Goal: Information Seeking & Learning: Learn about a topic

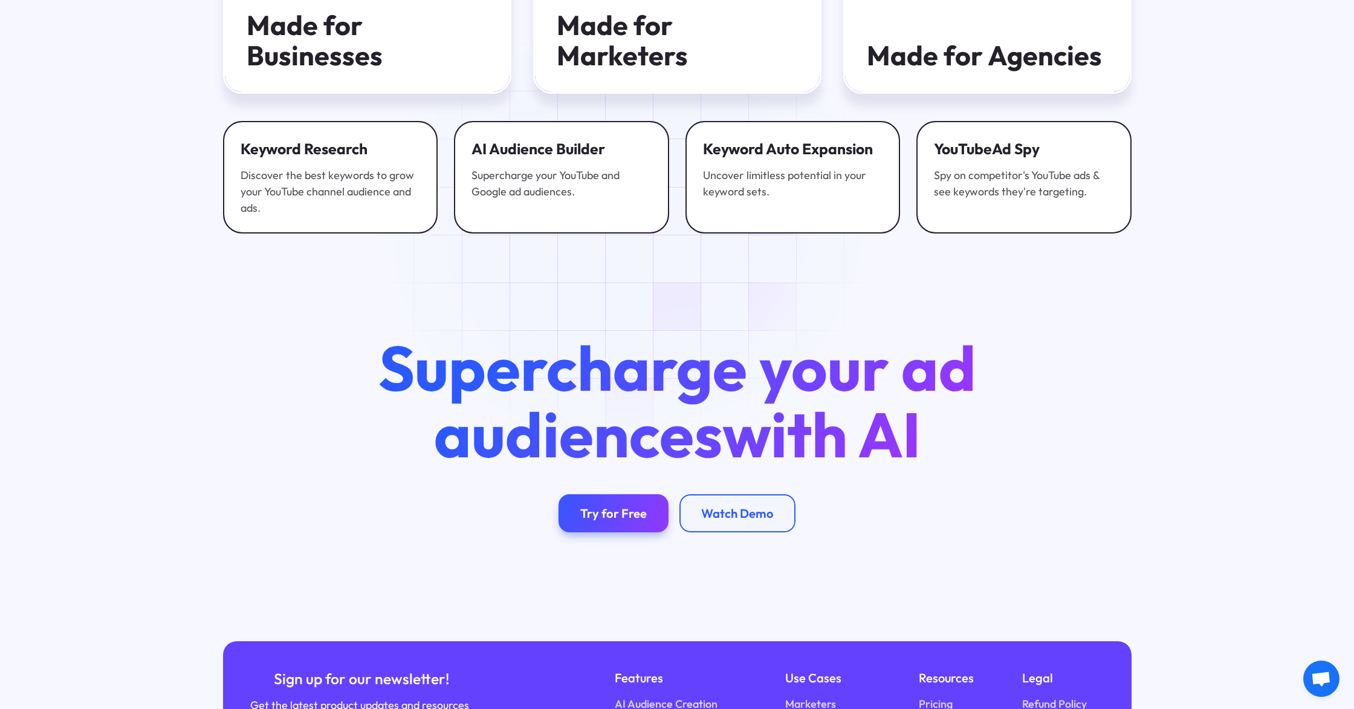
scroll to position [3669, 0]
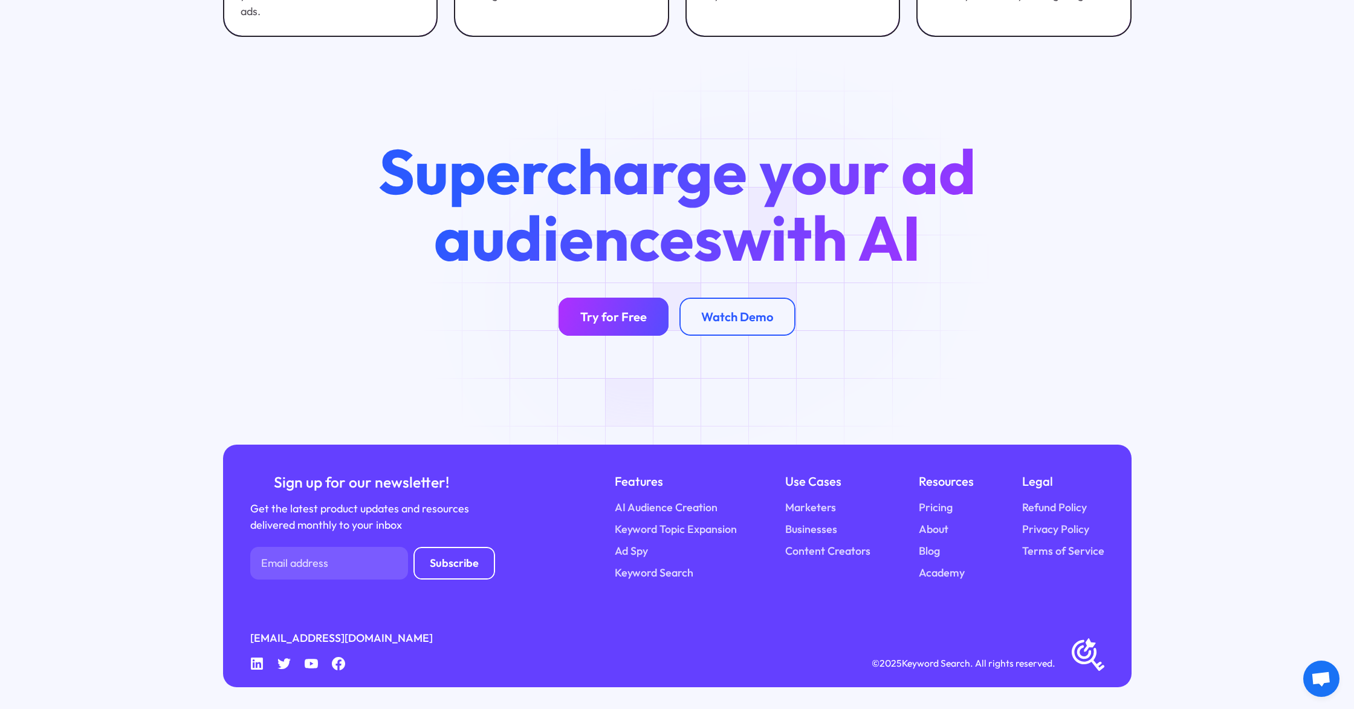
click at [635, 305] on link "Try for Free" at bounding box center [614, 316] width 110 height 38
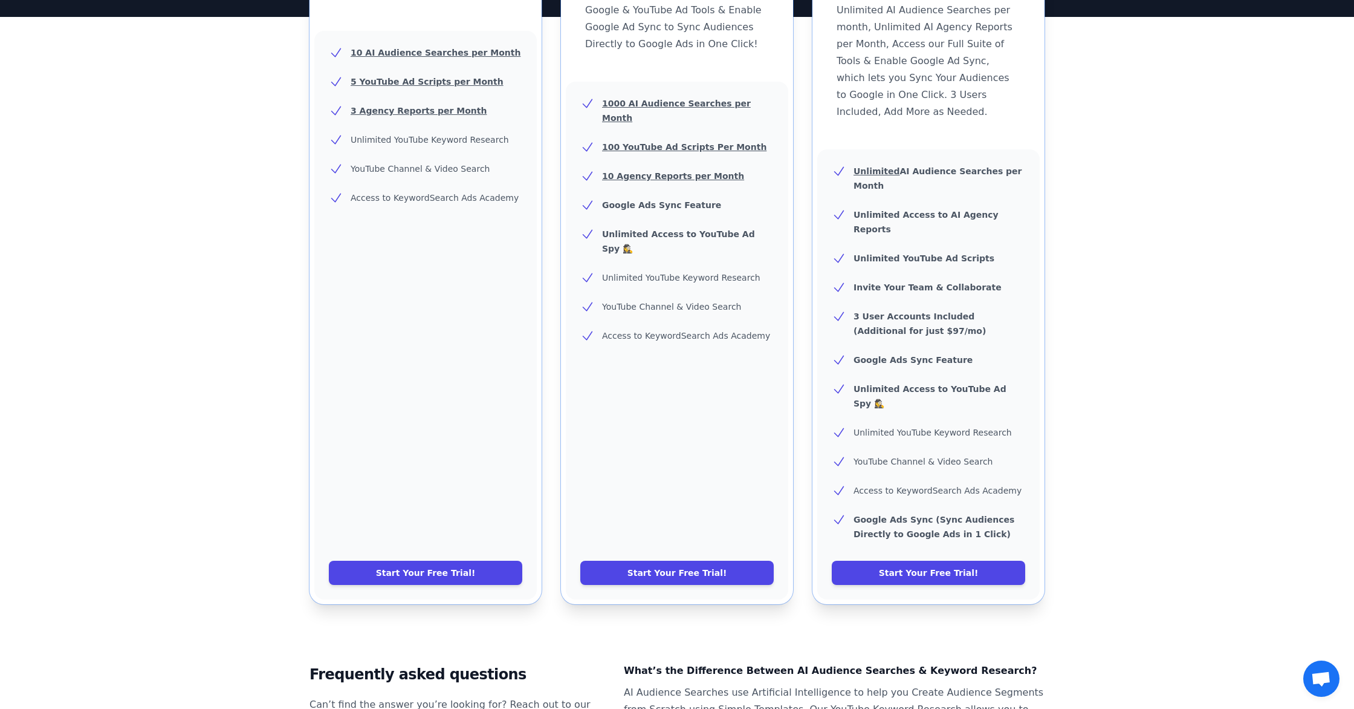
scroll to position [281, 0]
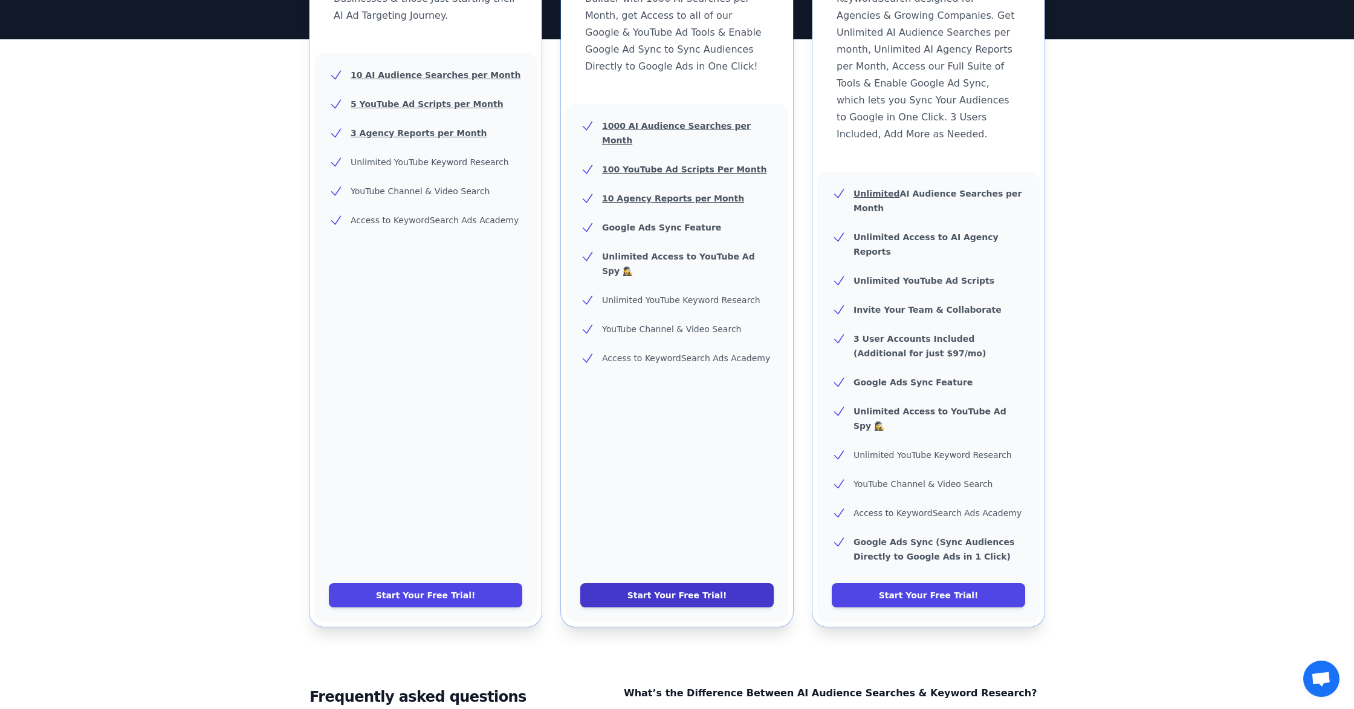
click at [695, 583] on link "Start Your Free Trial!" at bounding box center [676, 595] width 193 height 24
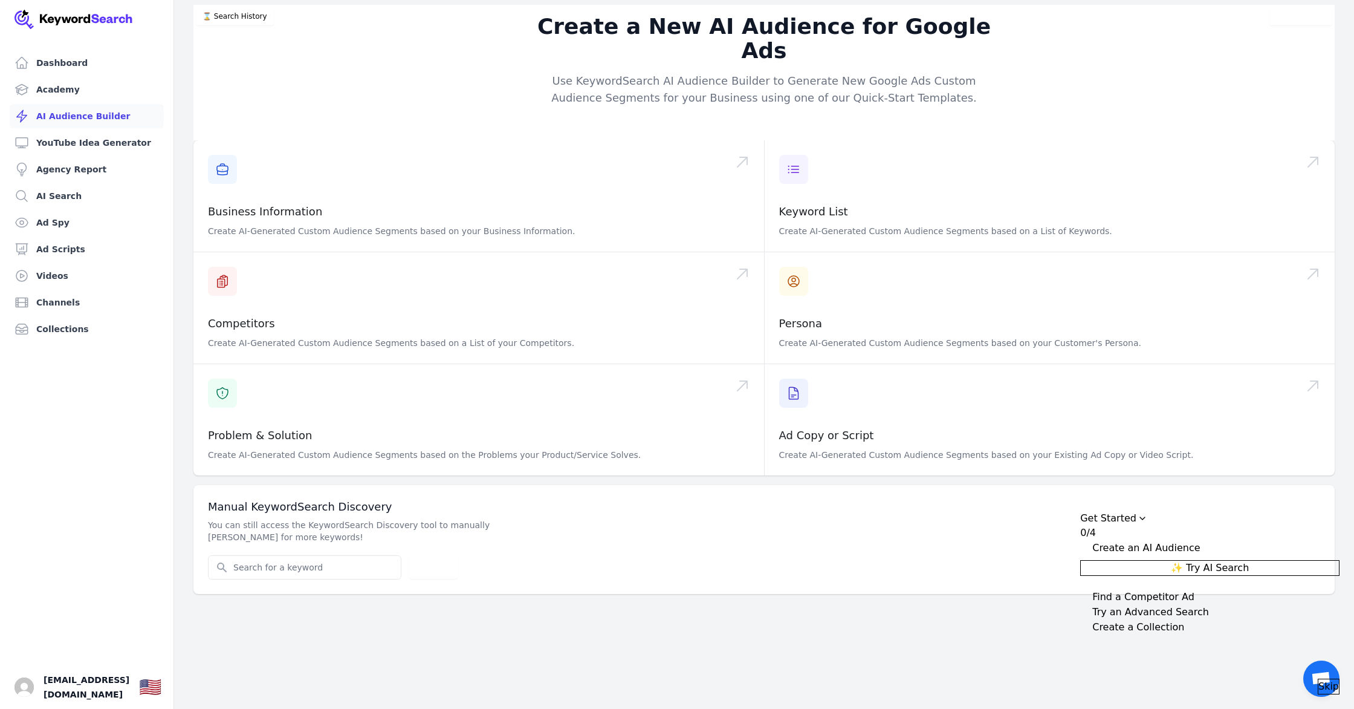
click at [1319, 679] on span "Skip" at bounding box center [1329, 686] width 21 height 15
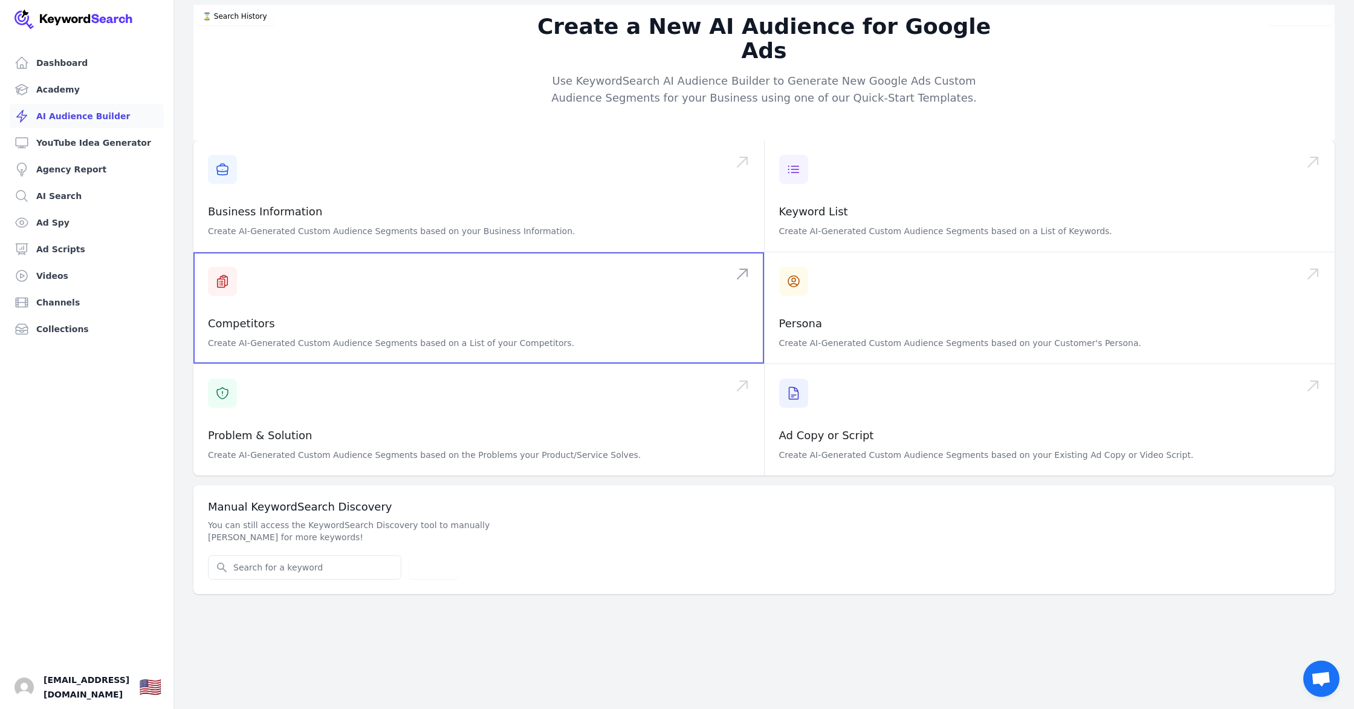
click at [576, 289] on span at bounding box center [478, 307] width 571 height 111
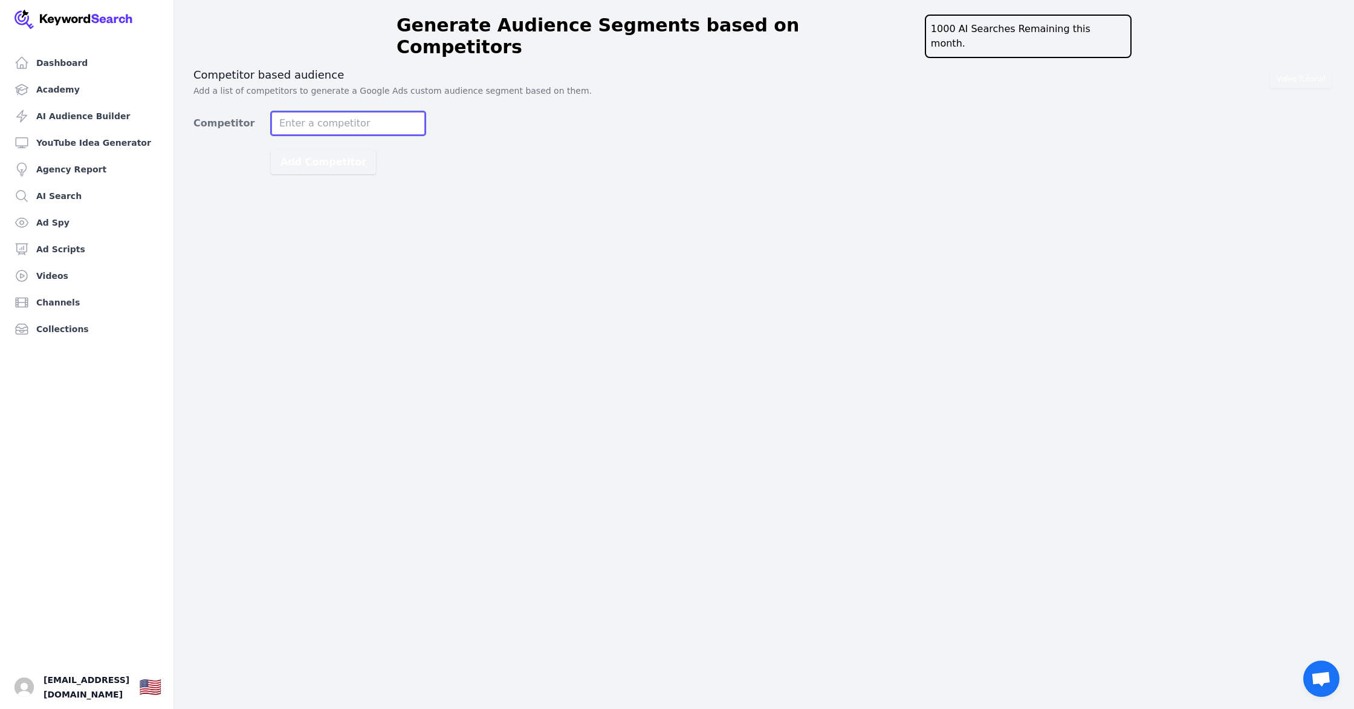
click at [383, 117] on input "Competitor" at bounding box center [348, 123] width 155 height 24
click at [397, 112] on input "Competitor" at bounding box center [348, 123] width 155 height 24
type input "lilac st"
click at [271, 150] on button "Add Competitor" at bounding box center [323, 162] width 105 height 24
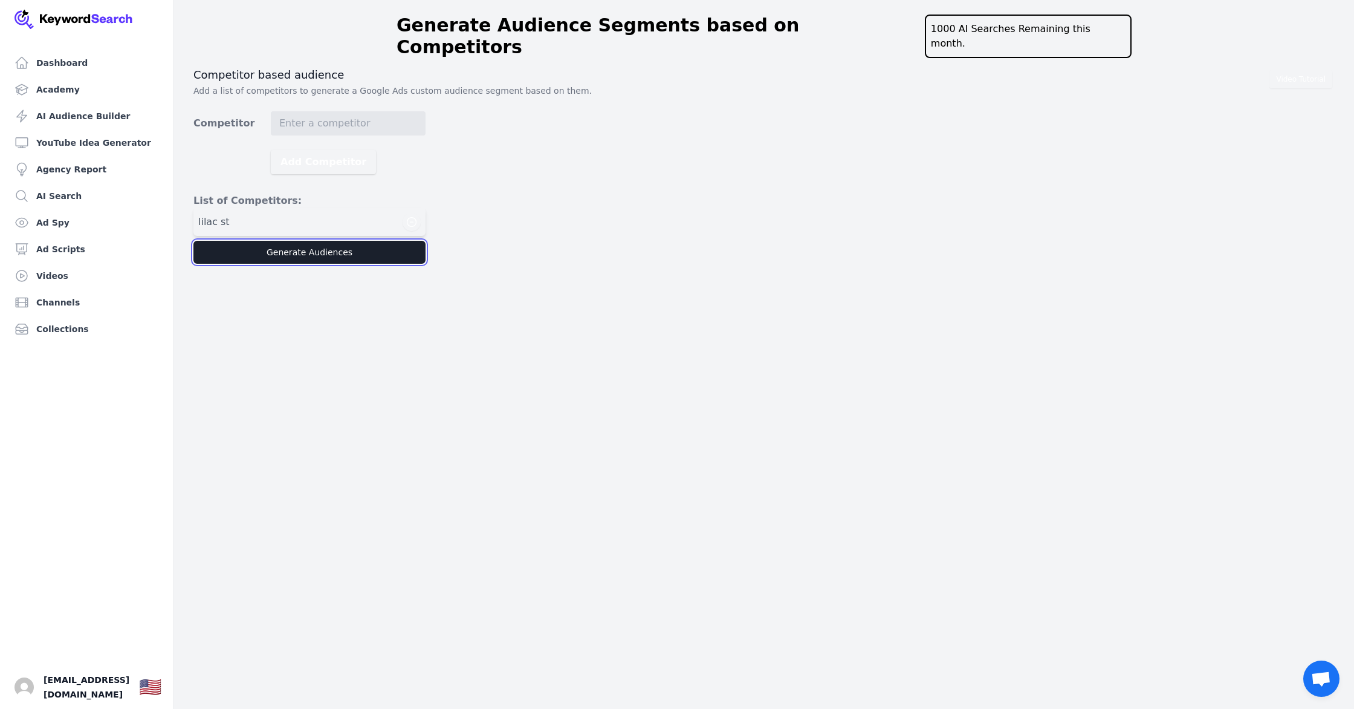
click at [394, 241] on button "Generate Audiences" at bounding box center [309, 252] width 232 height 23
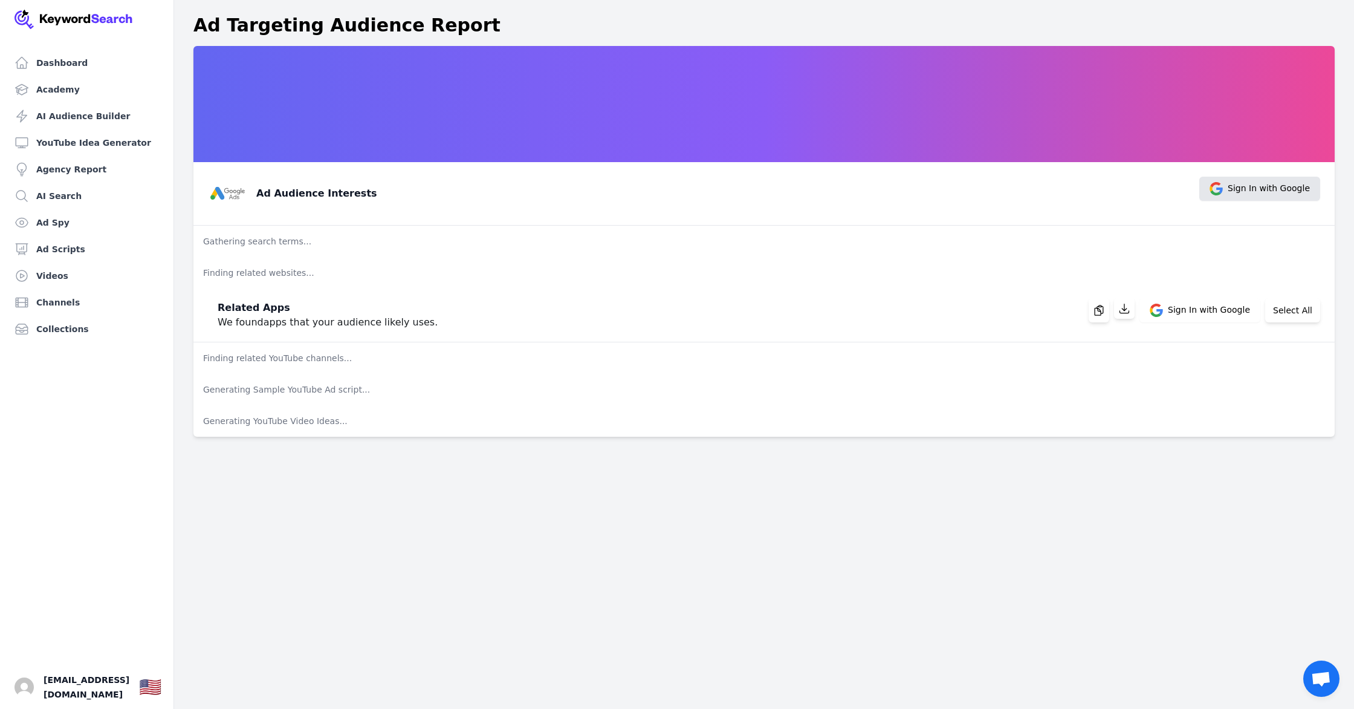
click at [1229, 186] on span "Sign In with Google" at bounding box center [1260, 189] width 121 height 24
click at [1242, 184] on span "Sign In with Google" at bounding box center [1269, 188] width 82 height 13
drag, startPoint x: 226, startPoint y: 195, endPoint x: 258, endPoint y: 195, distance: 31.4
click at [226, 195] on img at bounding box center [227, 193] width 39 height 39
click at [281, 195] on h3 "Ad Audience Interests" at bounding box center [316, 193] width 121 height 15
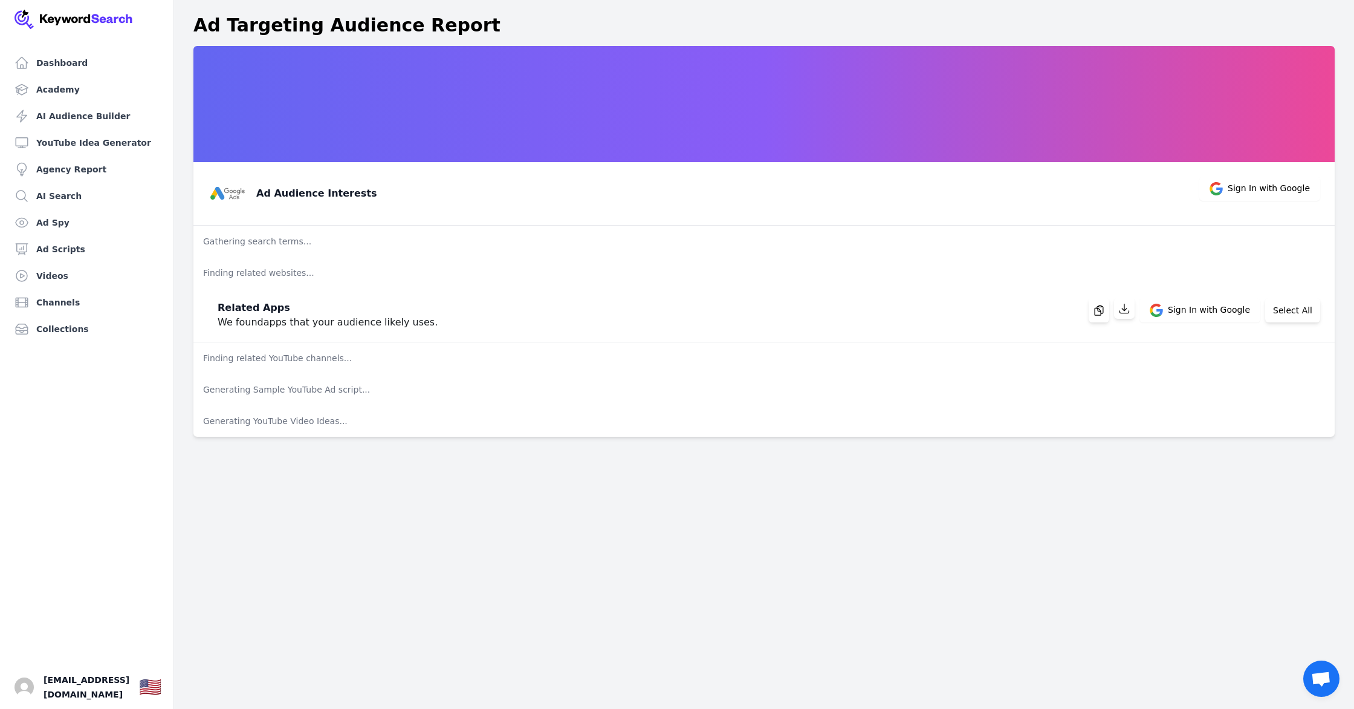
click at [270, 351] on p "Finding related YouTube channels..." at bounding box center [764, 357] width 1142 height 31
click at [1186, 308] on span "Sign In with Google" at bounding box center [1209, 310] width 82 height 13
click at [285, 323] on p "We found apps that your audience likely uses." at bounding box center [328, 322] width 220 height 15
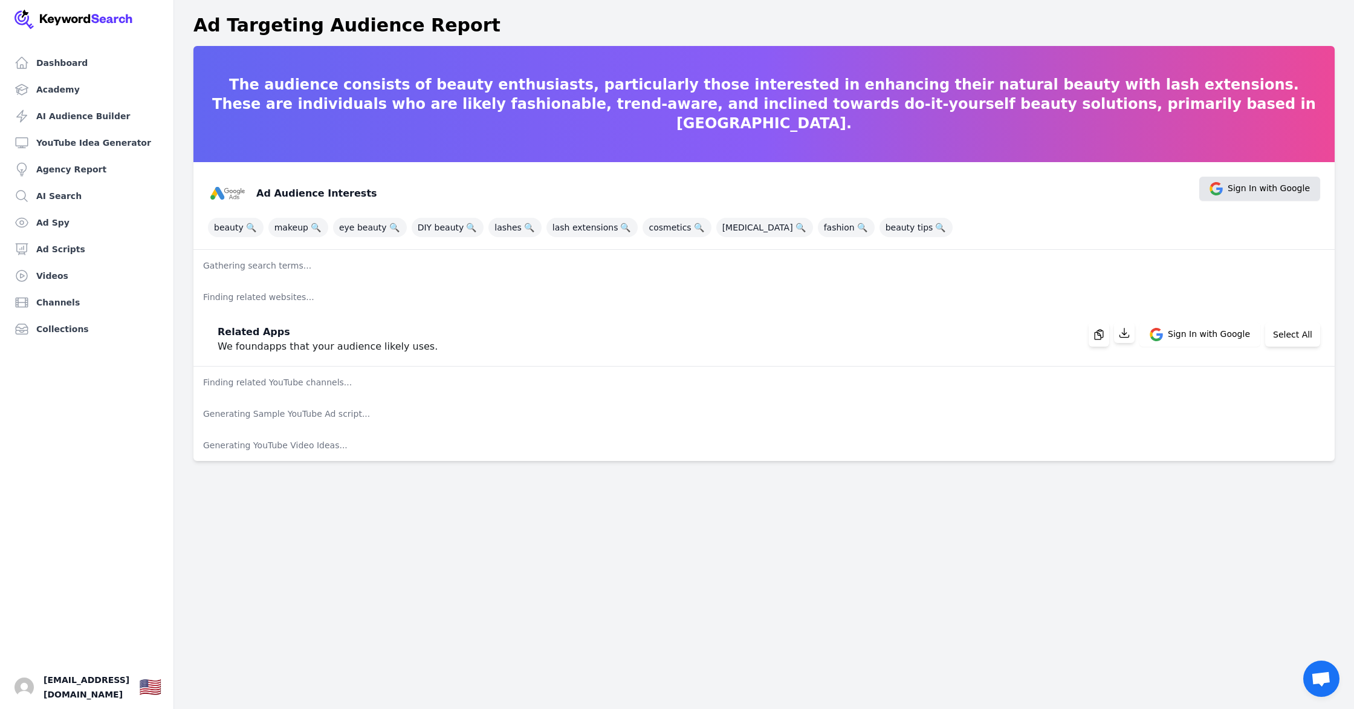
click at [1241, 183] on span "Sign In with Google" at bounding box center [1269, 188] width 82 height 13
drag, startPoint x: 1143, startPoint y: 209, endPoint x: 1243, endPoint y: 307, distance: 139.8
click at [1143, 209] on div "Ad Audience Interests Sign In with Google" at bounding box center [759, 188] width 1122 height 48
click at [1295, 337] on button "Select All" at bounding box center [1292, 334] width 55 height 24
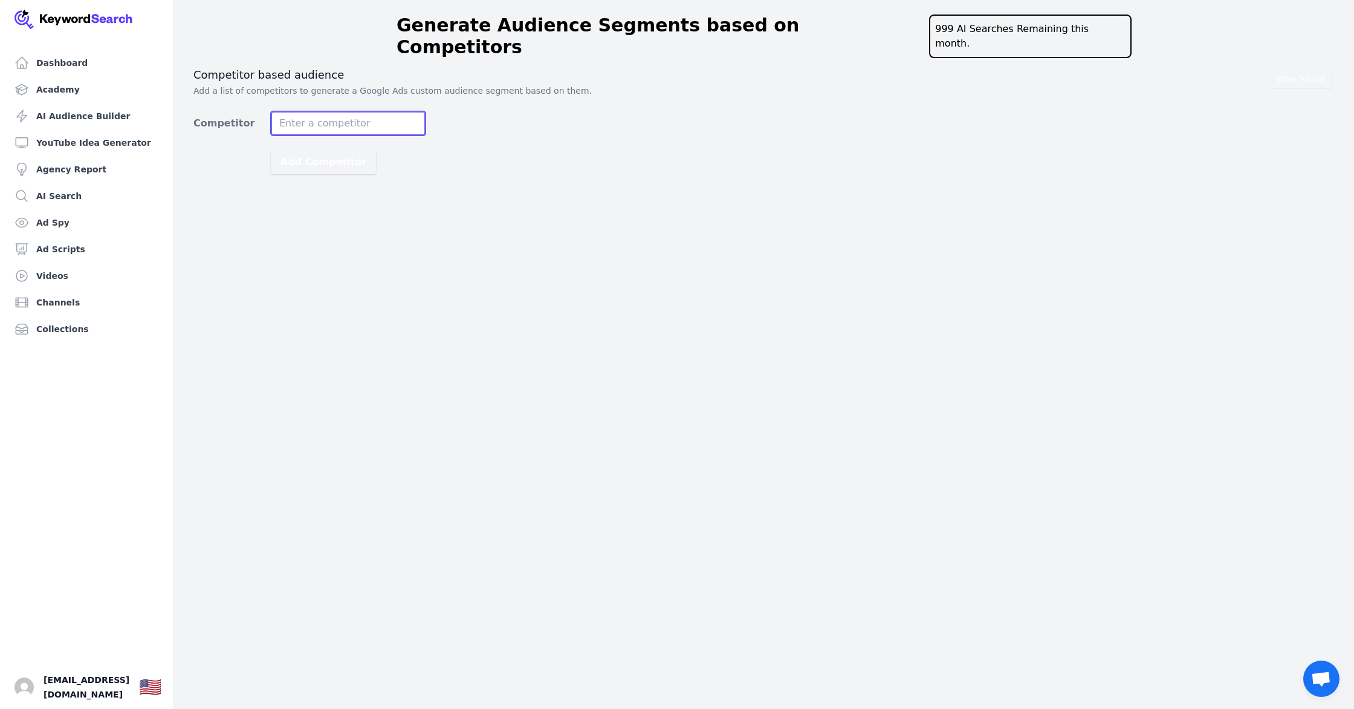
click at [373, 111] on input "Competitor" at bounding box center [348, 123] width 155 height 24
type input "lilac st"
click at [302, 150] on button "Add Competitor" at bounding box center [323, 162] width 105 height 24
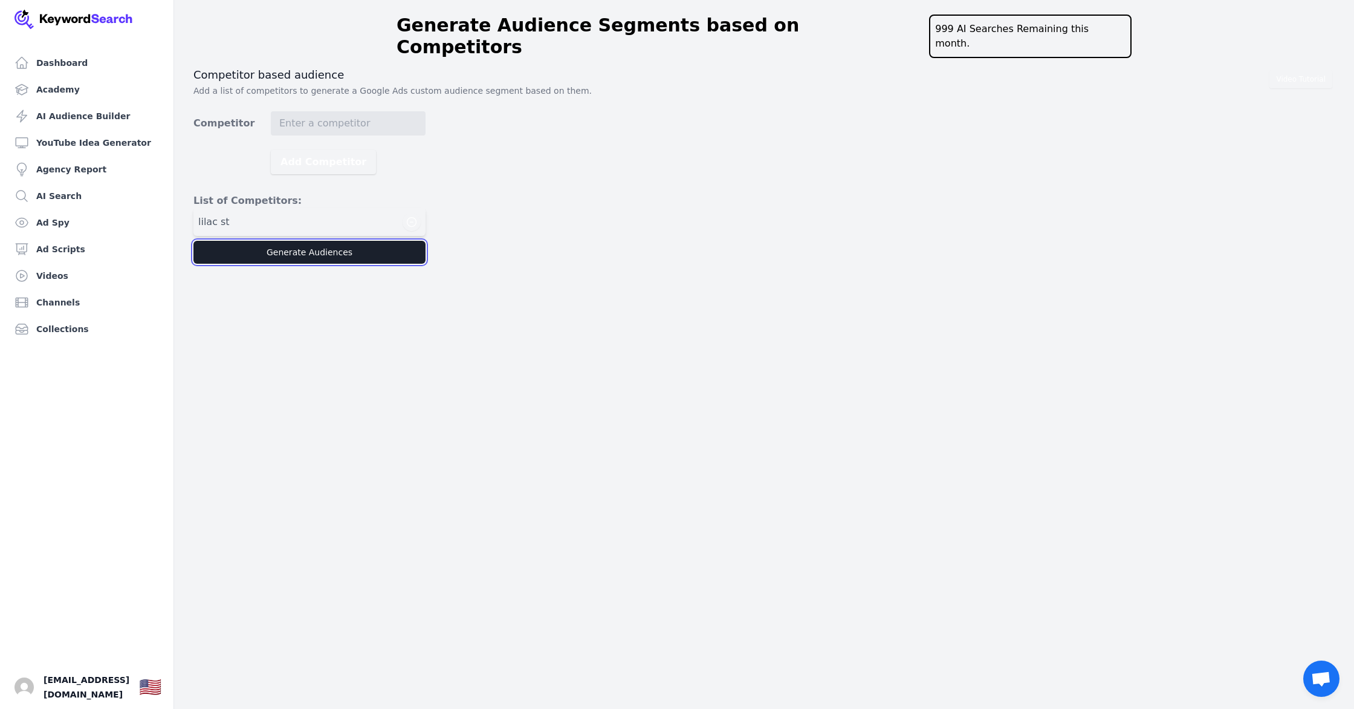
click at [326, 241] on button "Generate Audiences" at bounding box center [309, 252] width 232 height 23
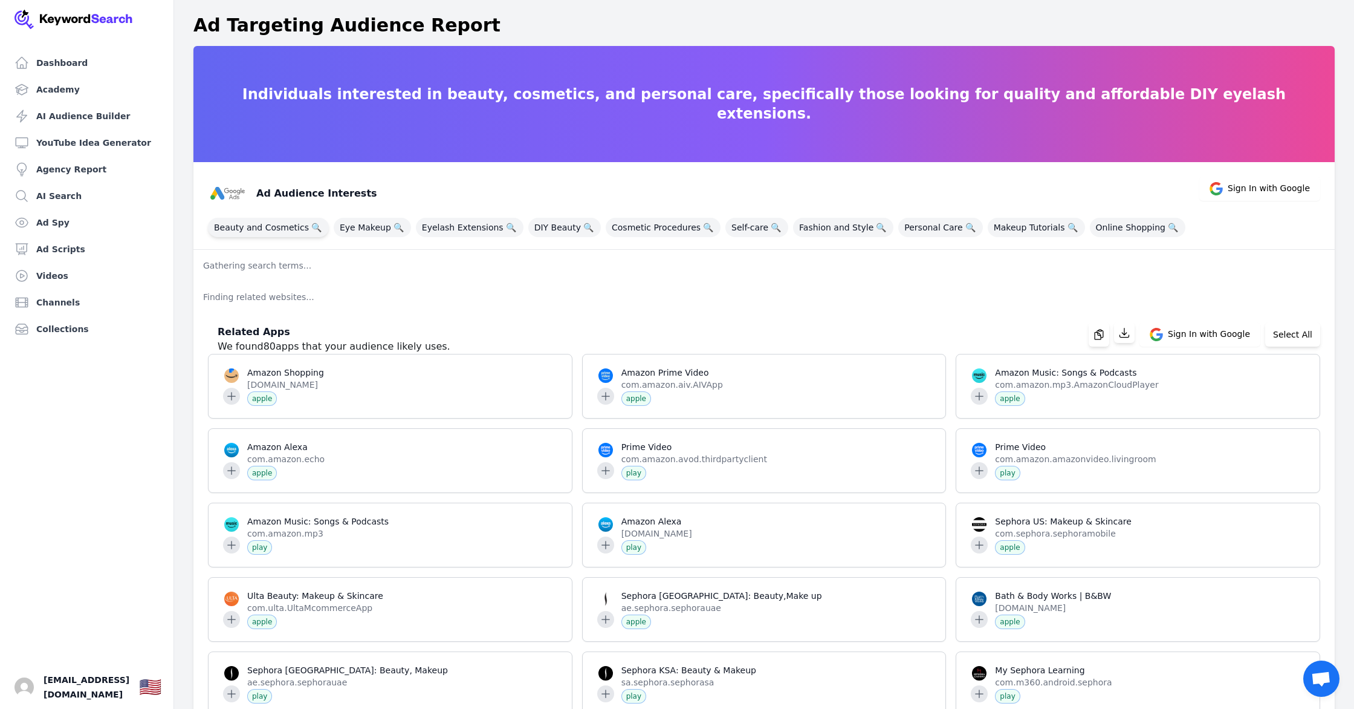
click at [252, 232] on span "Beauty and Cosmetics 🔍" at bounding box center [268, 227] width 121 height 19
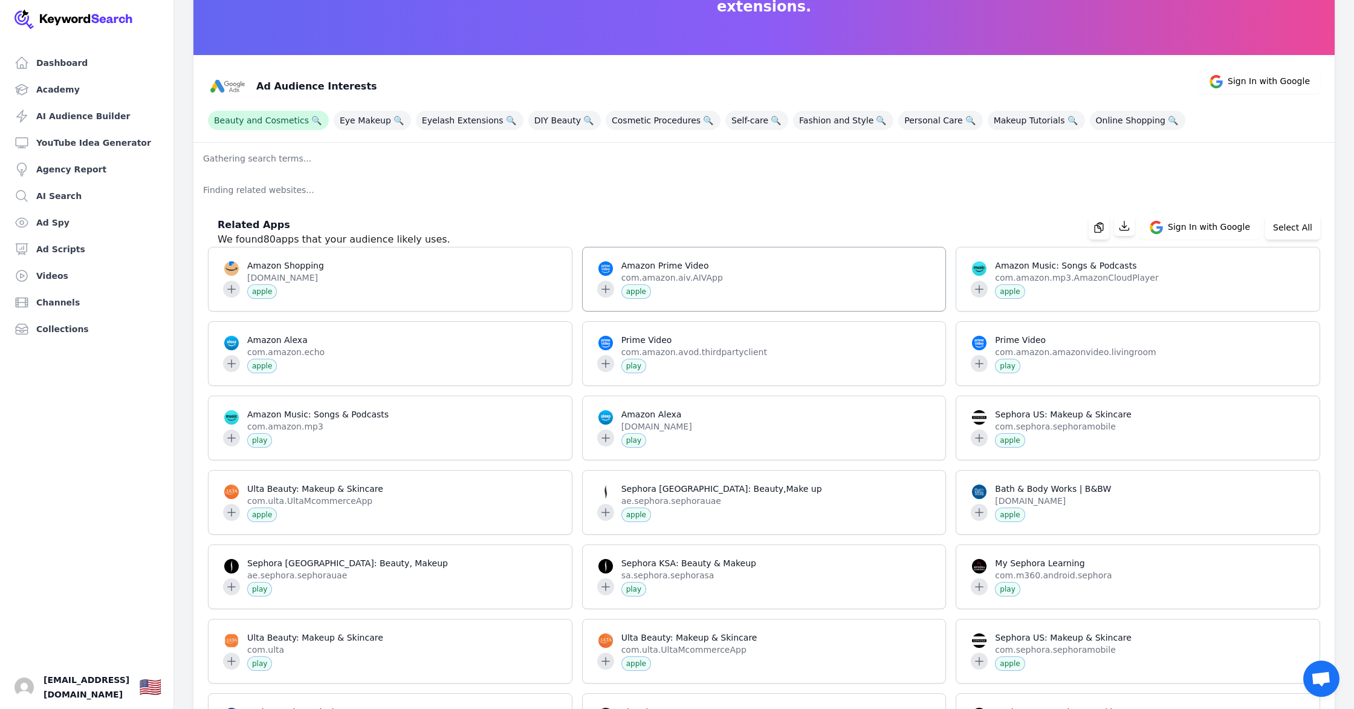
scroll to position [217, 0]
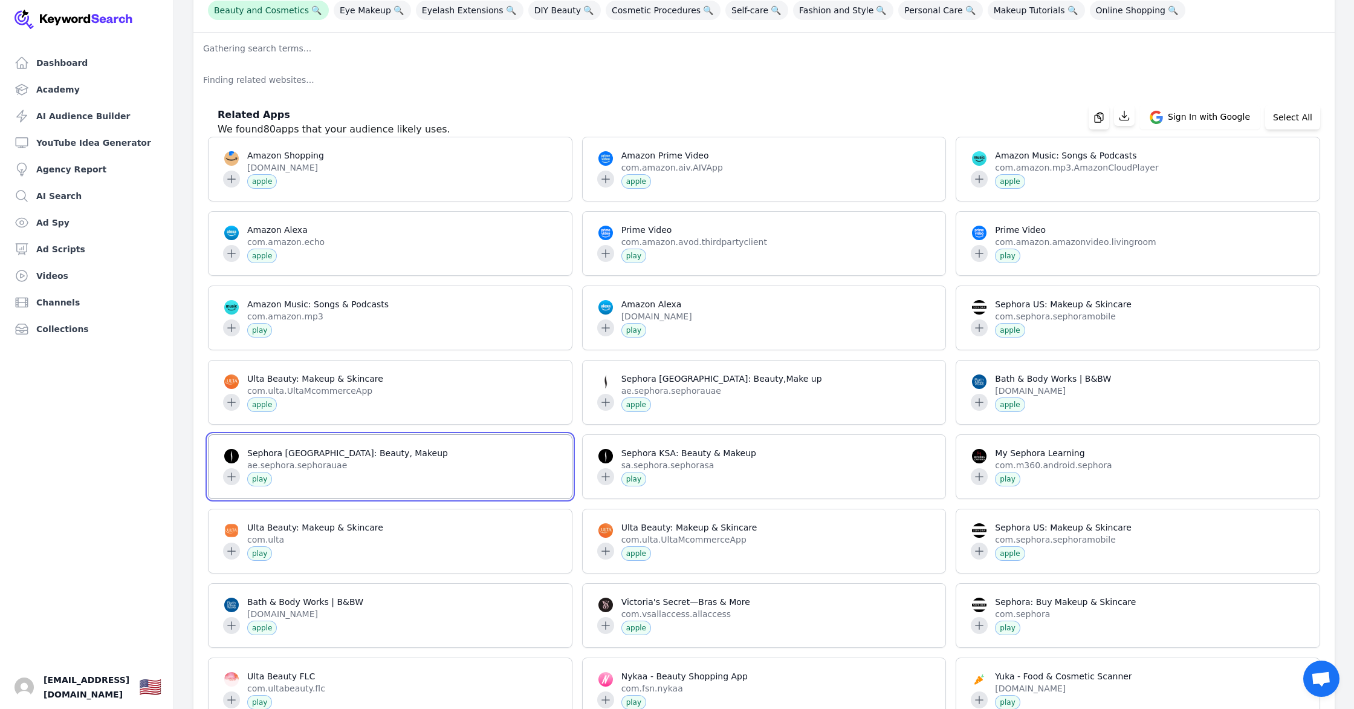
click at [464, 477] on span at bounding box center [390, 466] width 363 height 63
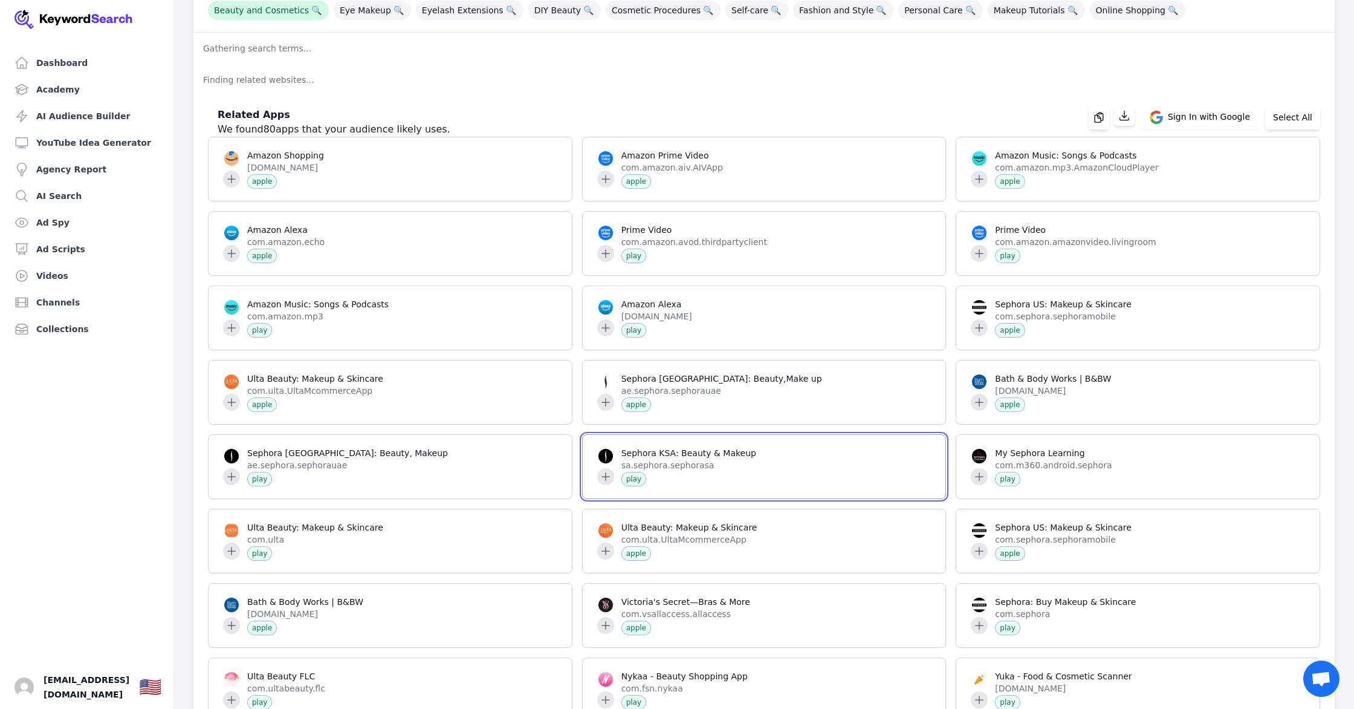
click at [631, 482] on span at bounding box center [764, 466] width 363 height 63
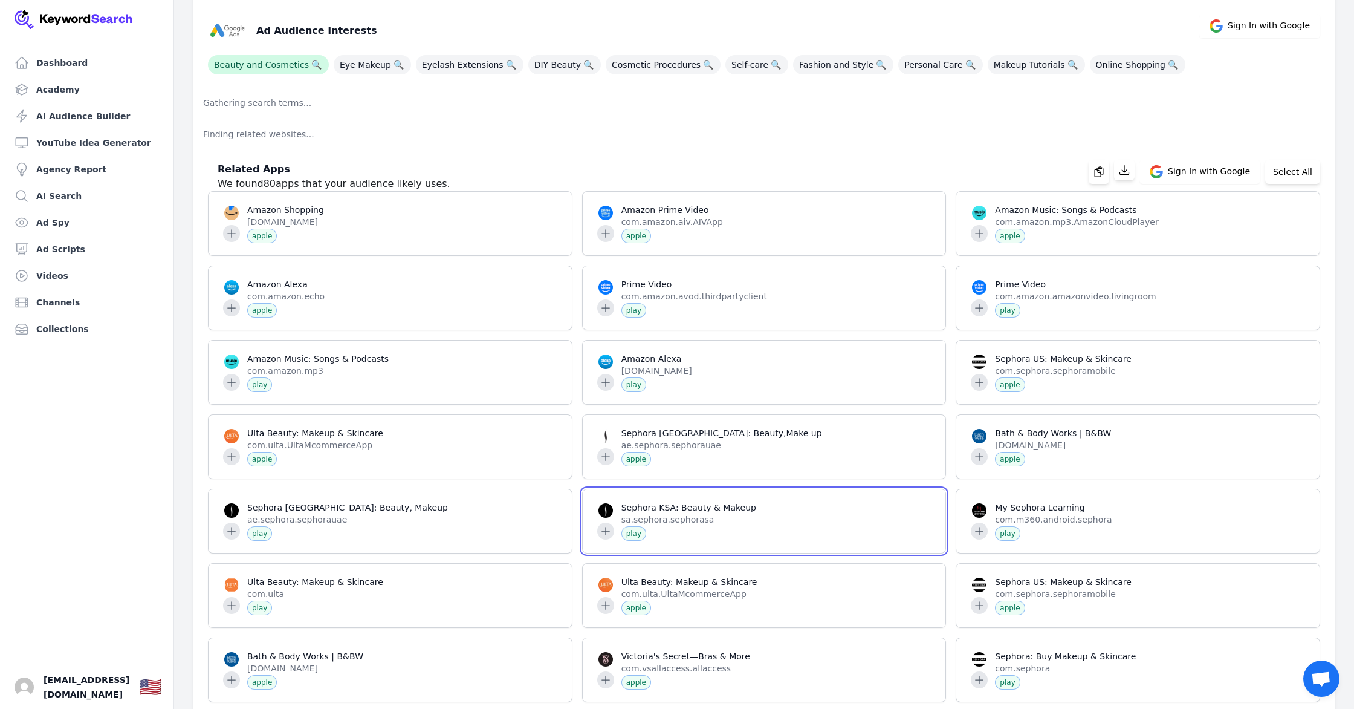
scroll to position [0, 0]
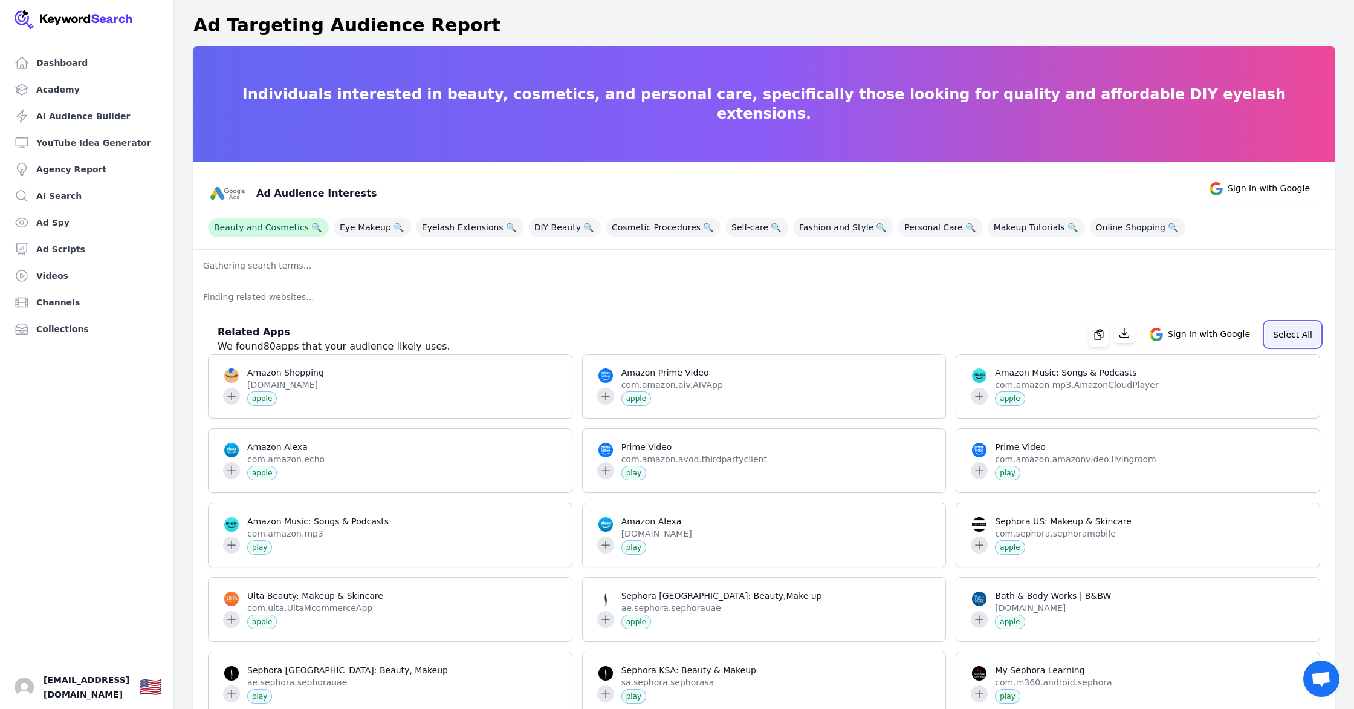
click at [1305, 331] on button "Select All" at bounding box center [1292, 334] width 55 height 24
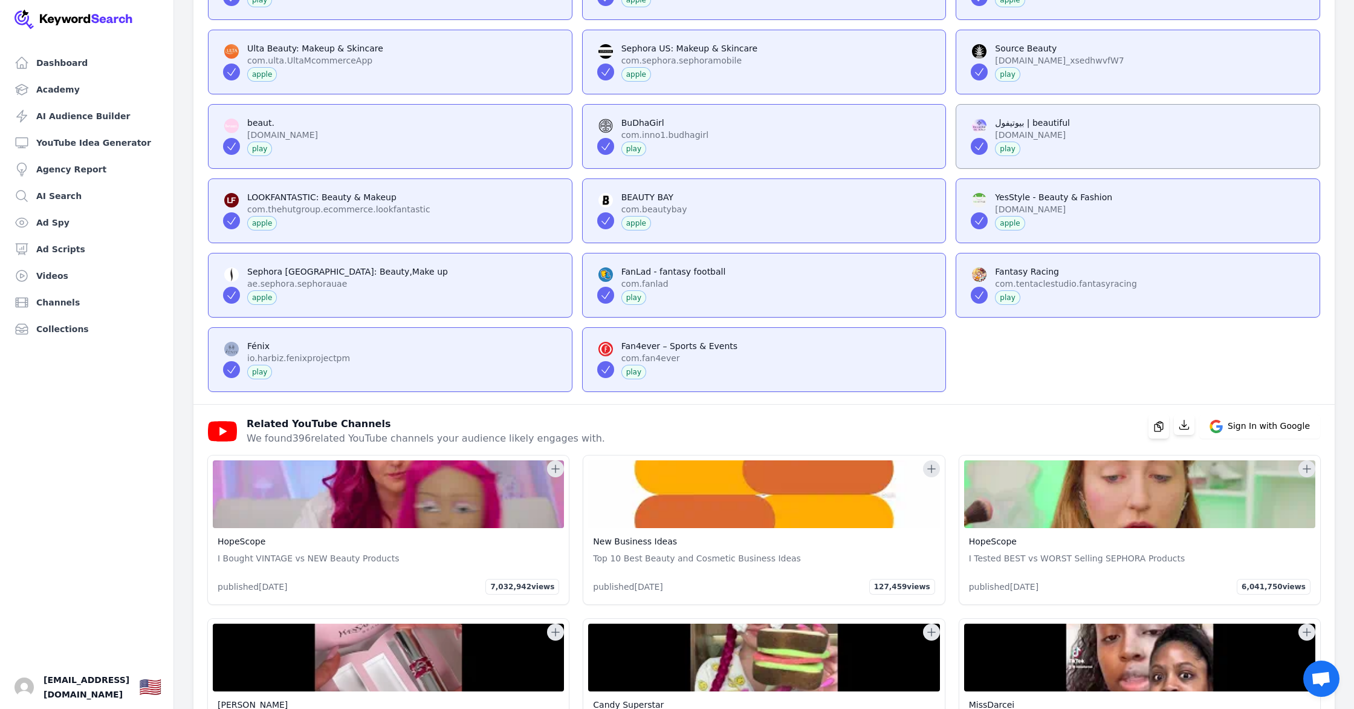
scroll to position [2122, 0]
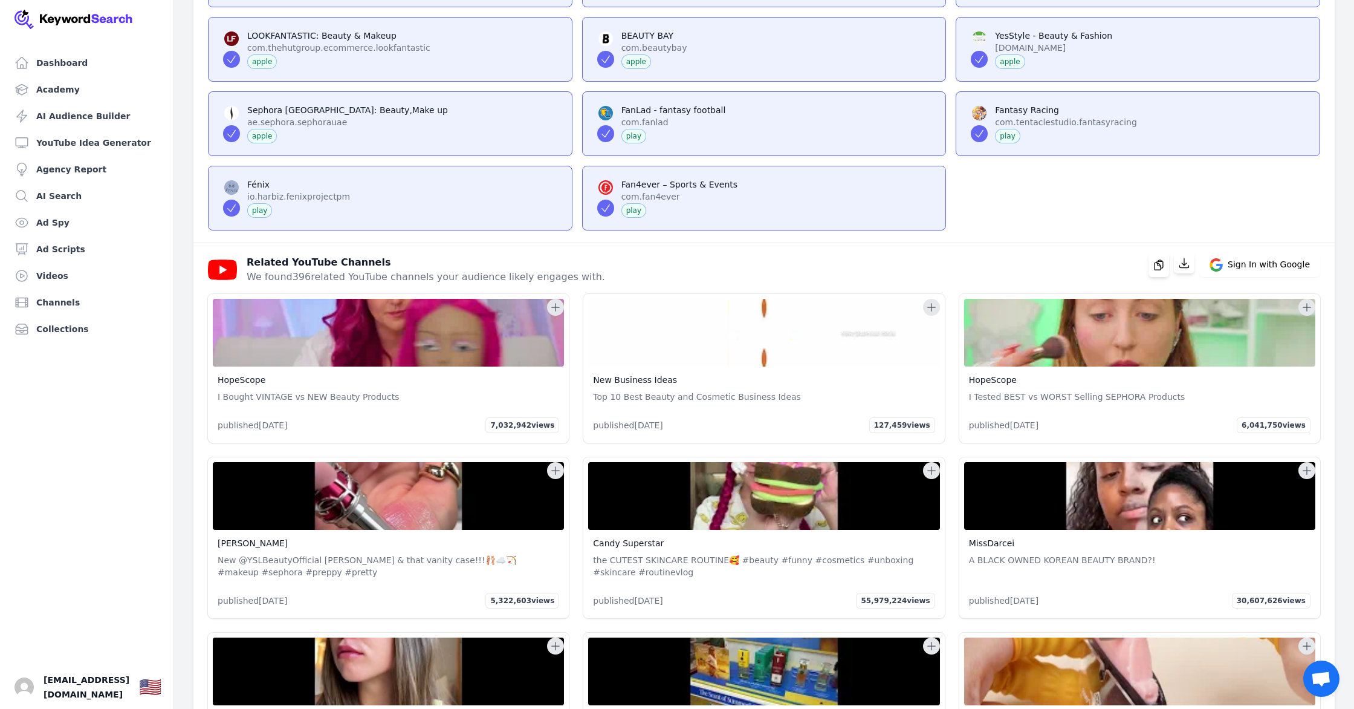
click at [368, 355] on img at bounding box center [388, 333] width 351 height 68
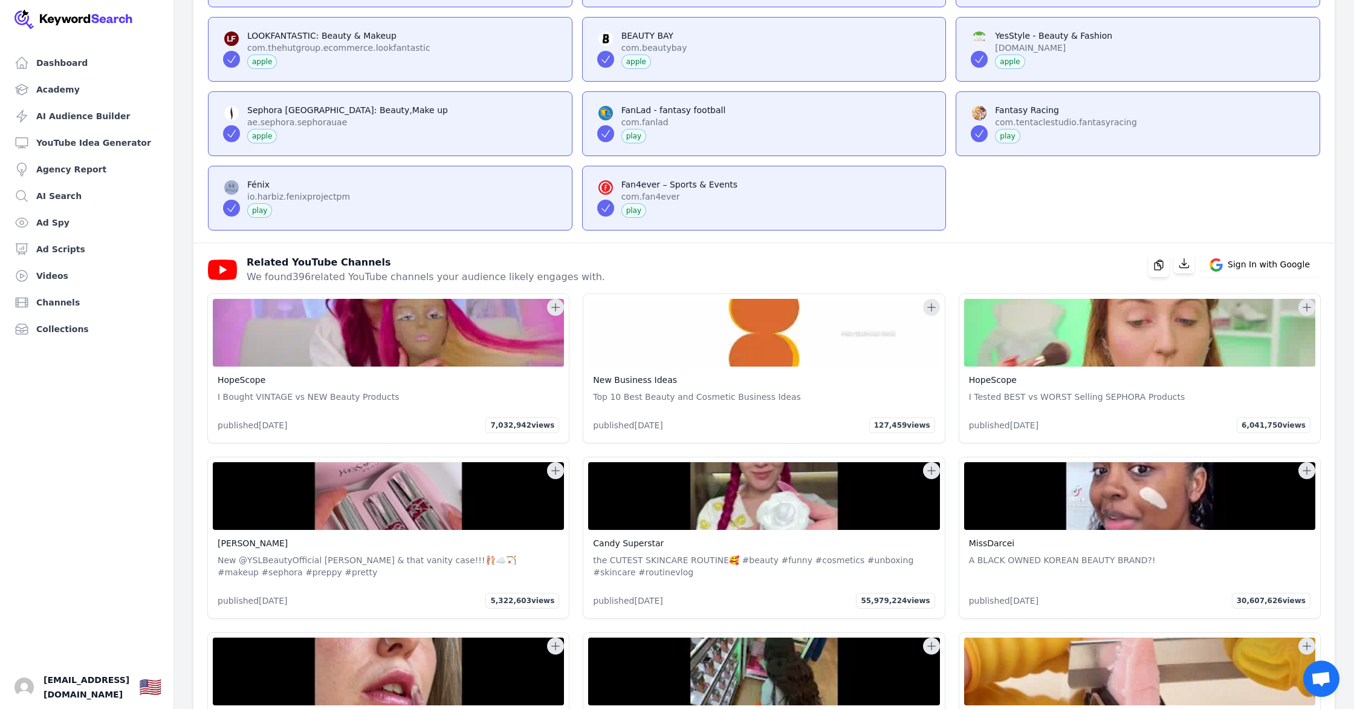
click at [552, 311] on icon at bounding box center [556, 307] width 12 height 12
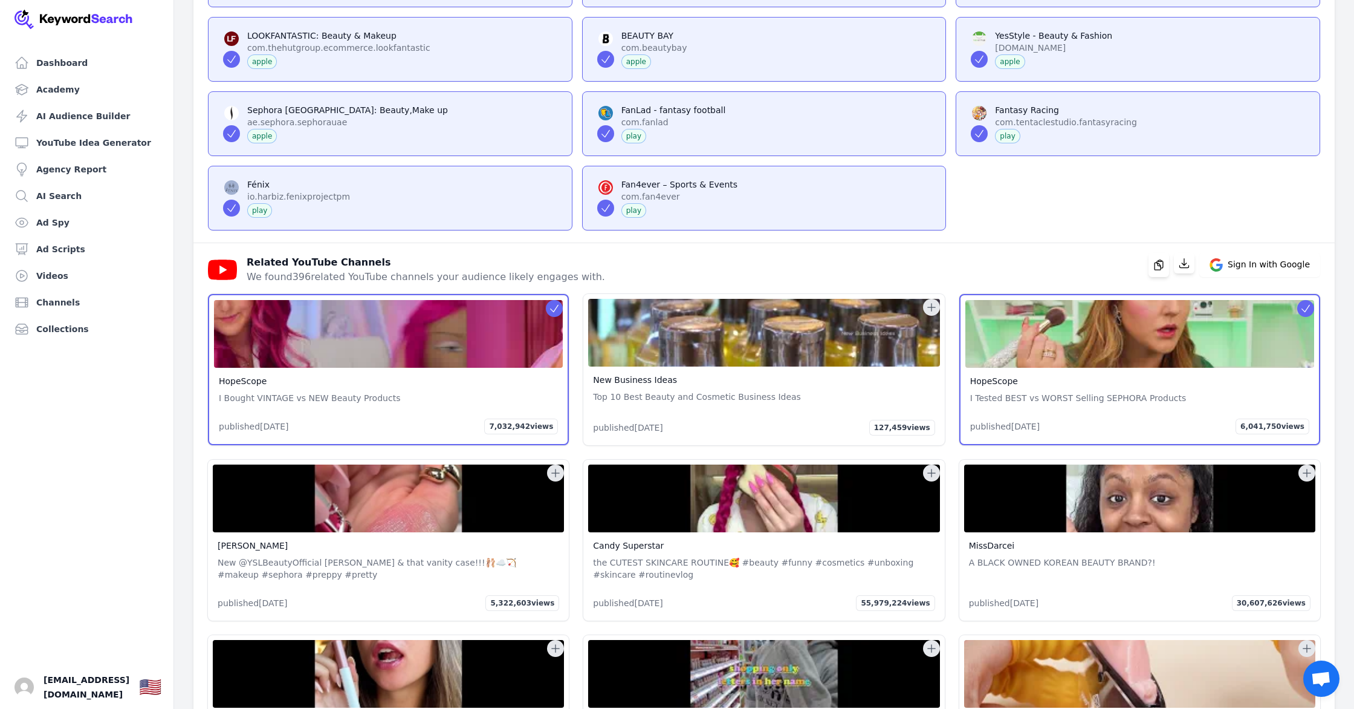
click at [554, 313] on icon at bounding box center [554, 308] width 12 height 12
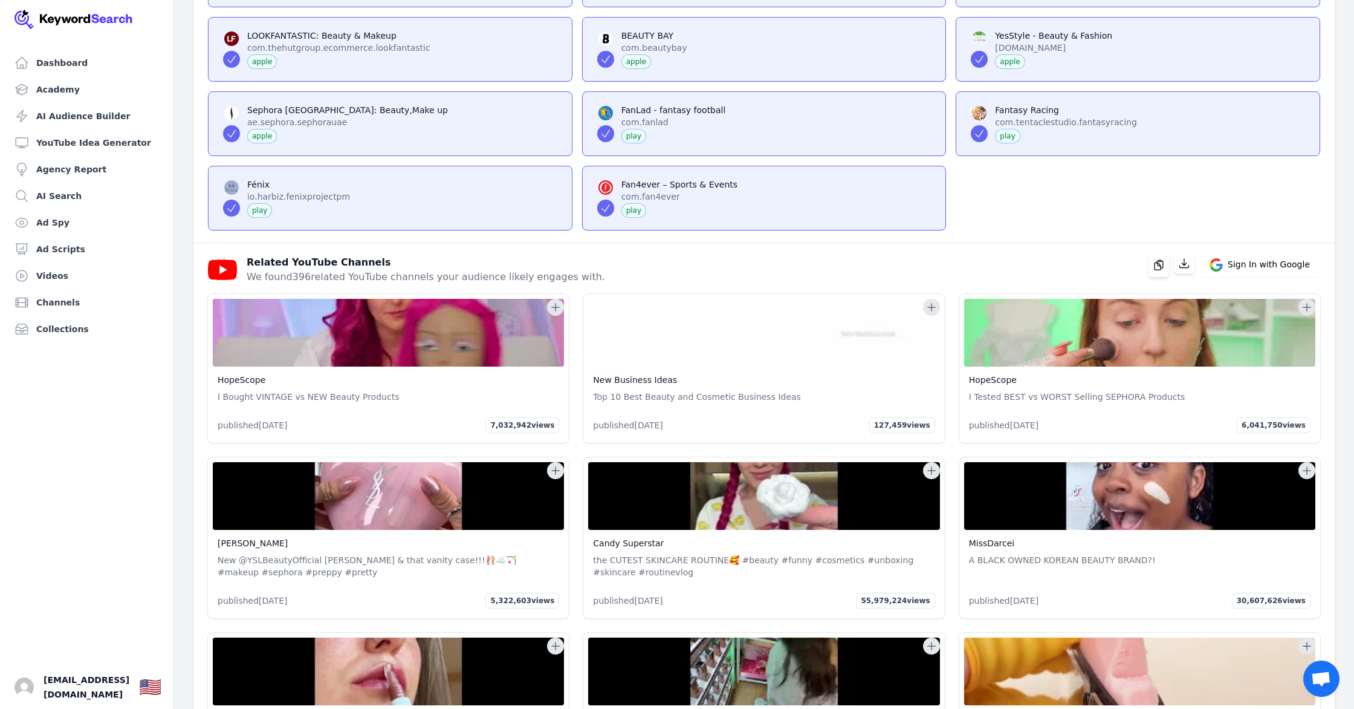
click at [382, 345] on img at bounding box center [388, 333] width 351 height 68
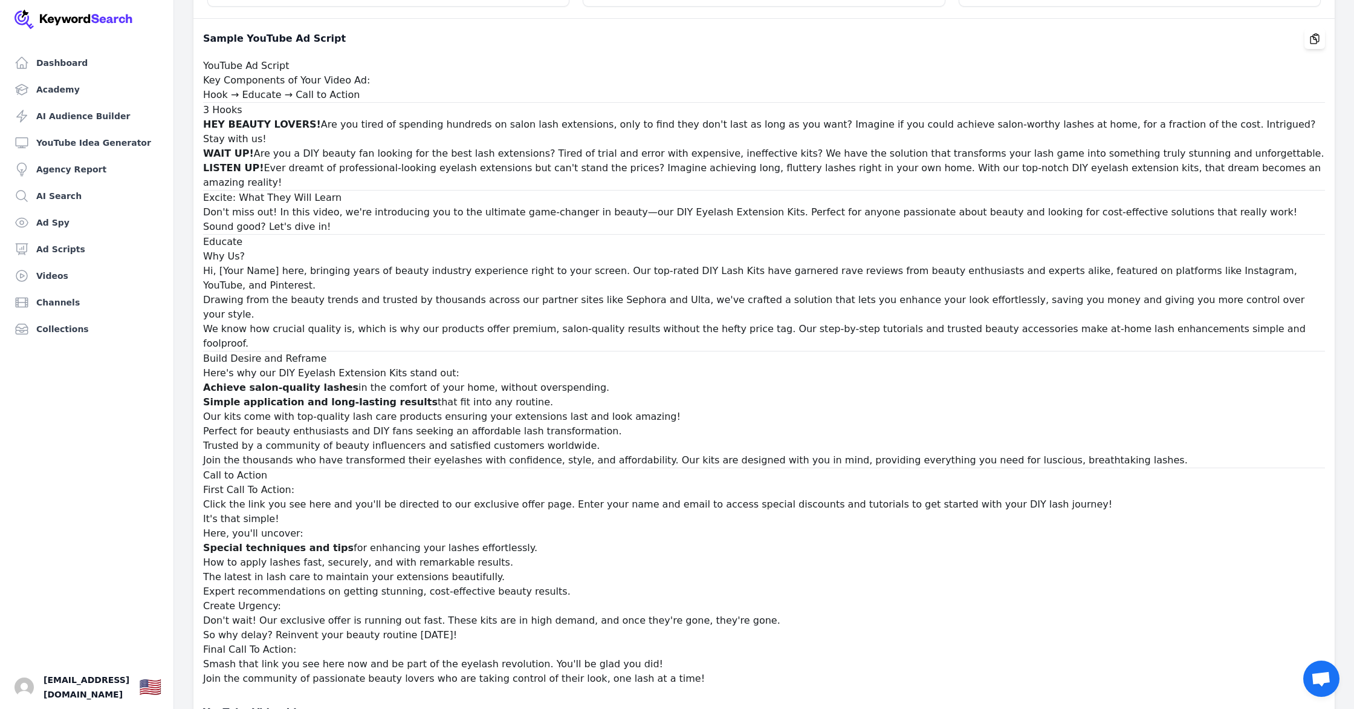
scroll to position [25052, 0]
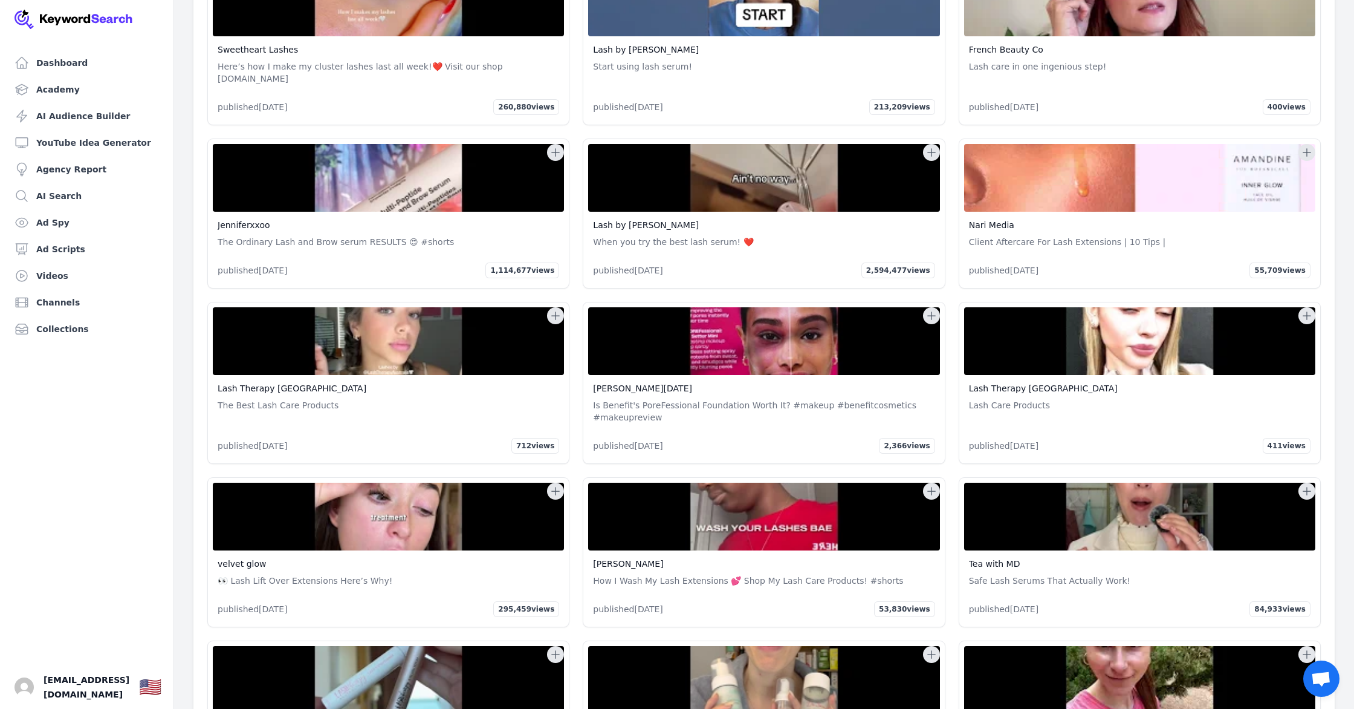
scroll to position [23684, 0]
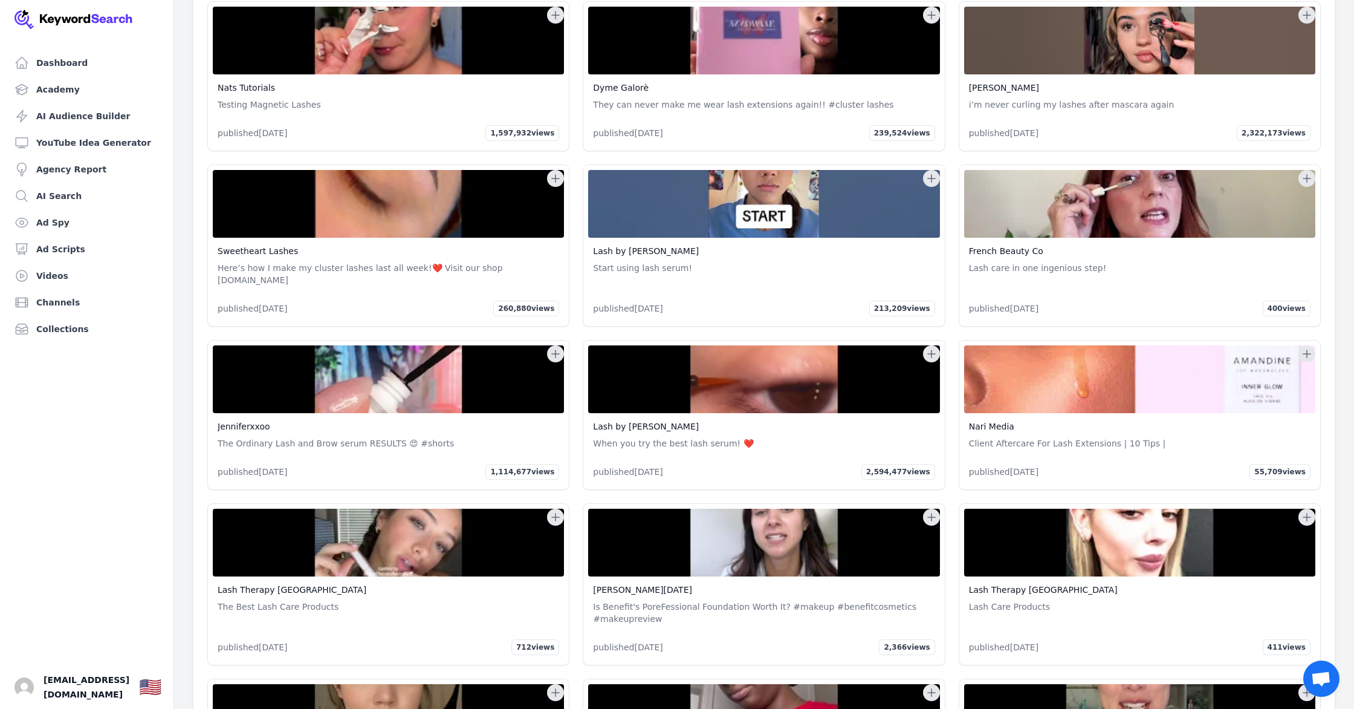
click at [932, 686] on icon at bounding box center [932, 692] width 12 height 12
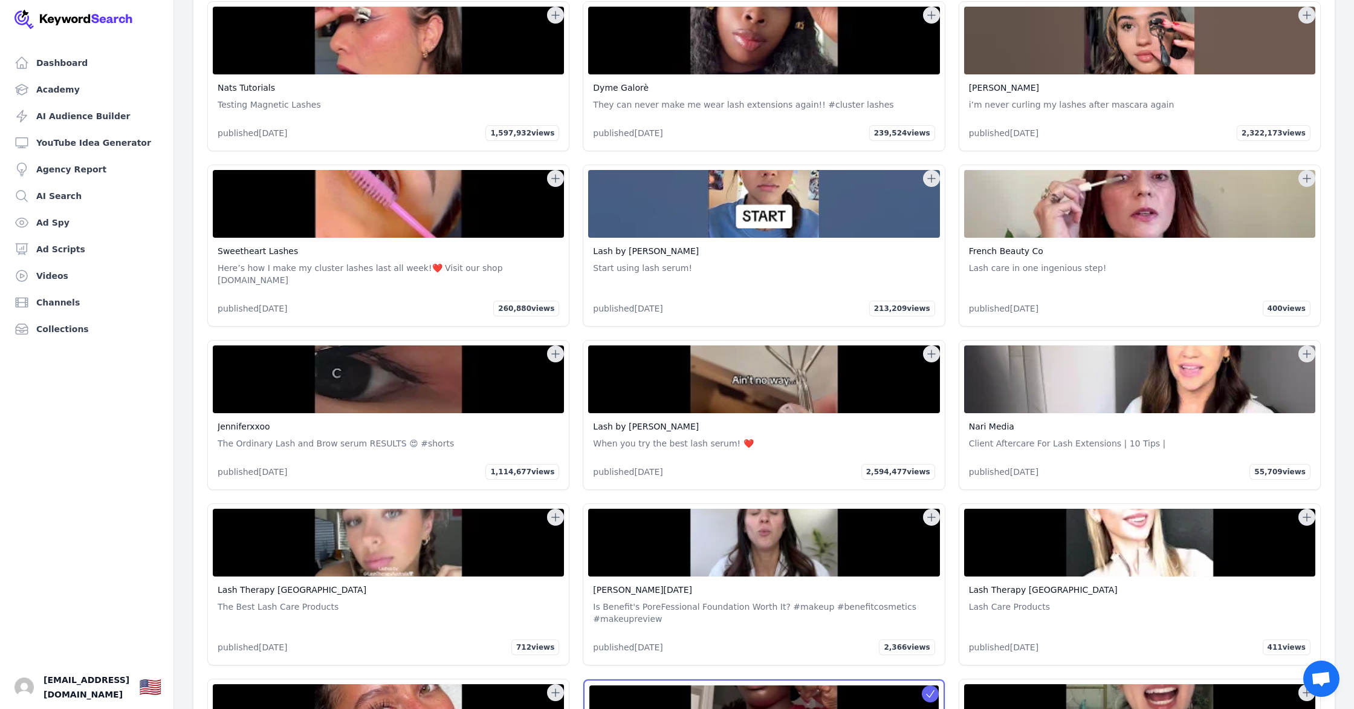
click at [788, 685] on img at bounding box center [763, 719] width 349 height 68
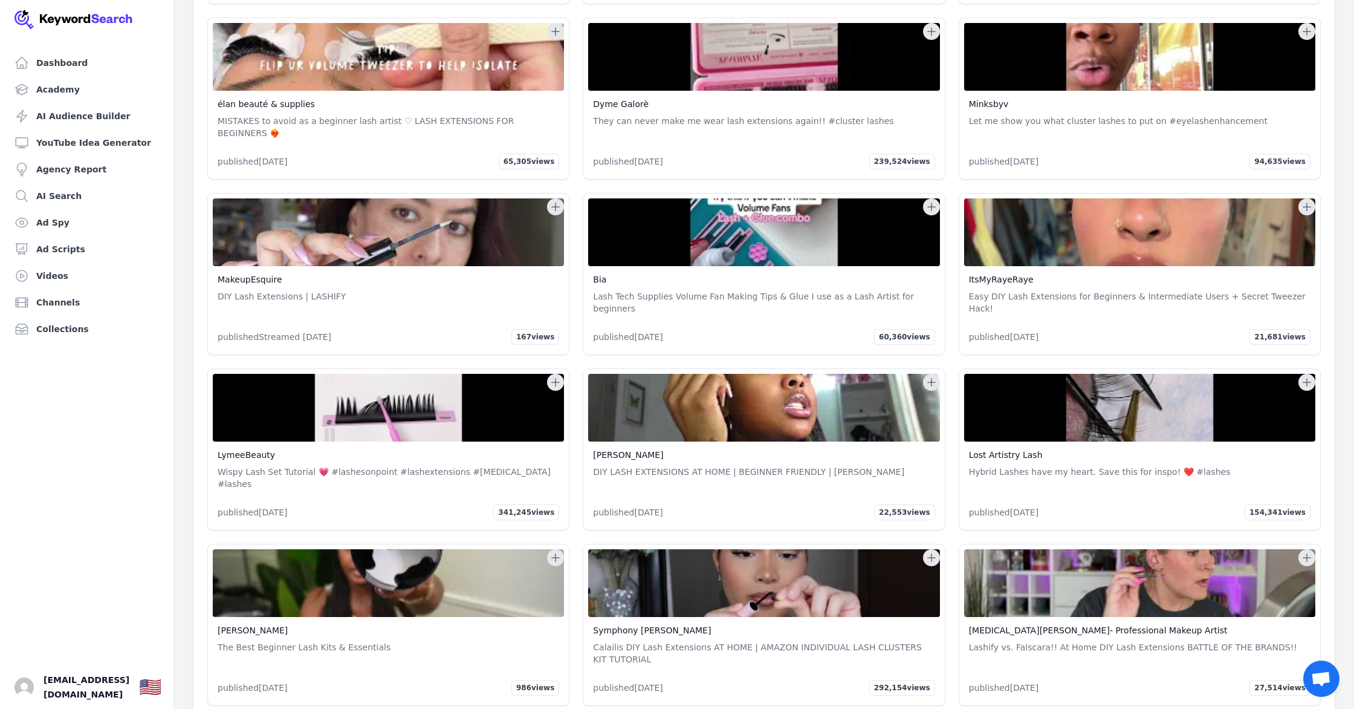
scroll to position [19087, 0]
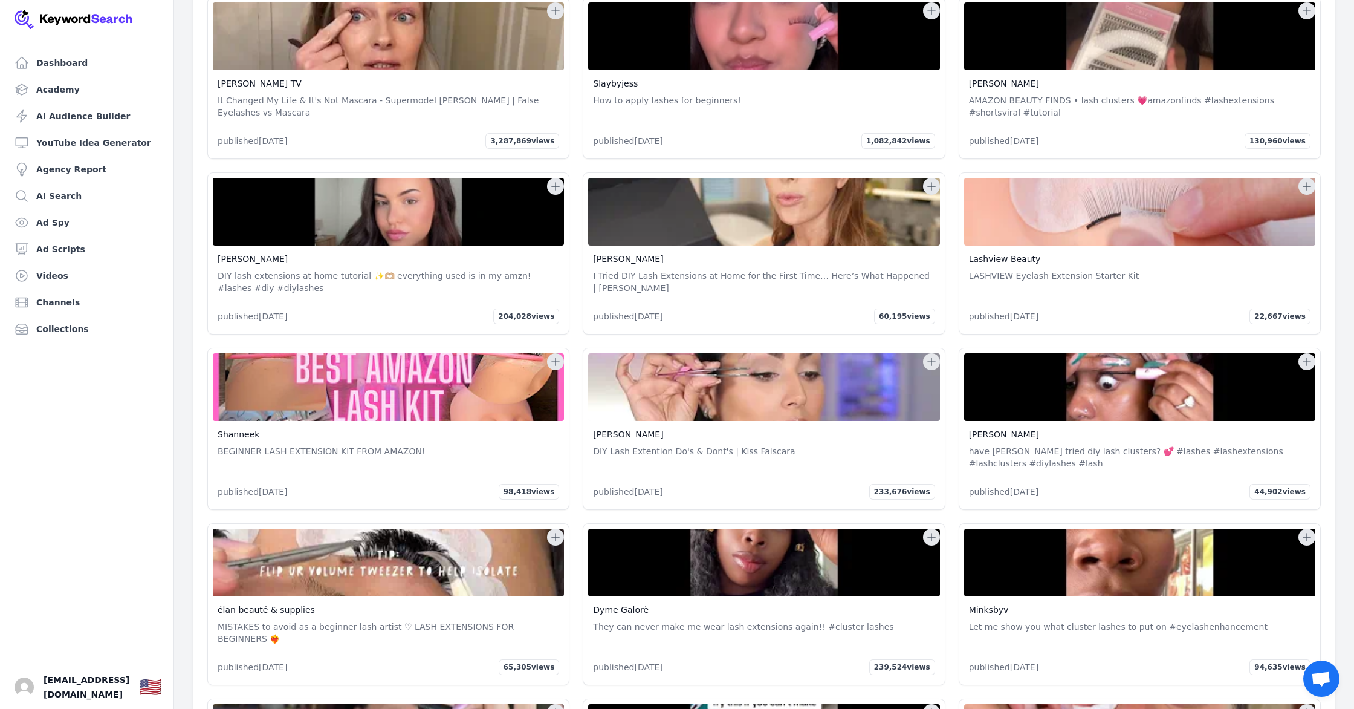
click at [1308, 356] on icon at bounding box center [1307, 362] width 12 height 12
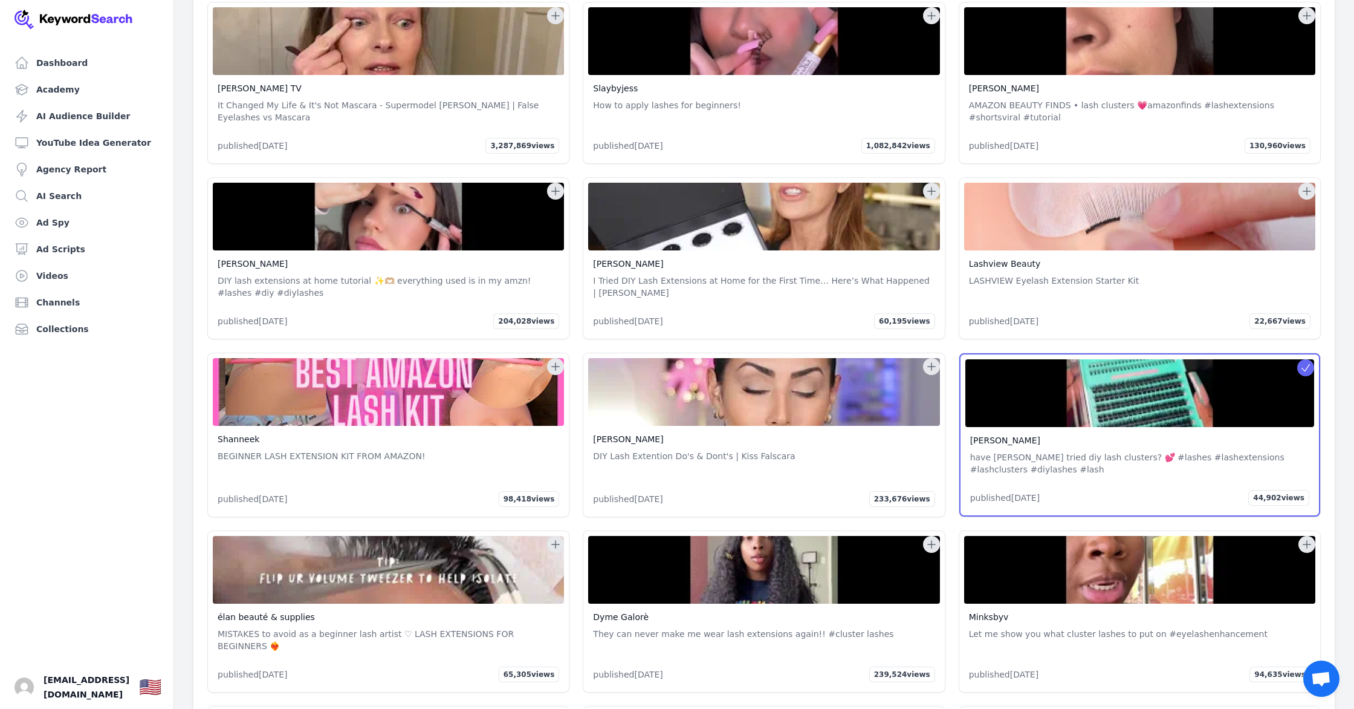
scroll to position [19092, 0]
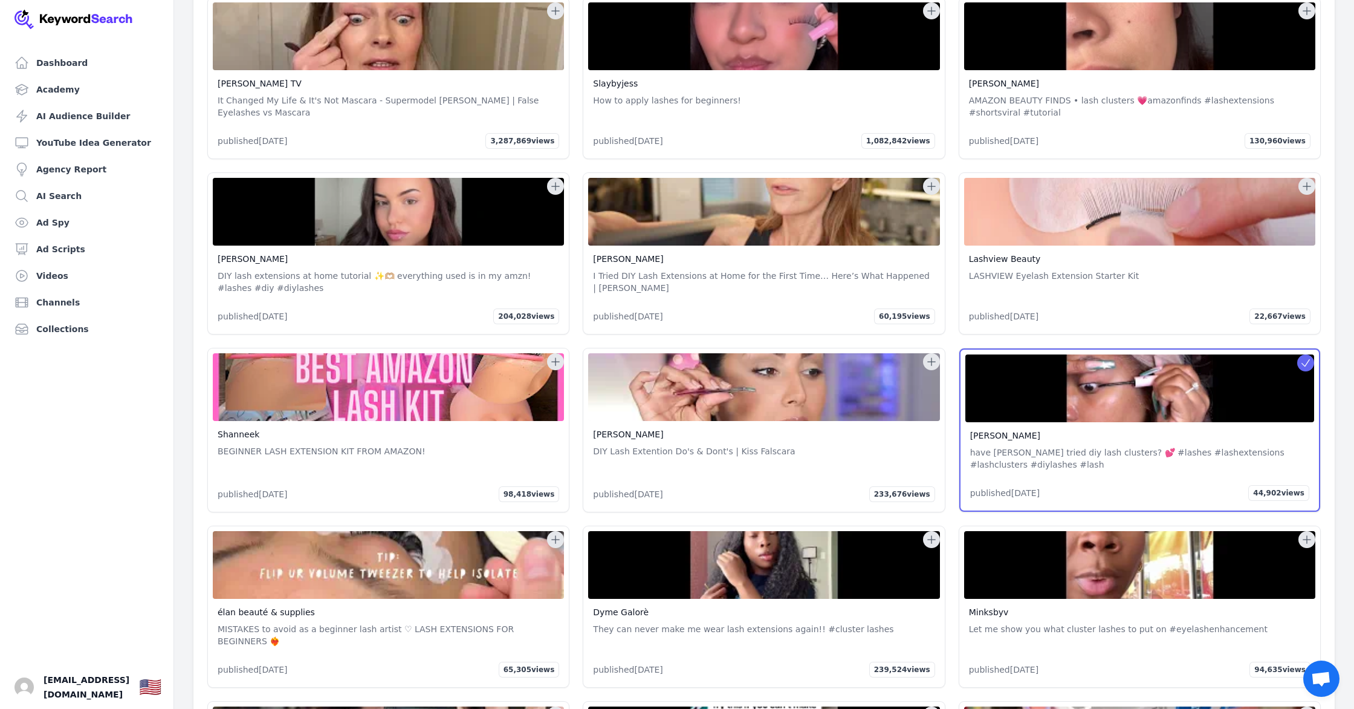
click at [930, 356] on icon at bounding box center [932, 362] width 12 height 12
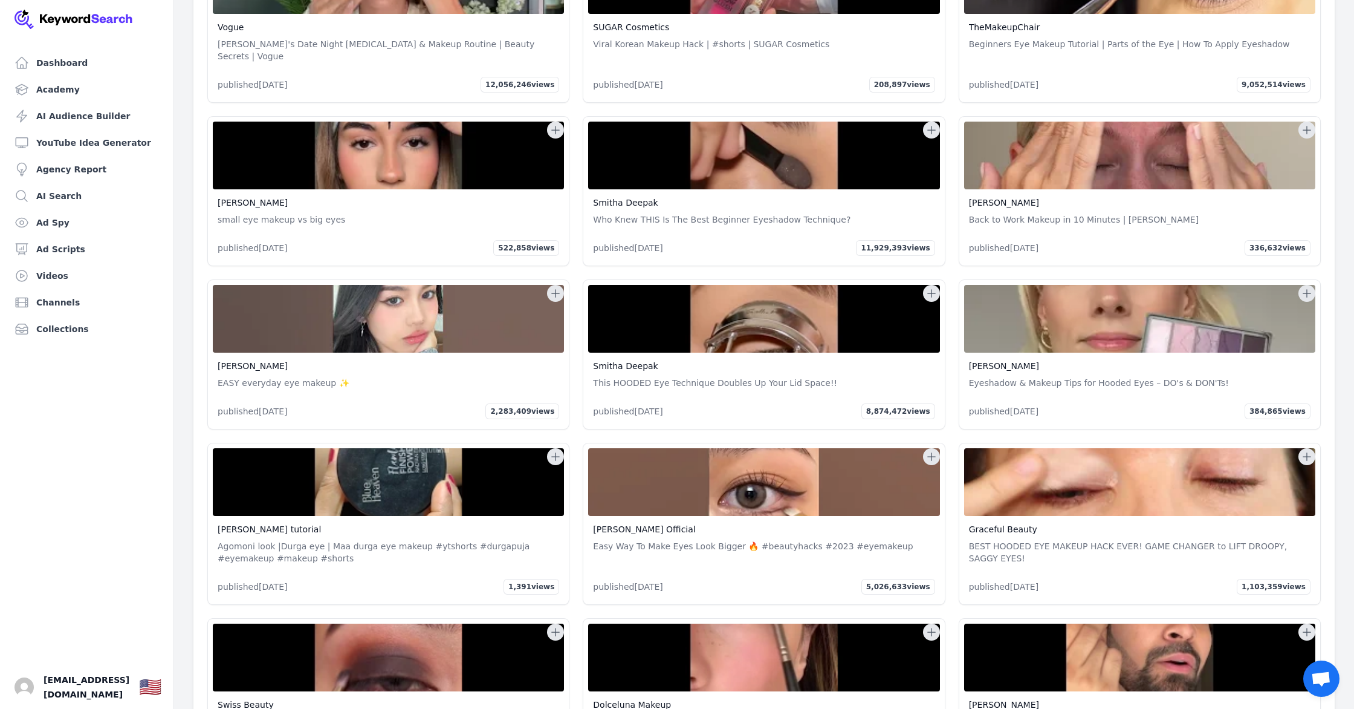
scroll to position [3600, 0]
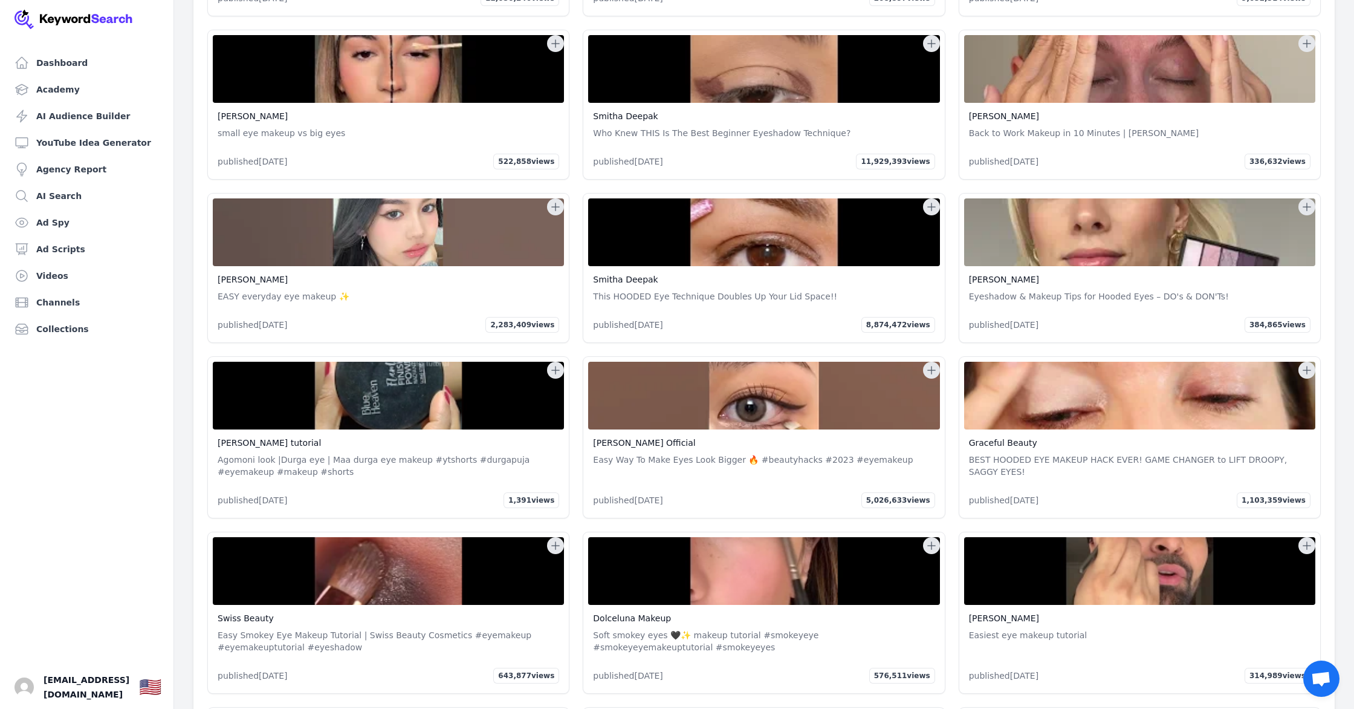
click at [932, 366] on icon at bounding box center [931, 370] width 8 height 8
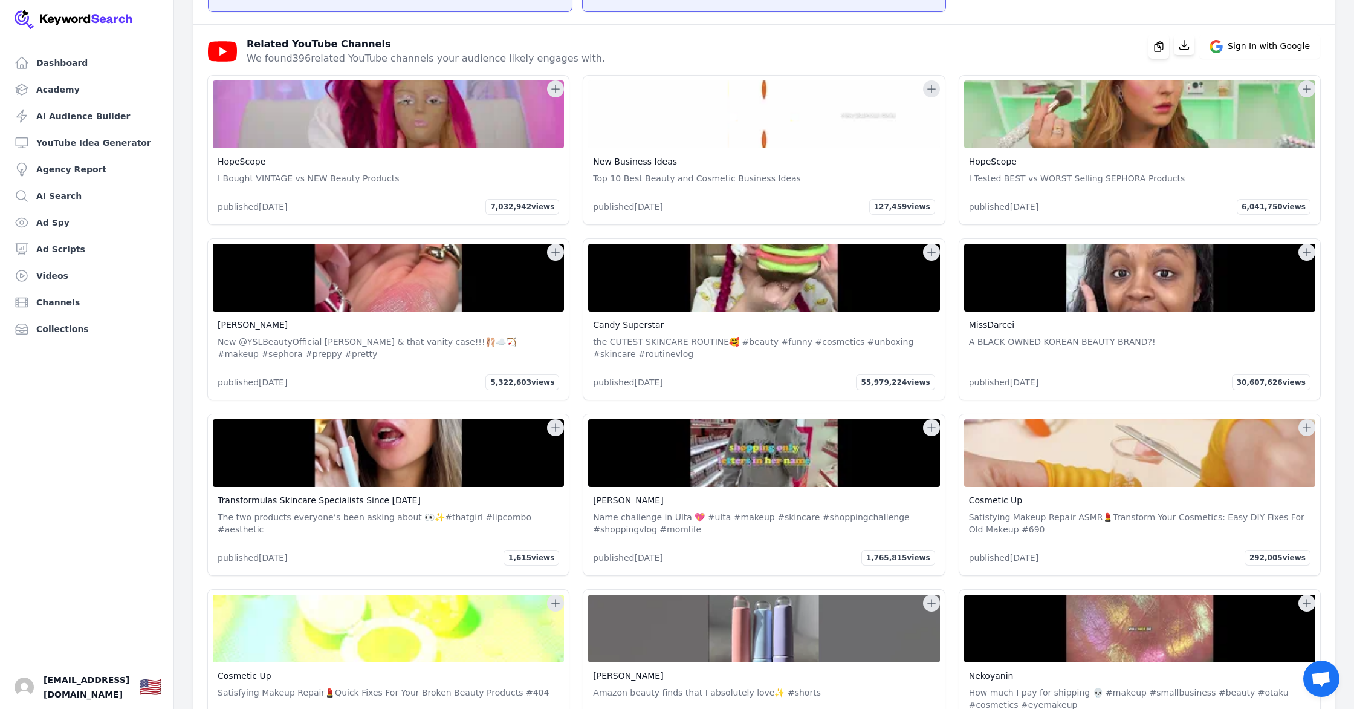
scroll to position [2223, 0]
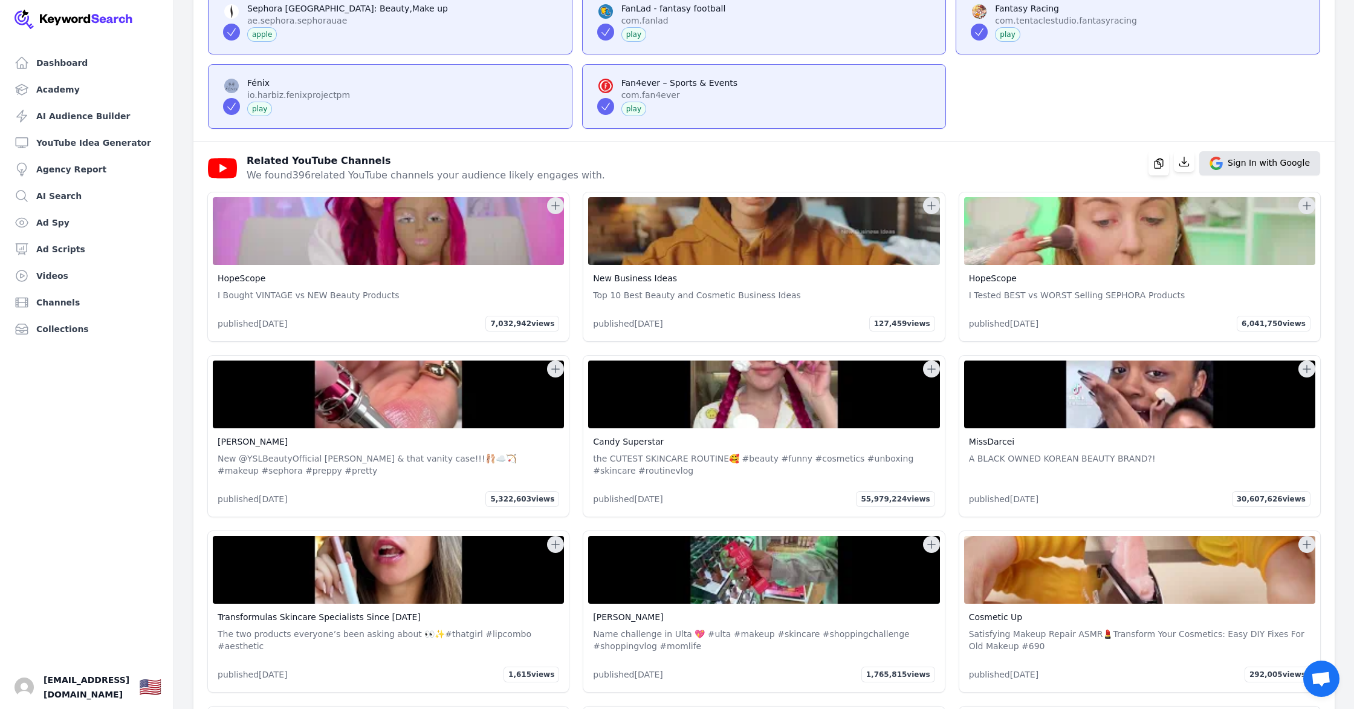
click at [1213, 166] on icon at bounding box center [1211, 163] width 3 height 6
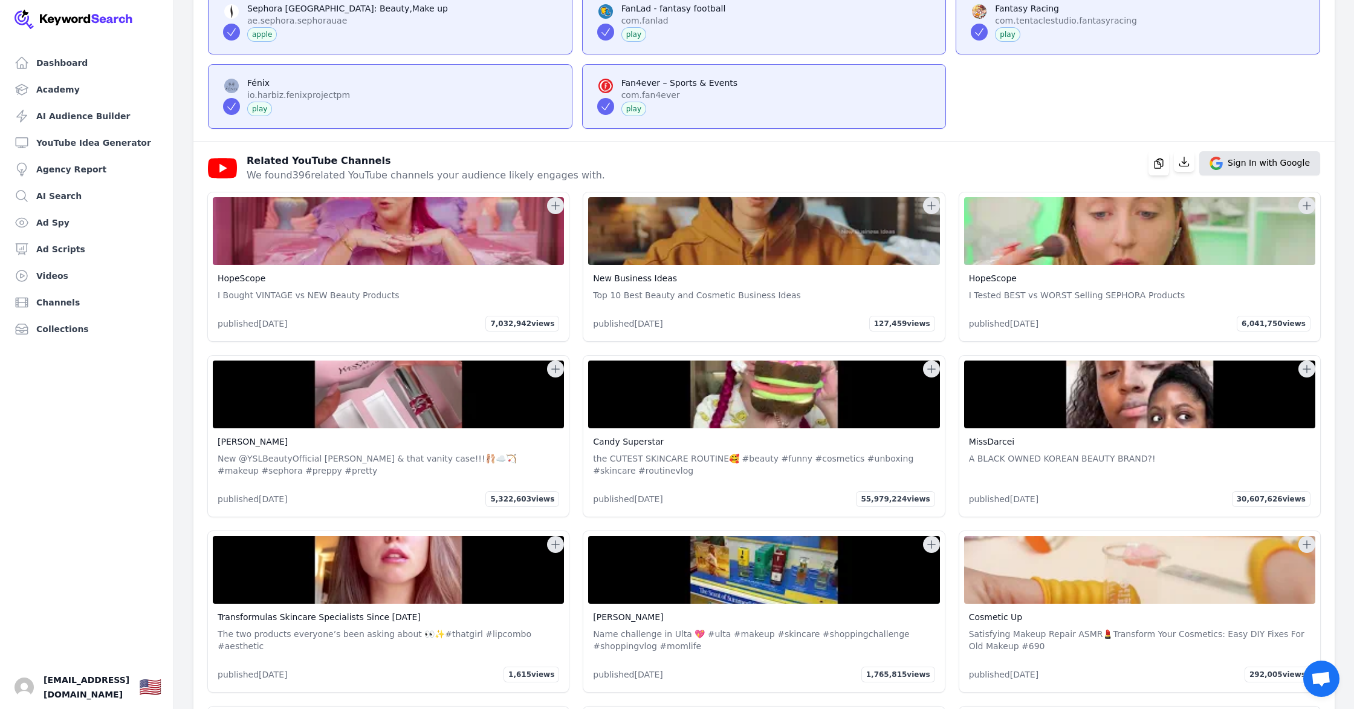
scroll to position [2220, 0]
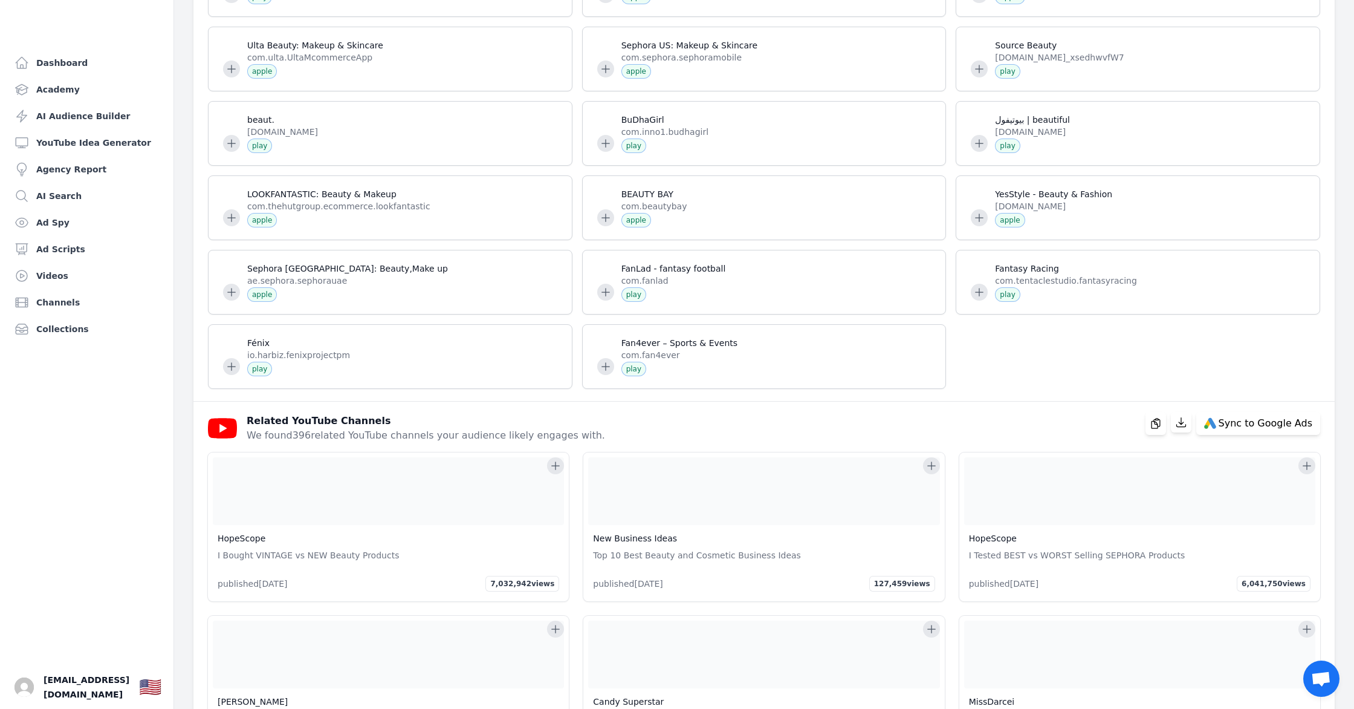
scroll to position [2121, 0]
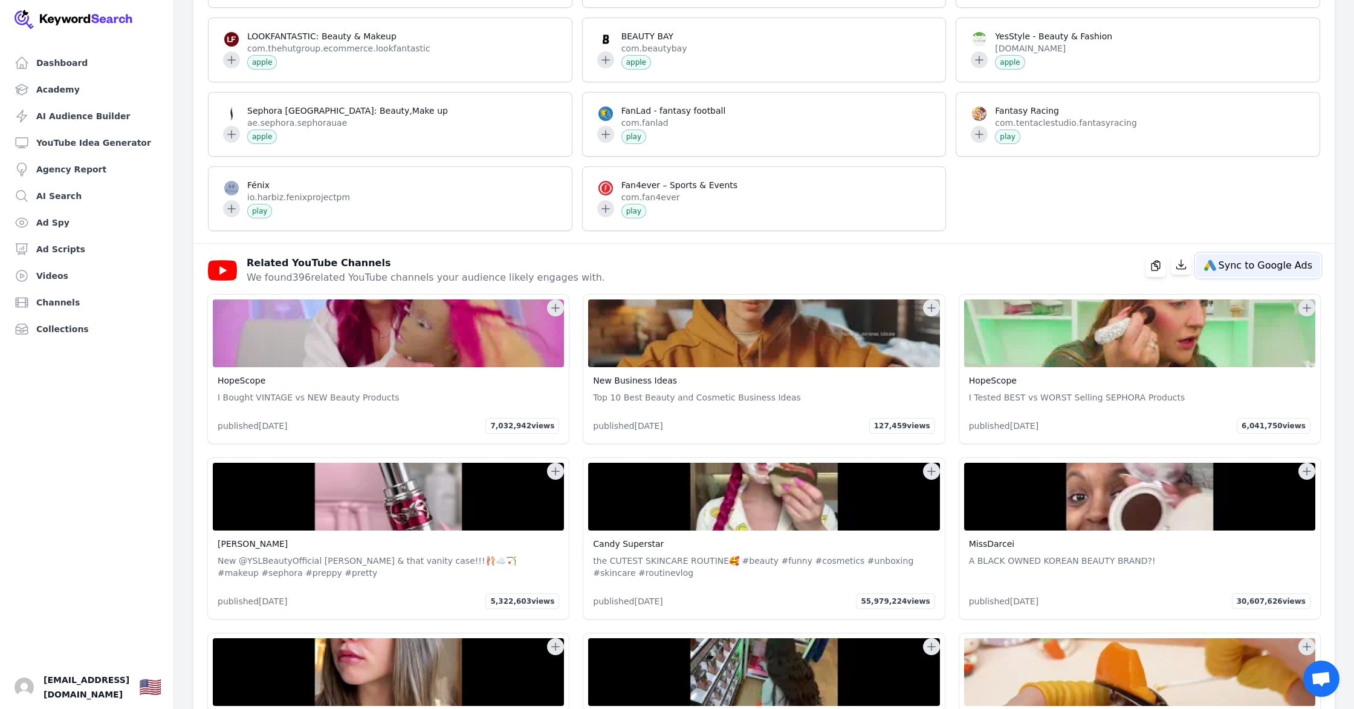
click at [1246, 270] on span "Sync to Google Ads" at bounding box center [1266, 266] width 94 height 10
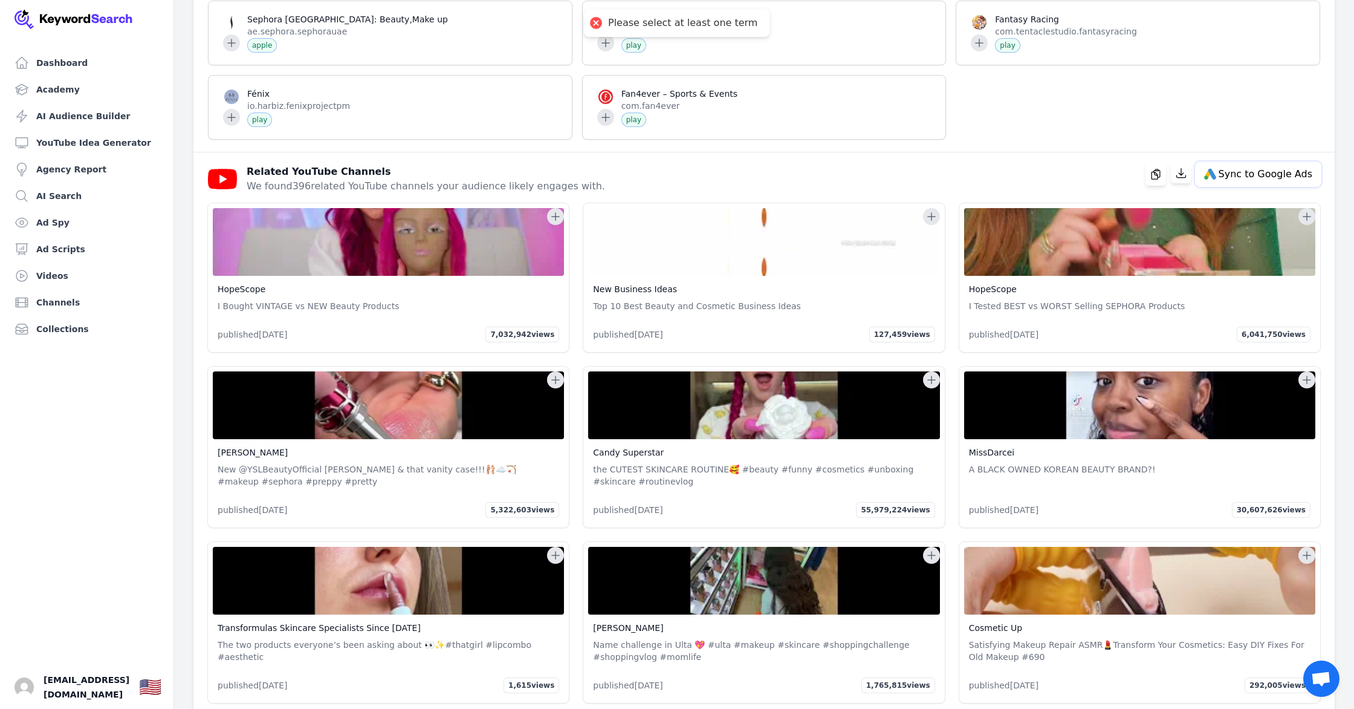
scroll to position [2314, 0]
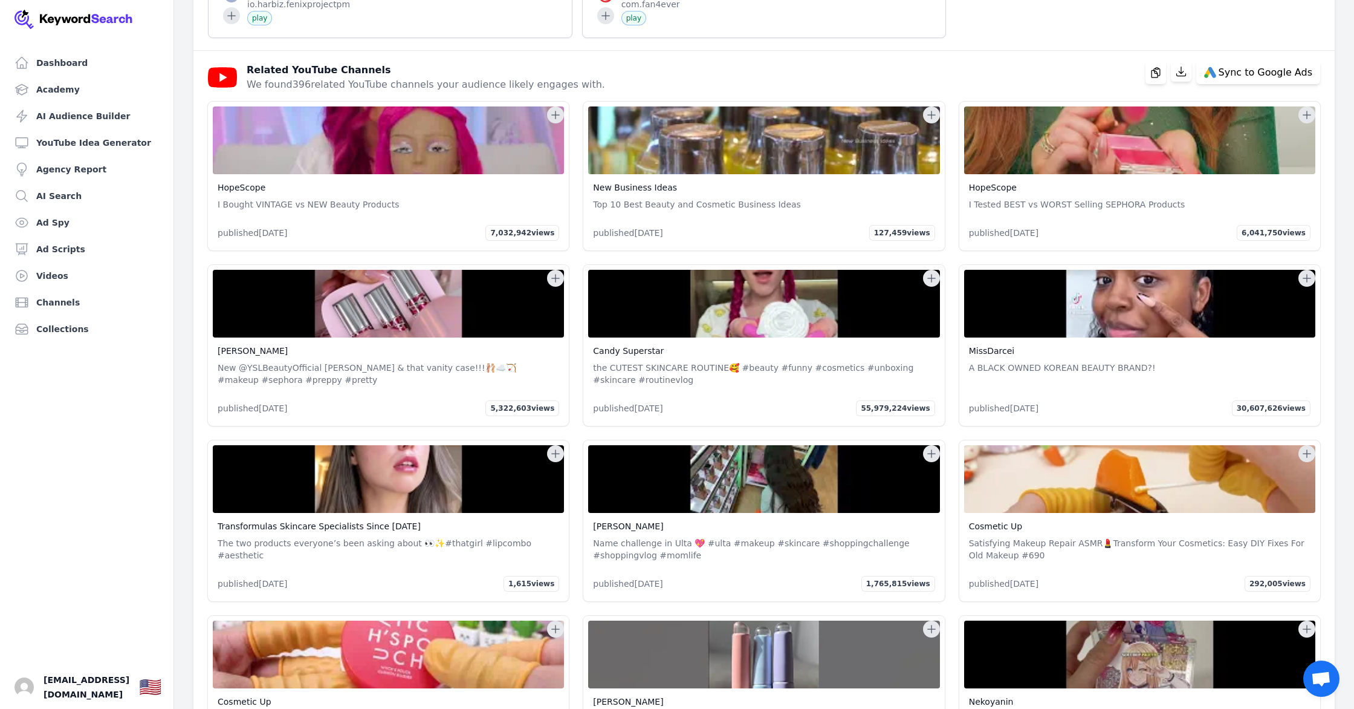
click at [895, 589] on span "1,765,815 views" at bounding box center [899, 584] width 74 height 16
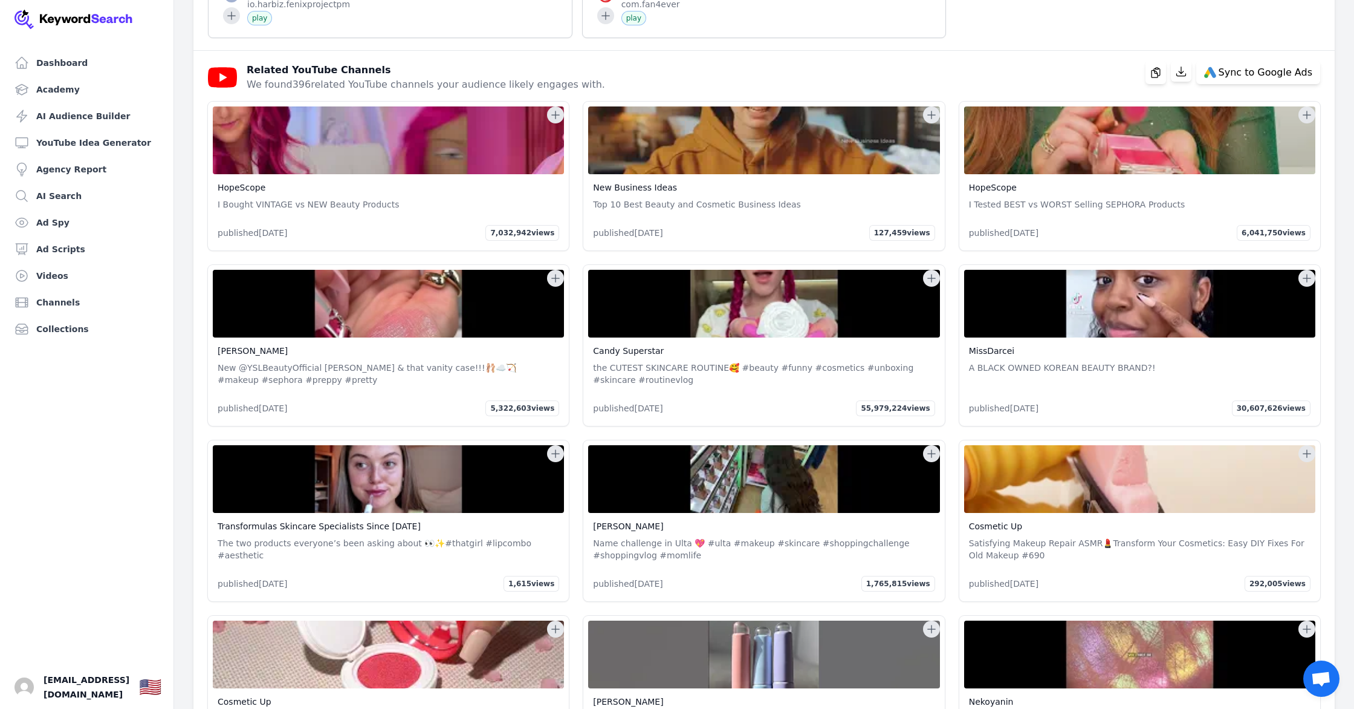
click at [787, 513] on img at bounding box center [763, 479] width 351 height 68
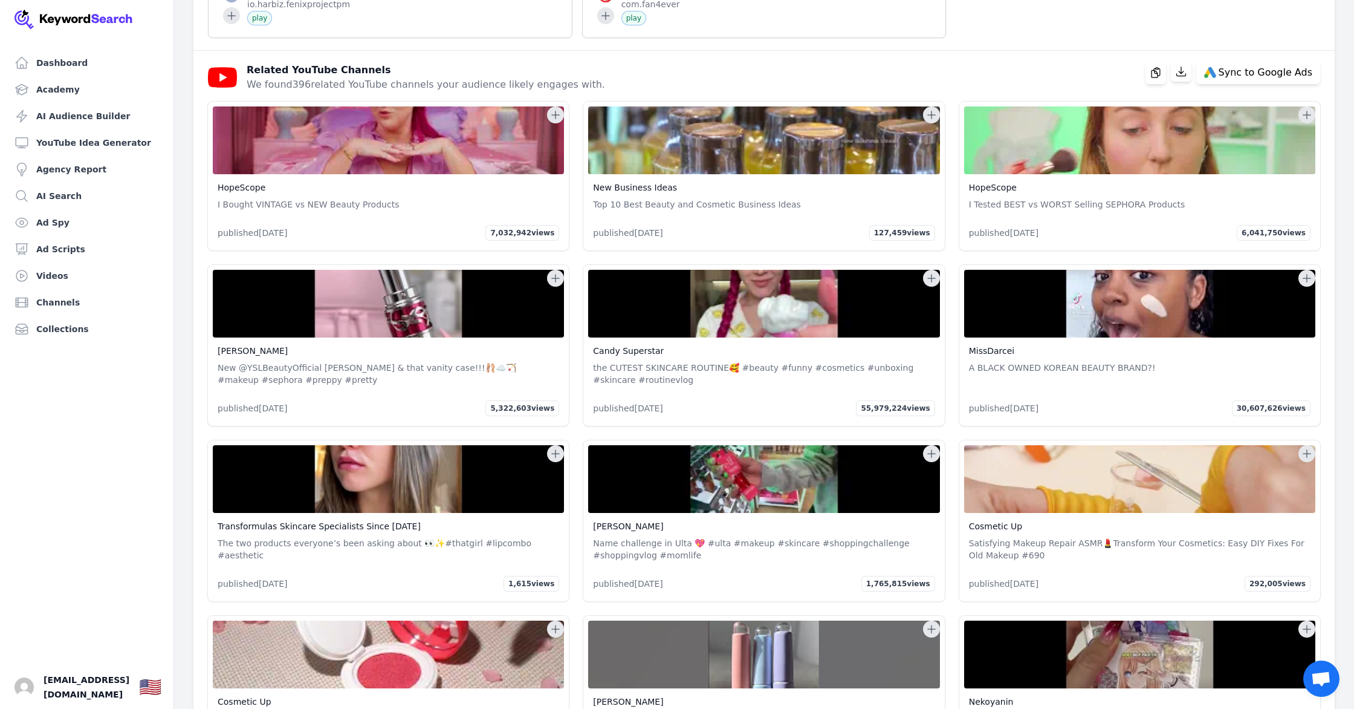
click at [928, 460] on icon at bounding box center [932, 453] width 12 height 12
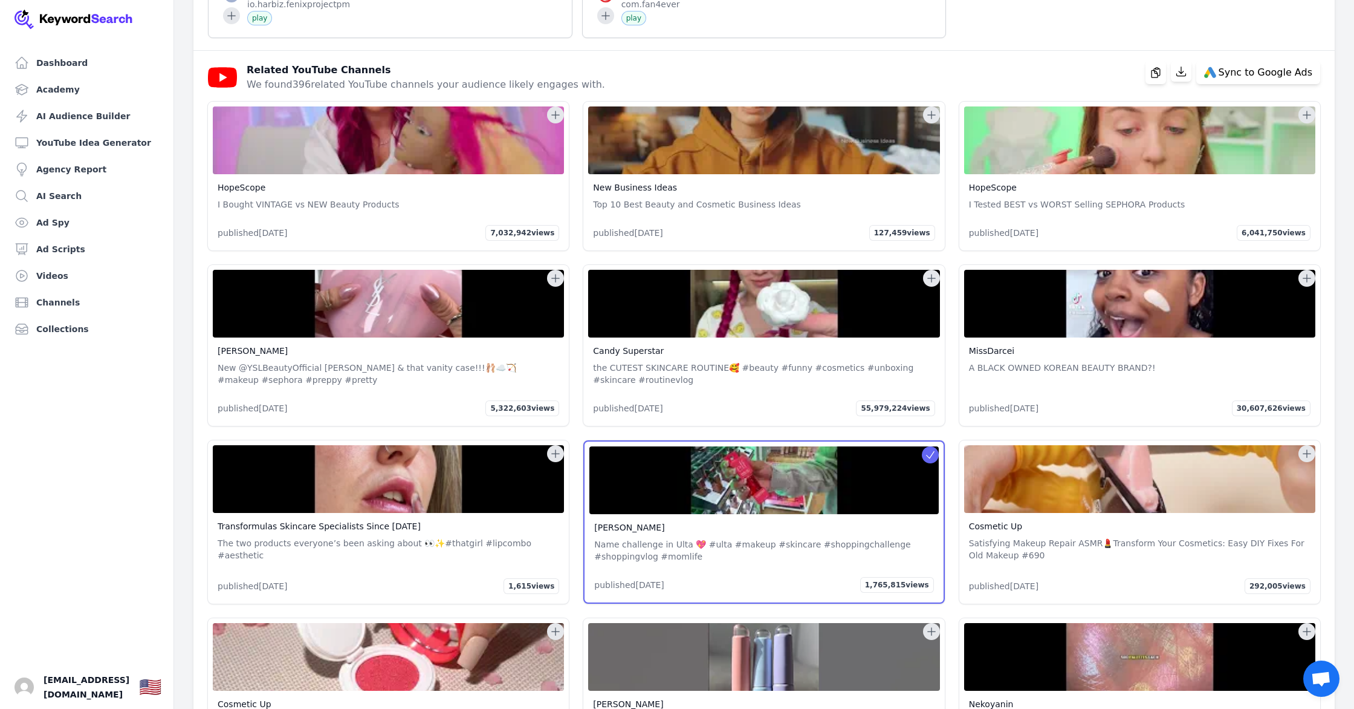
click at [928, 461] on icon at bounding box center [930, 455] width 12 height 12
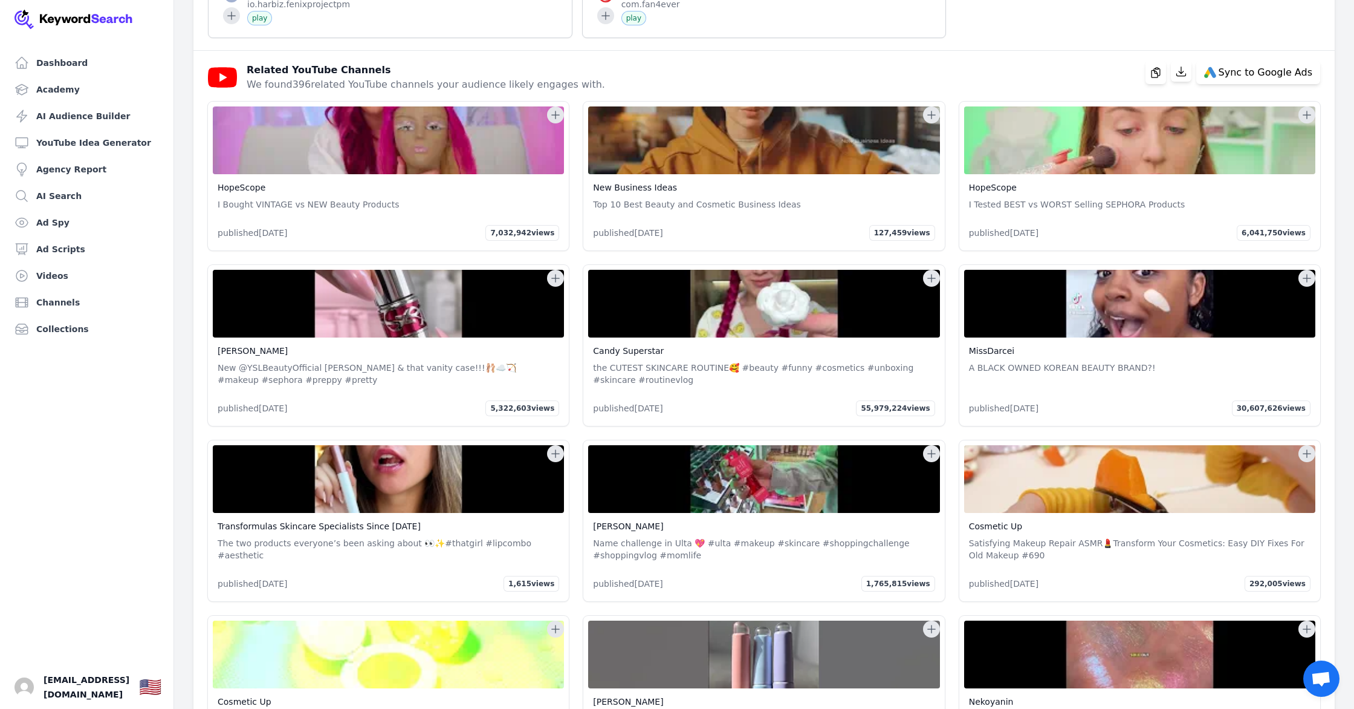
click at [928, 460] on icon at bounding box center [932, 453] width 12 height 12
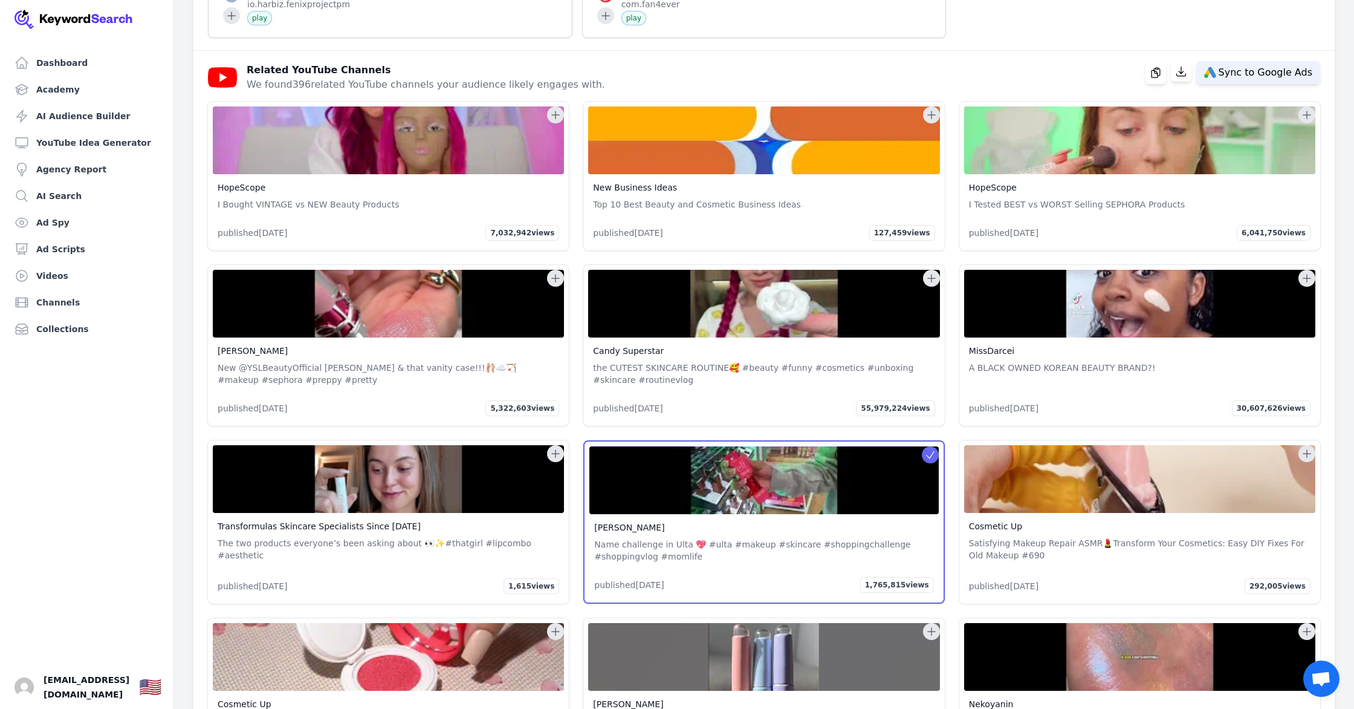
scroll to position [2316, 0]
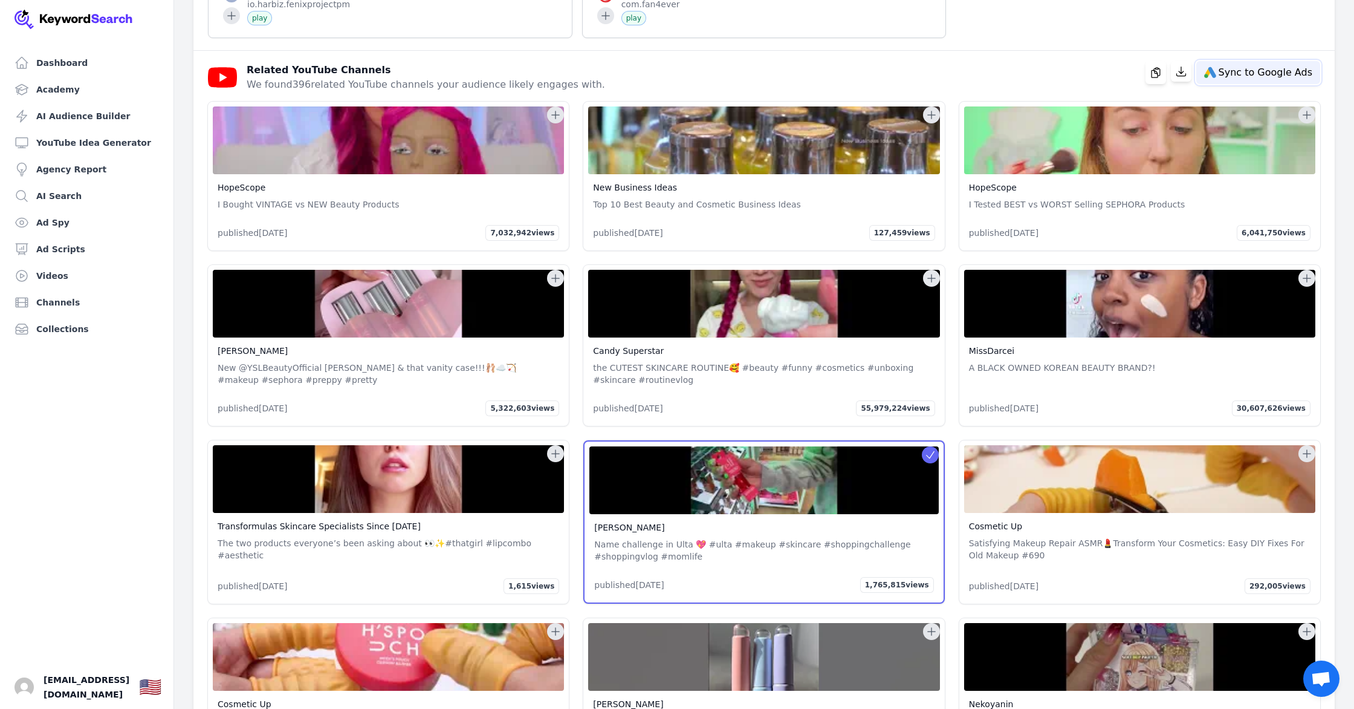
click at [1261, 77] on span "Sync to Google Ads" at bounding box center [1266, 73] width 94 height 10
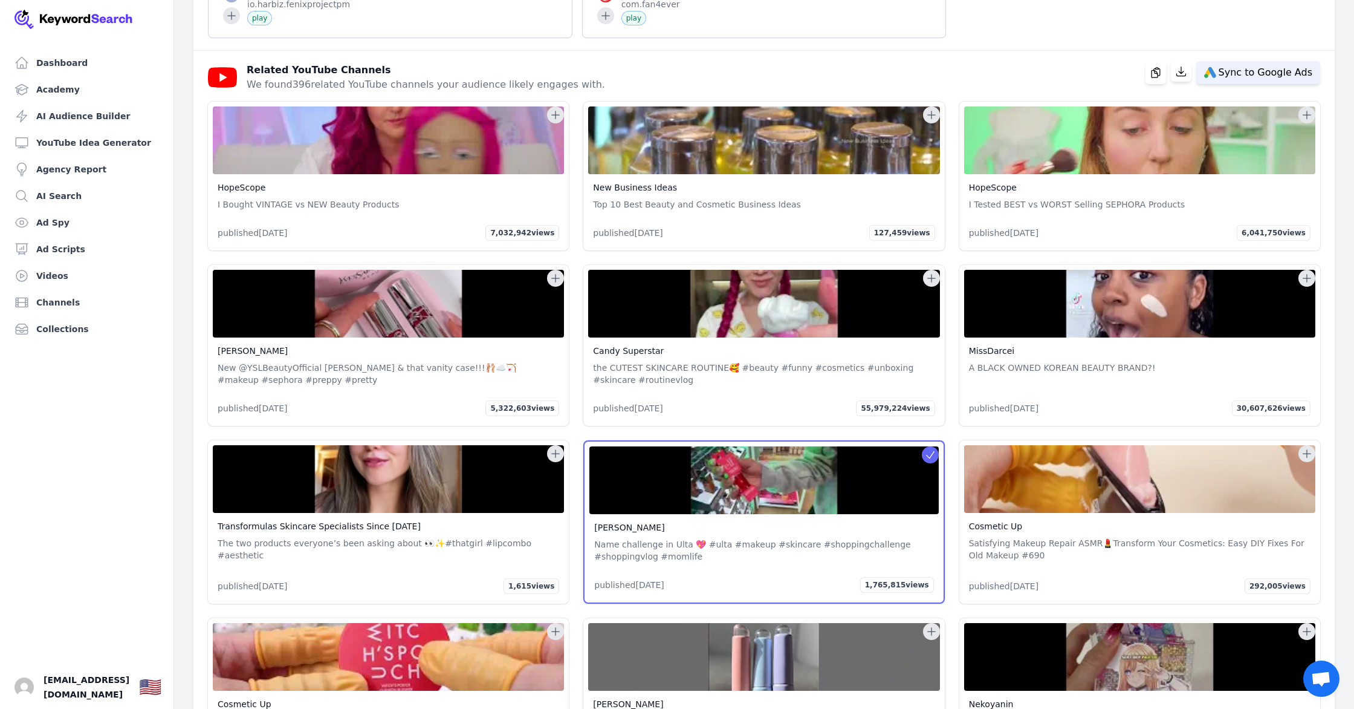
select select
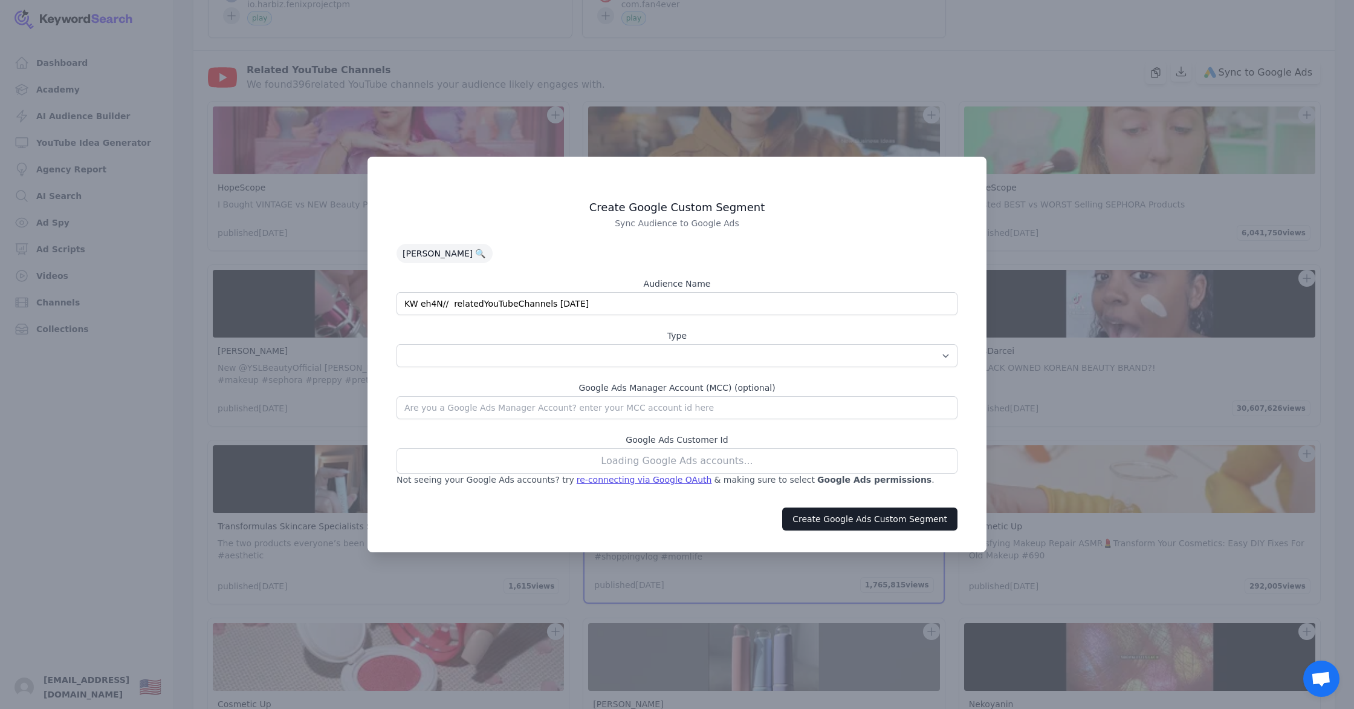
drag, startPoint x: 959, startPoint y: 485, endPoint x: 1021, endPoint y: 446, distance: 73.6
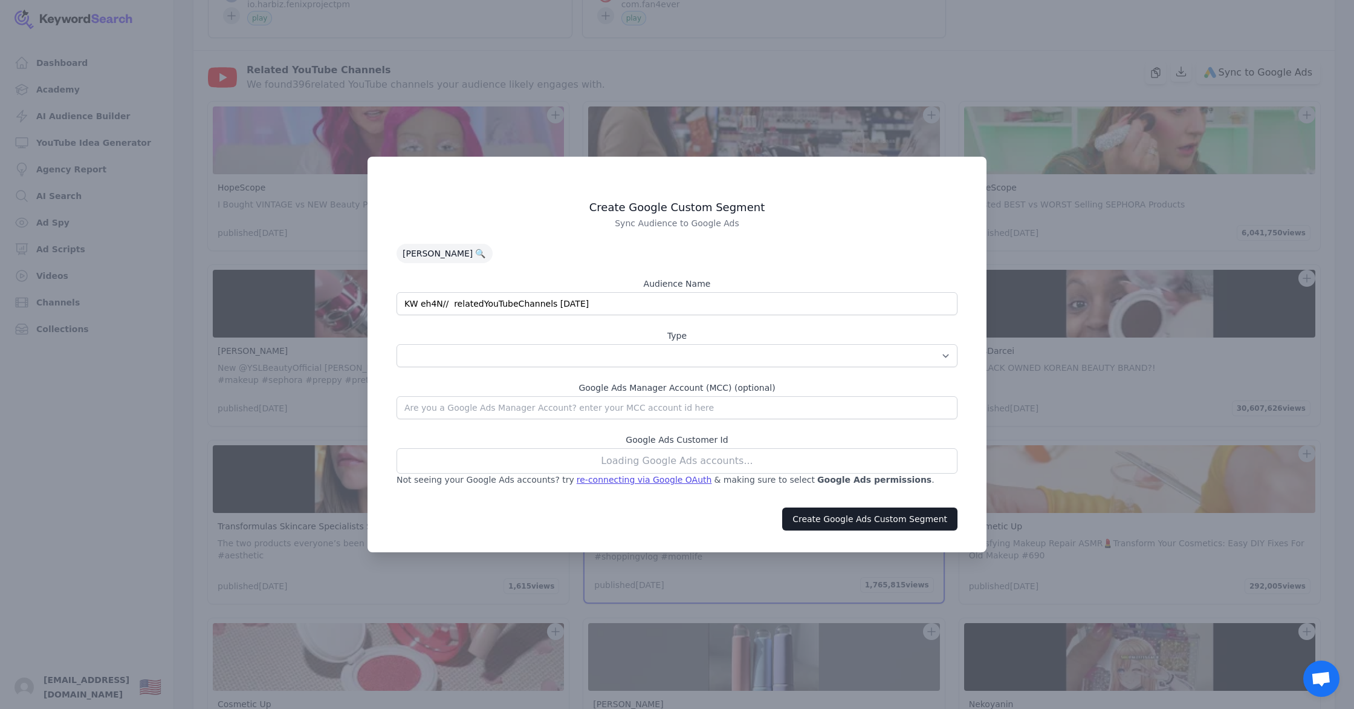
click at [960, 484] on div "Create Google Custom Segment Sync Audience to Google Ads Brianna Roman 🔍 Audien…" at bounding box center [677, 343] width 590 height 314
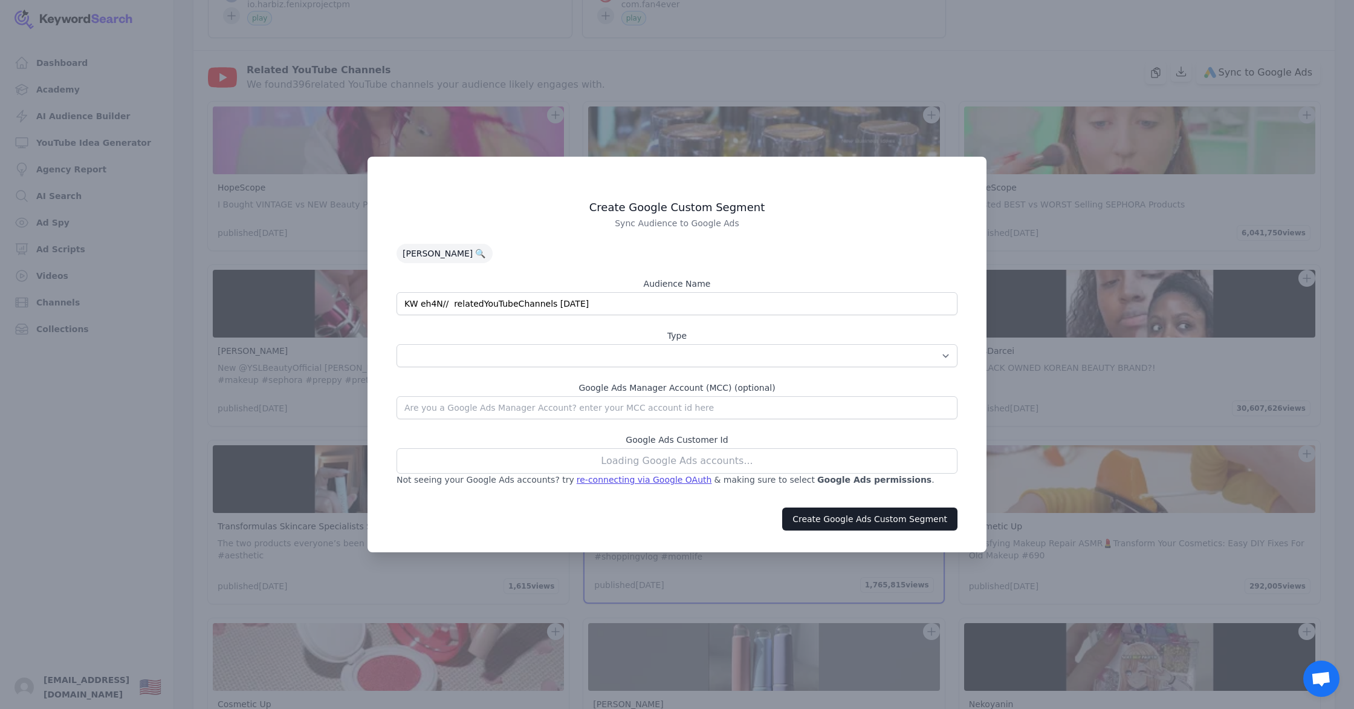
click at [1024, 444] on div at bounding box center [677, 354] width 1354 height 709
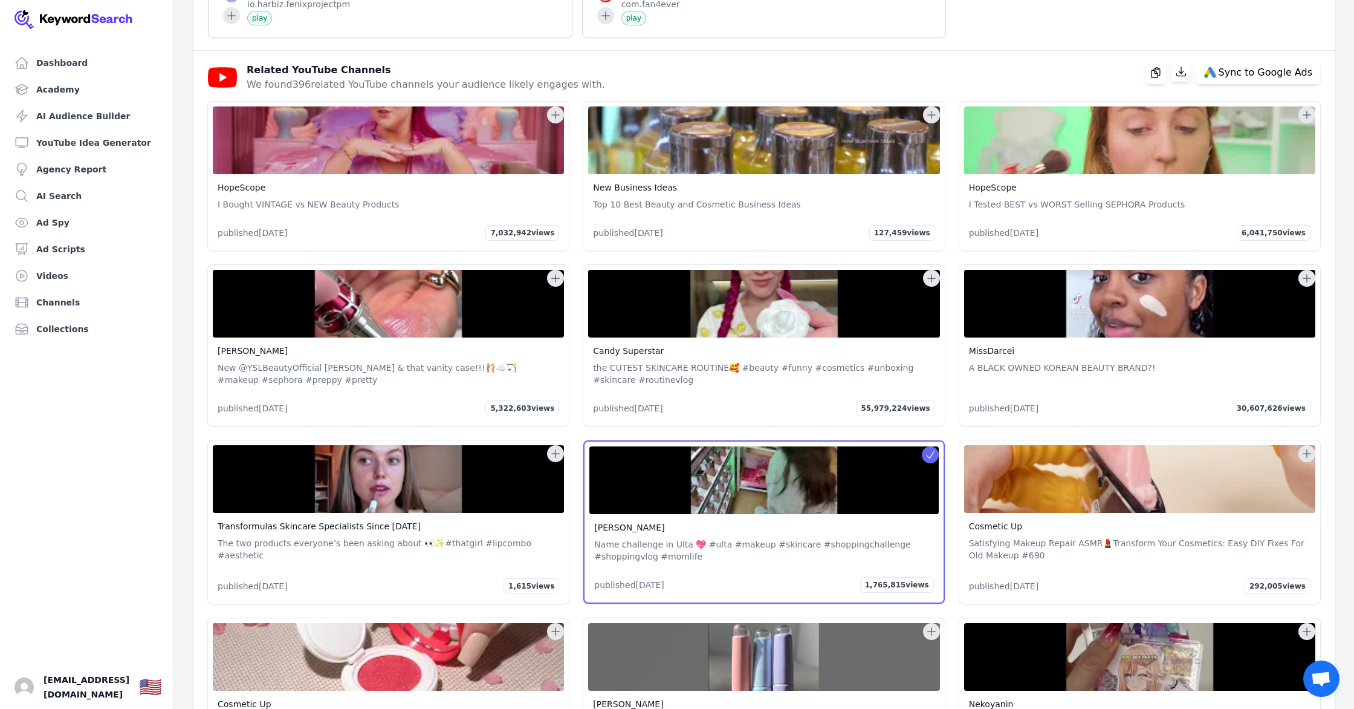
click at [626, 414] on span "published 6 months ago" at bounding box center [628, 408] width 70 height 12
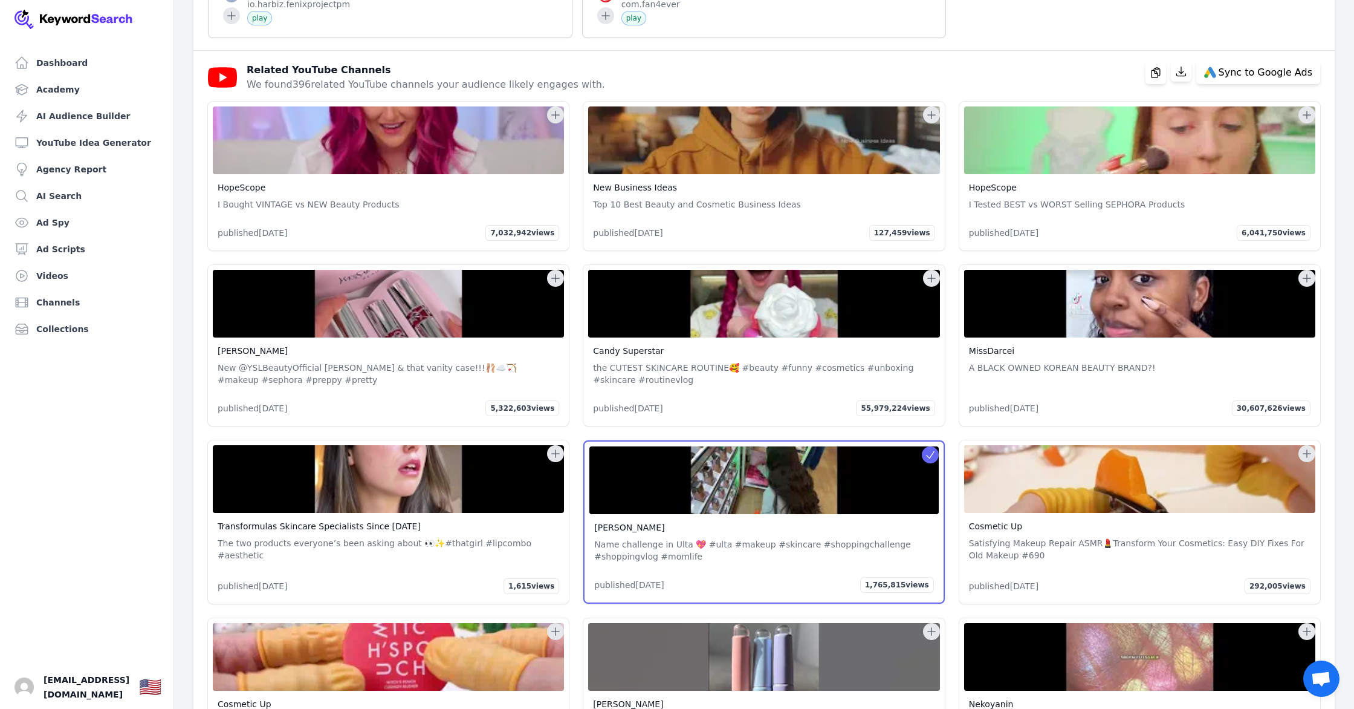
click at [608, 356] on link "Candy Superstar" at bounding box center [628, 351] width 71 height 10
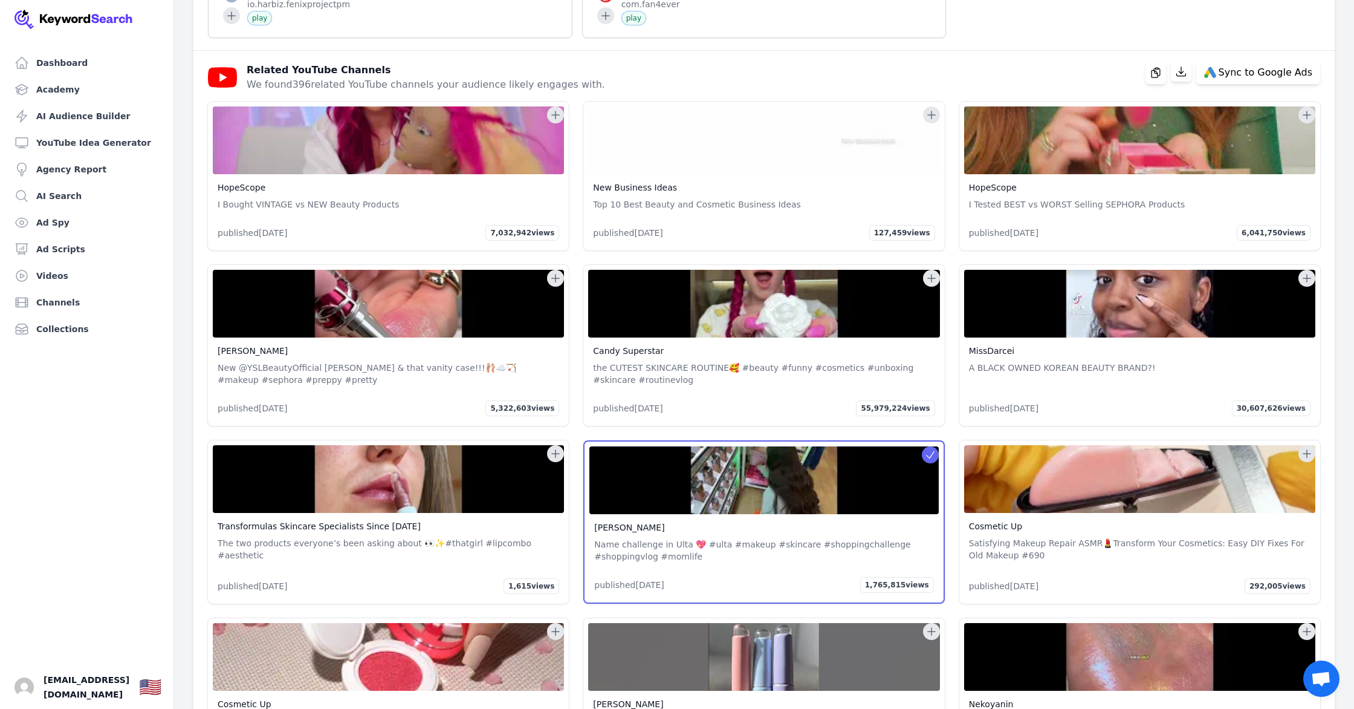
click at [623, 414] on span "published 6 months ago" at bounding box center [628, 408] width 70 height 12
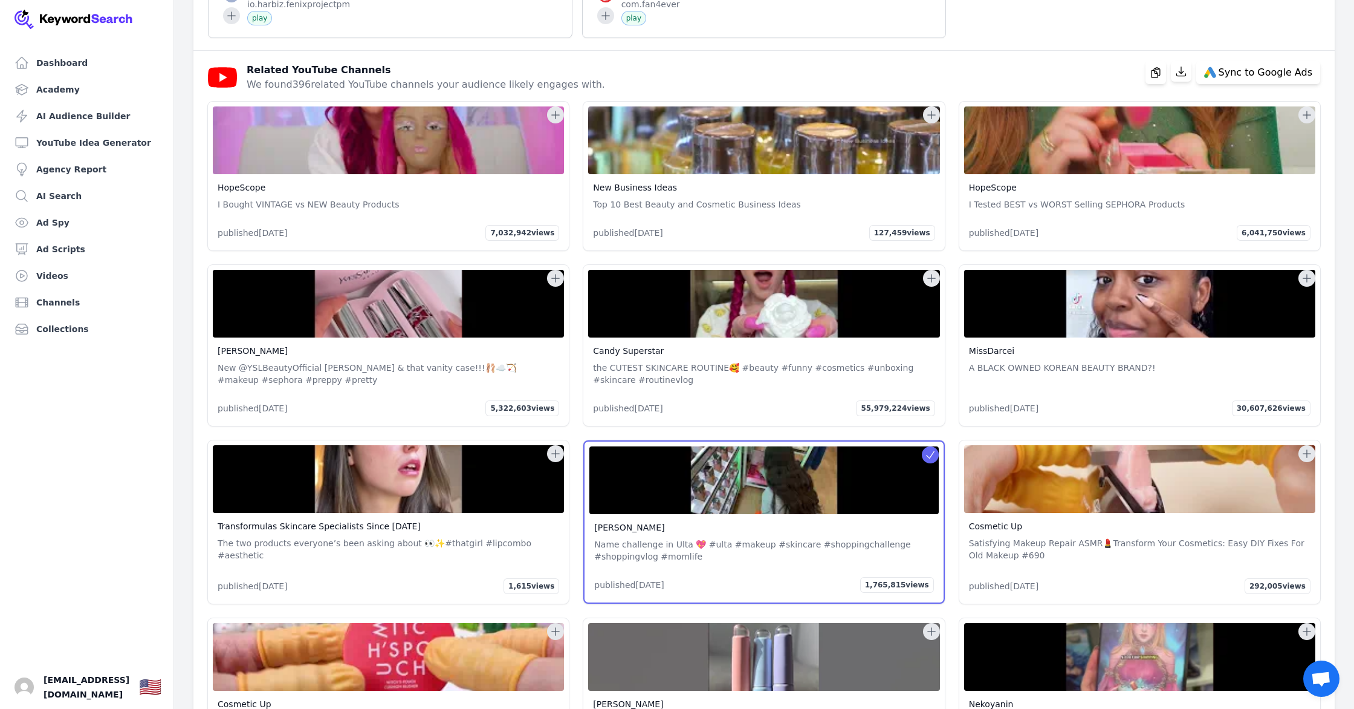
click at [620, 380] on p "the CUTEST SKINCARE ROUTINE🥰 #beauty #funny #cosmetics #unboxing #skincare #rou…" at bounding box center [764, 374] width 342 height 24
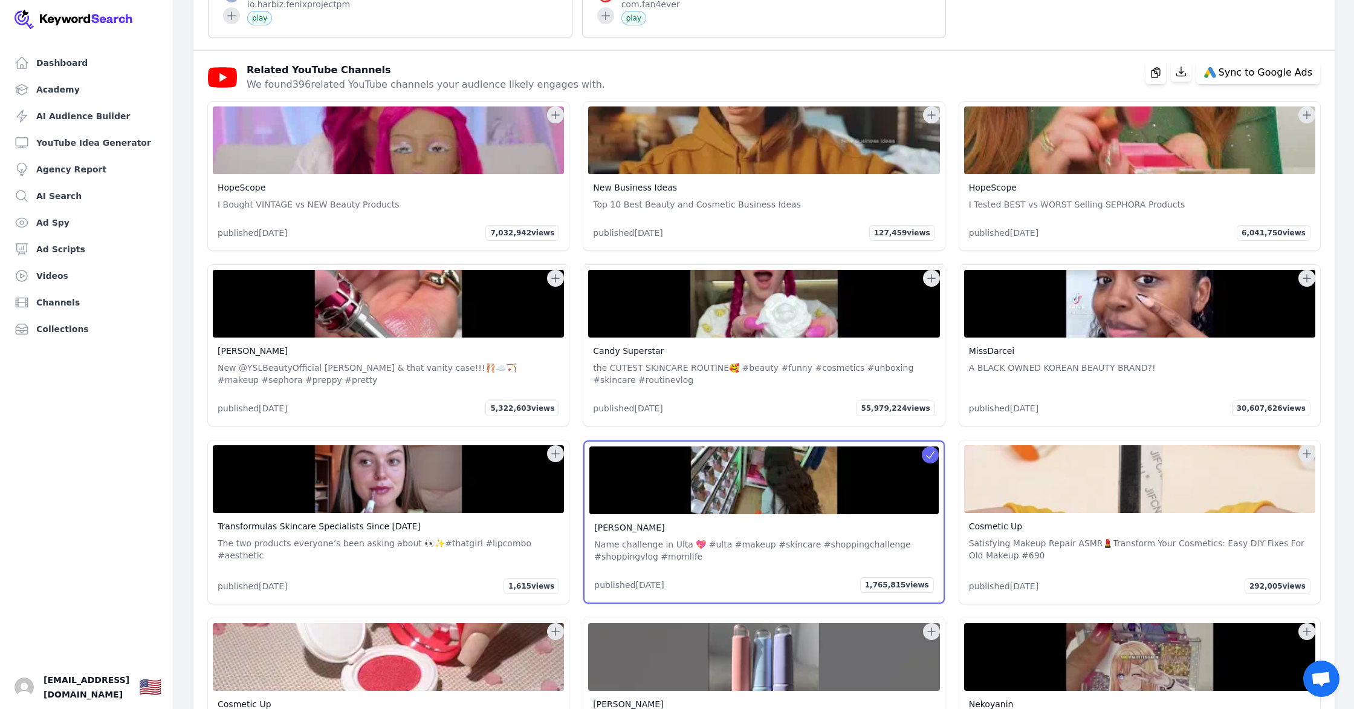
click at [627, 386] on p "the CUTEST SKINCARE ROUTINE🥰 #beauty #funny #cosmetics #unboxing #skincare #rou…" at bounding box center [764, 374] width 342 height 24
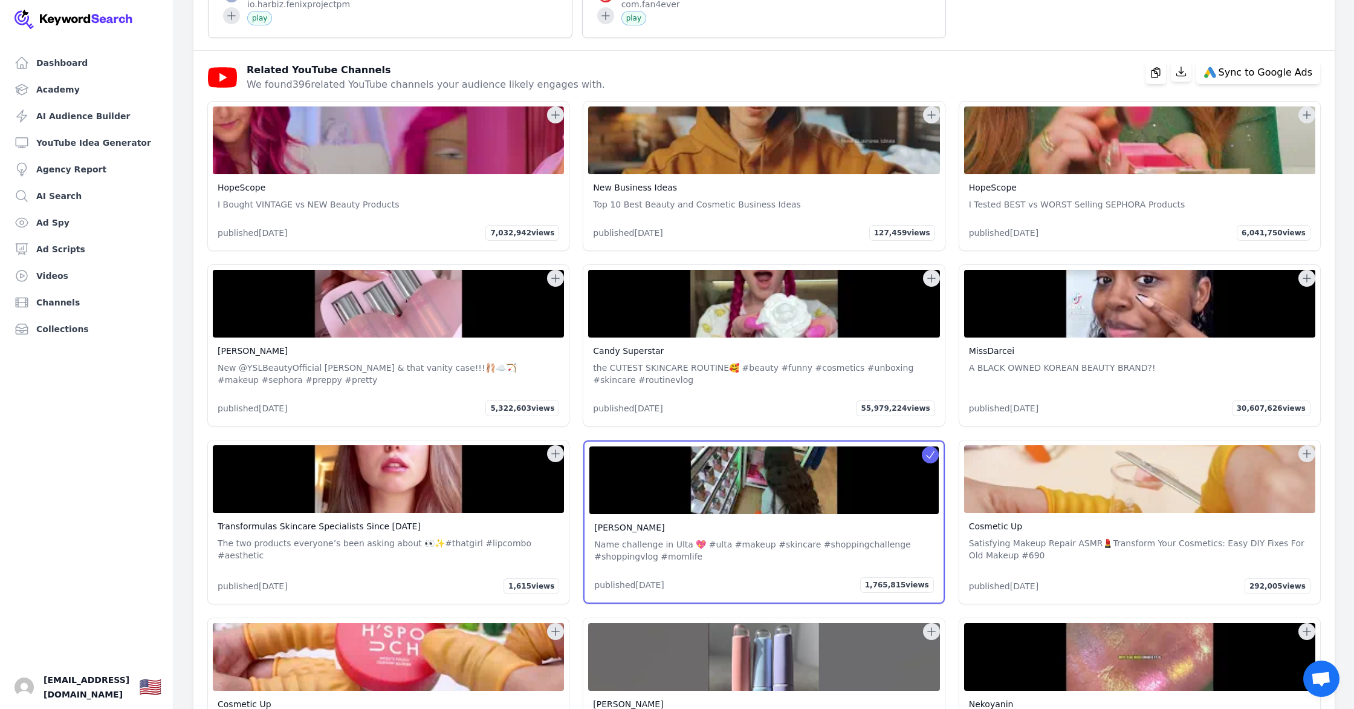
click at [884, 416] on span "55,979,224 views" at bounding box center [895, 408] width 79 height 16
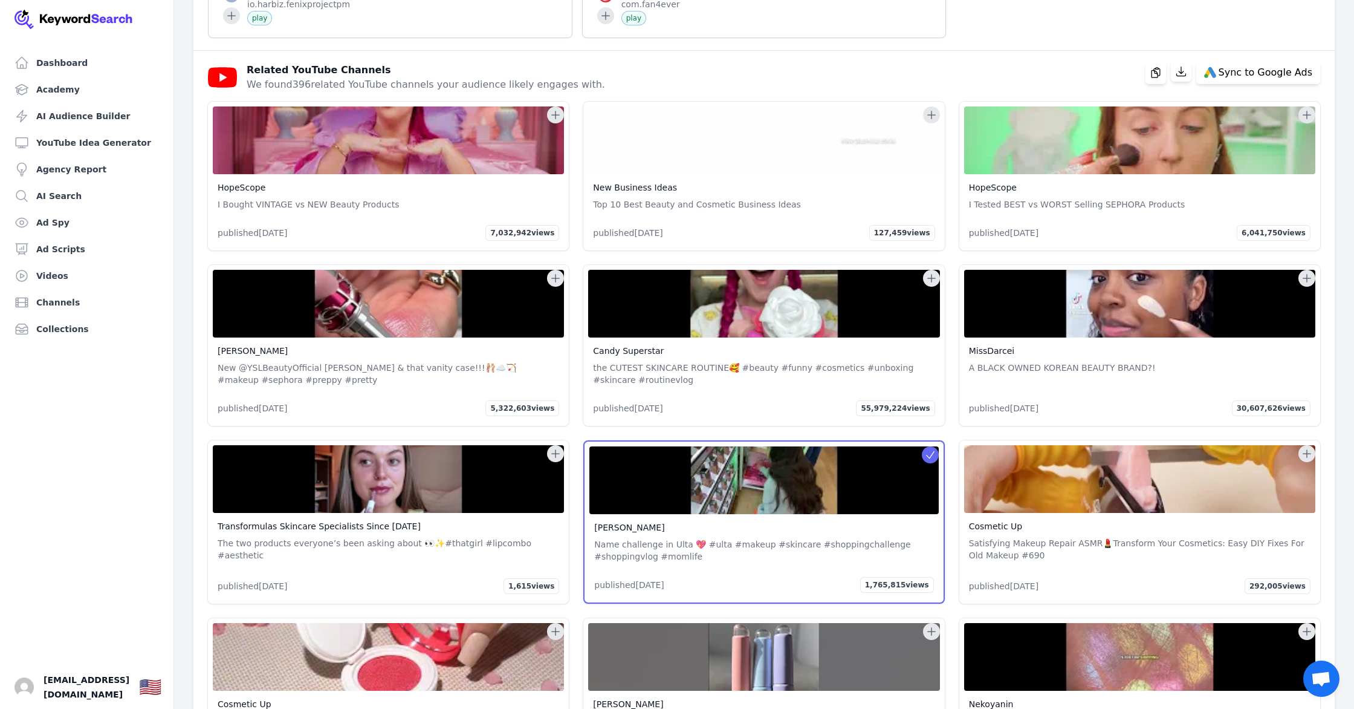
click at [630, 321] on img at bounding box center [763, 304] width 351 height 68
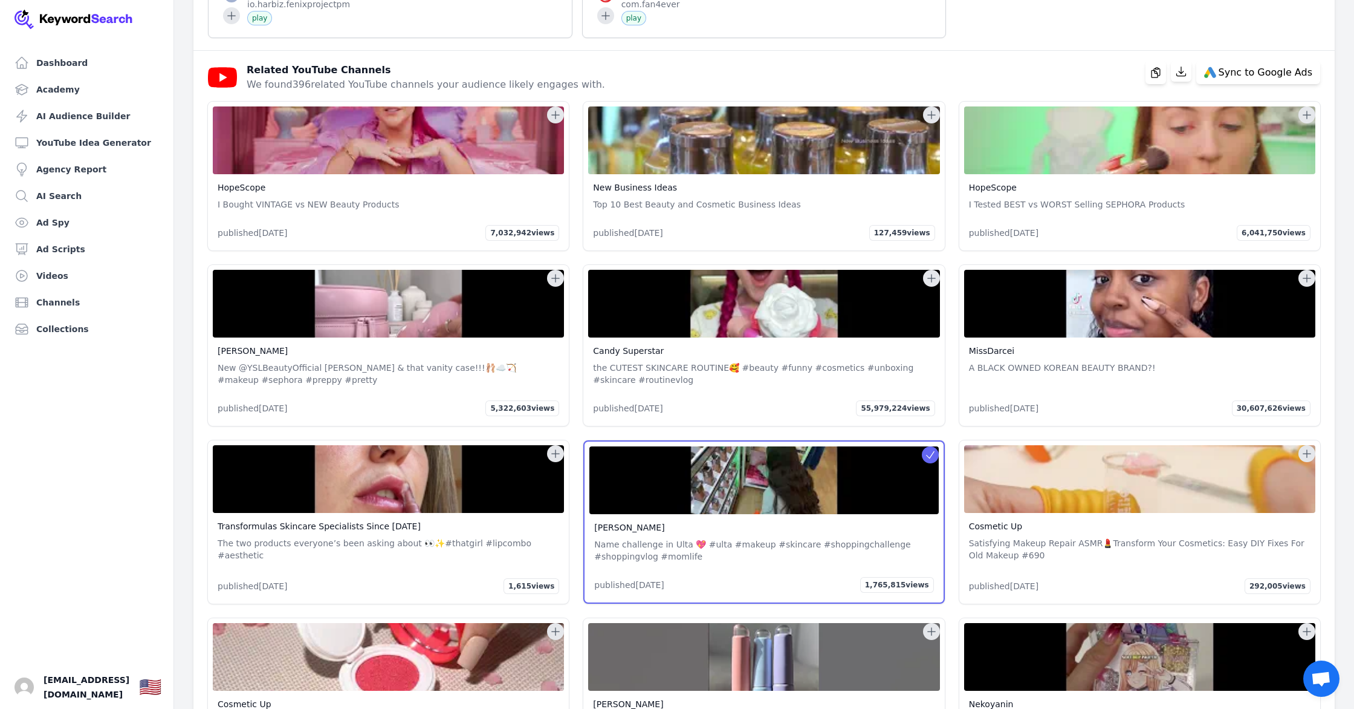
drag, startPoint x: 631, startPoint y: 321, endPoint x: 829, endPoint y: 291, distance: 199.9
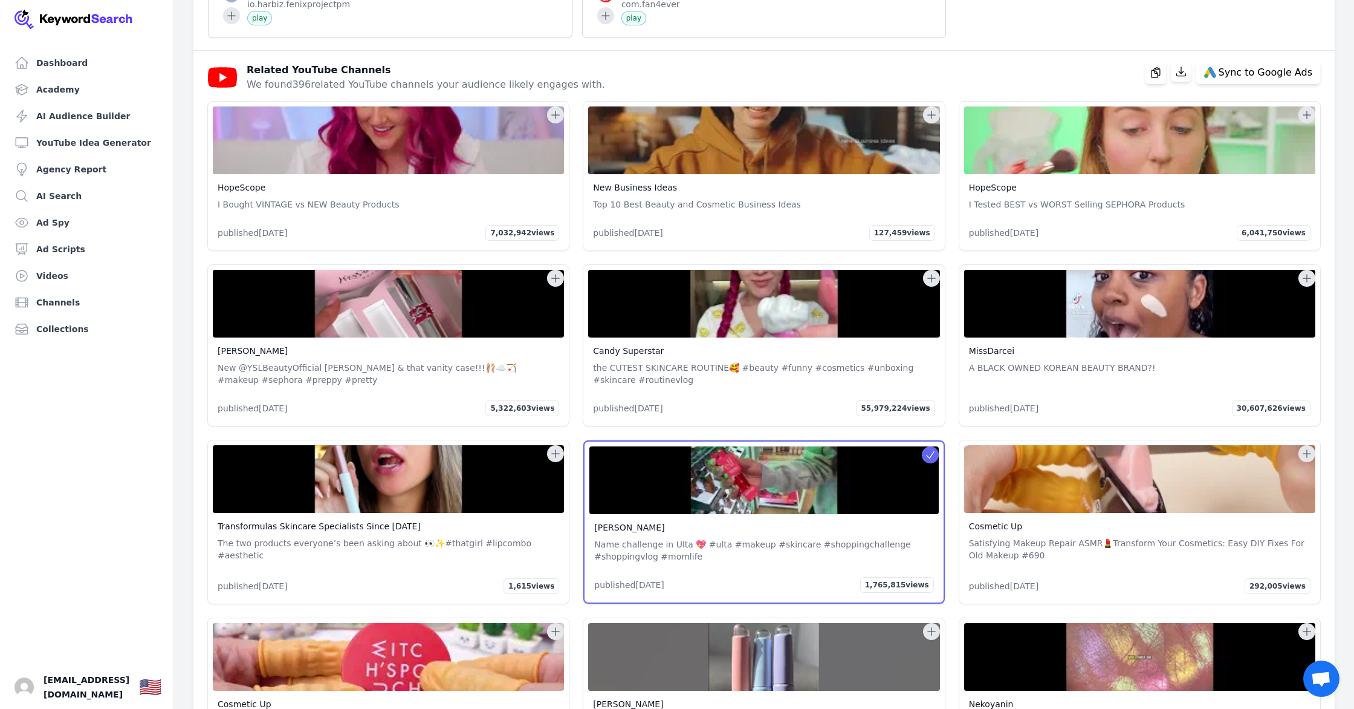
click at [631, 321] on img at bounding box center [763, 304] width 351 height 68
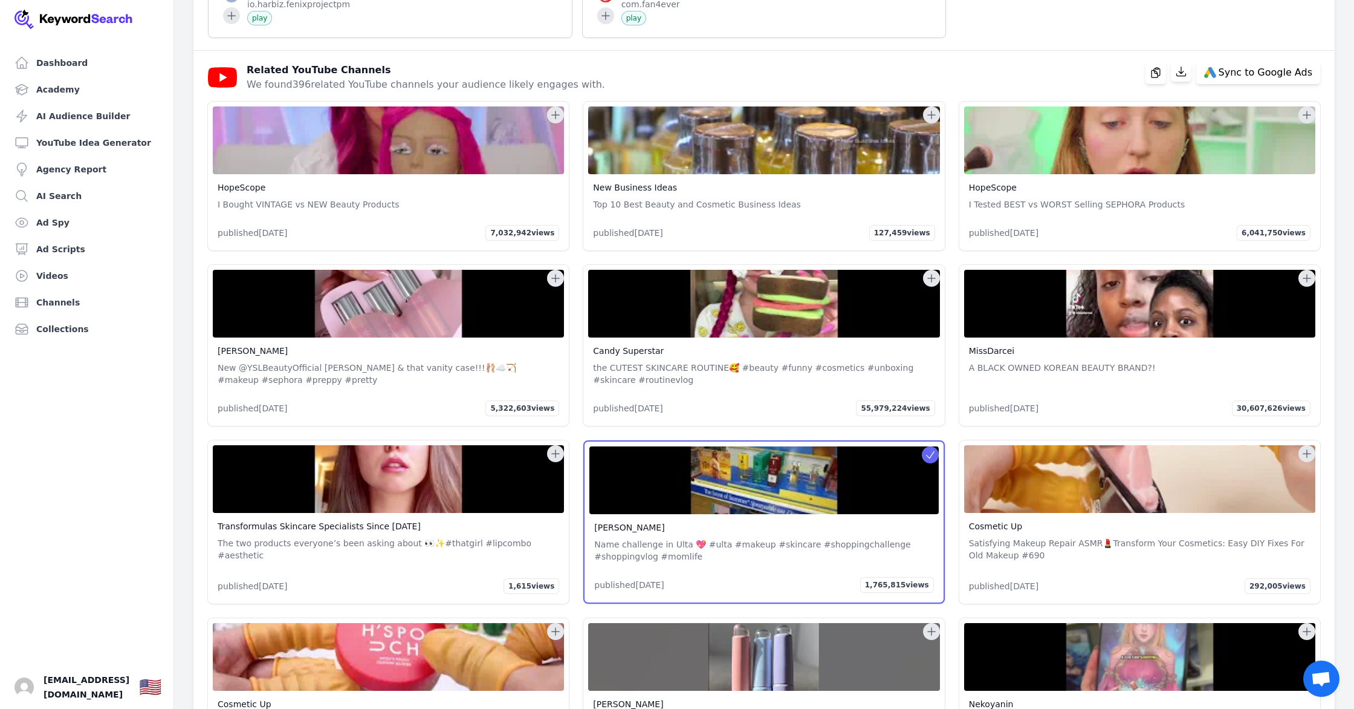
click at [829, 291] on img at bounding box center [763, 304] width 351 height 68
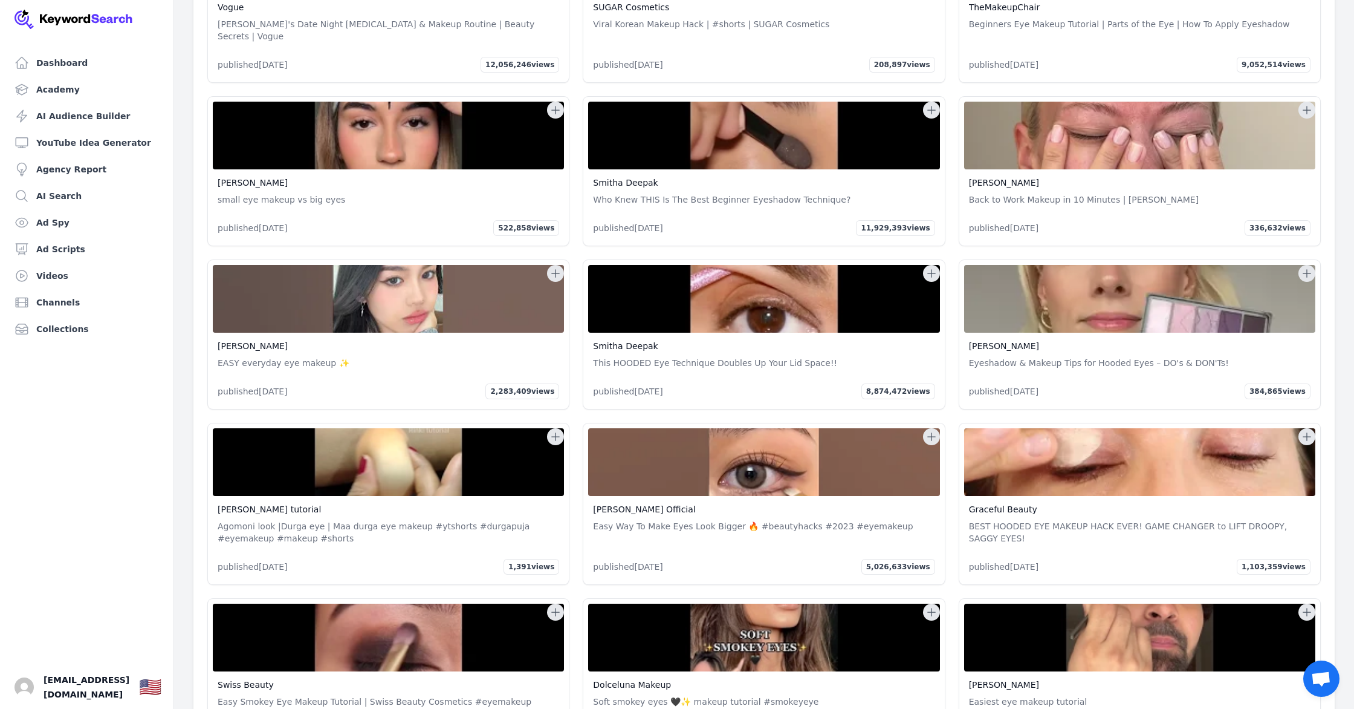
scroll to position [3541, 0]
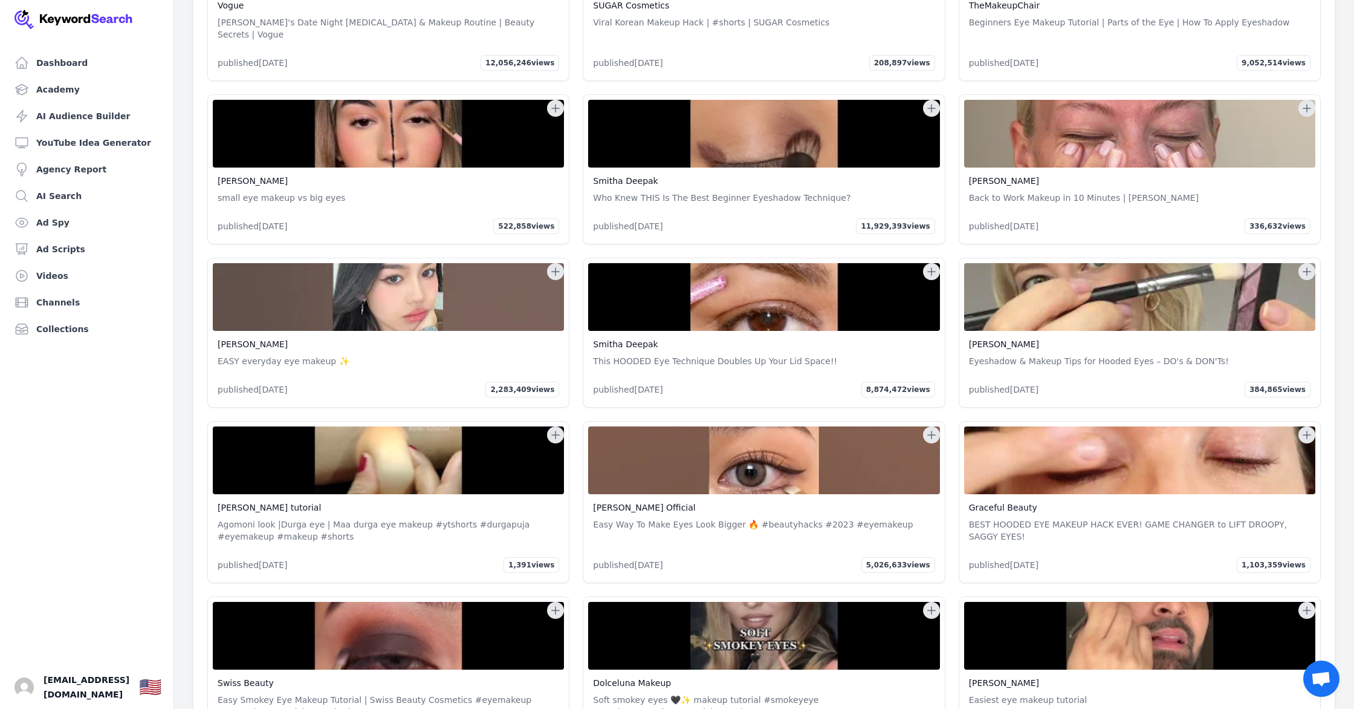
click at [628, 339] on link "Smitha Deepak" at bounding box center [625, 344] width 65 height 10
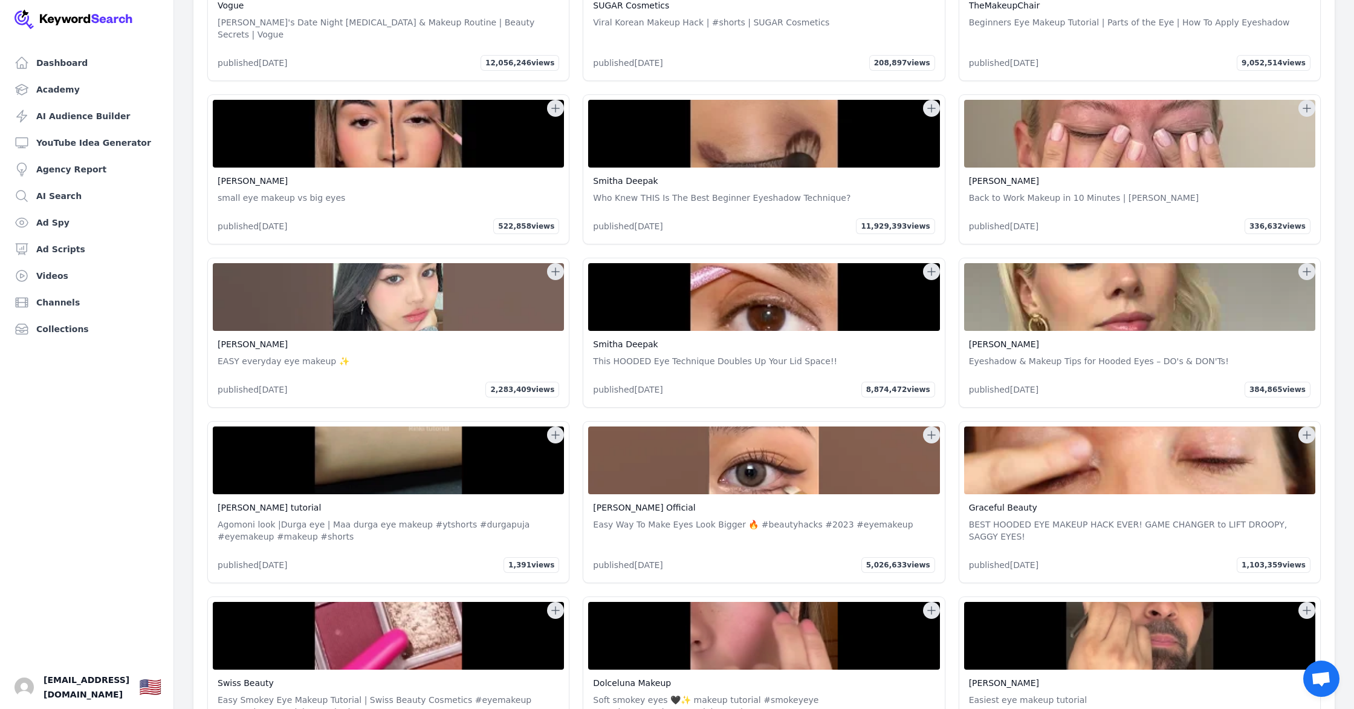
click at [247, 341] on link "[PERSON_NAME]" at bounding box center [253, 344] width 70 height 10
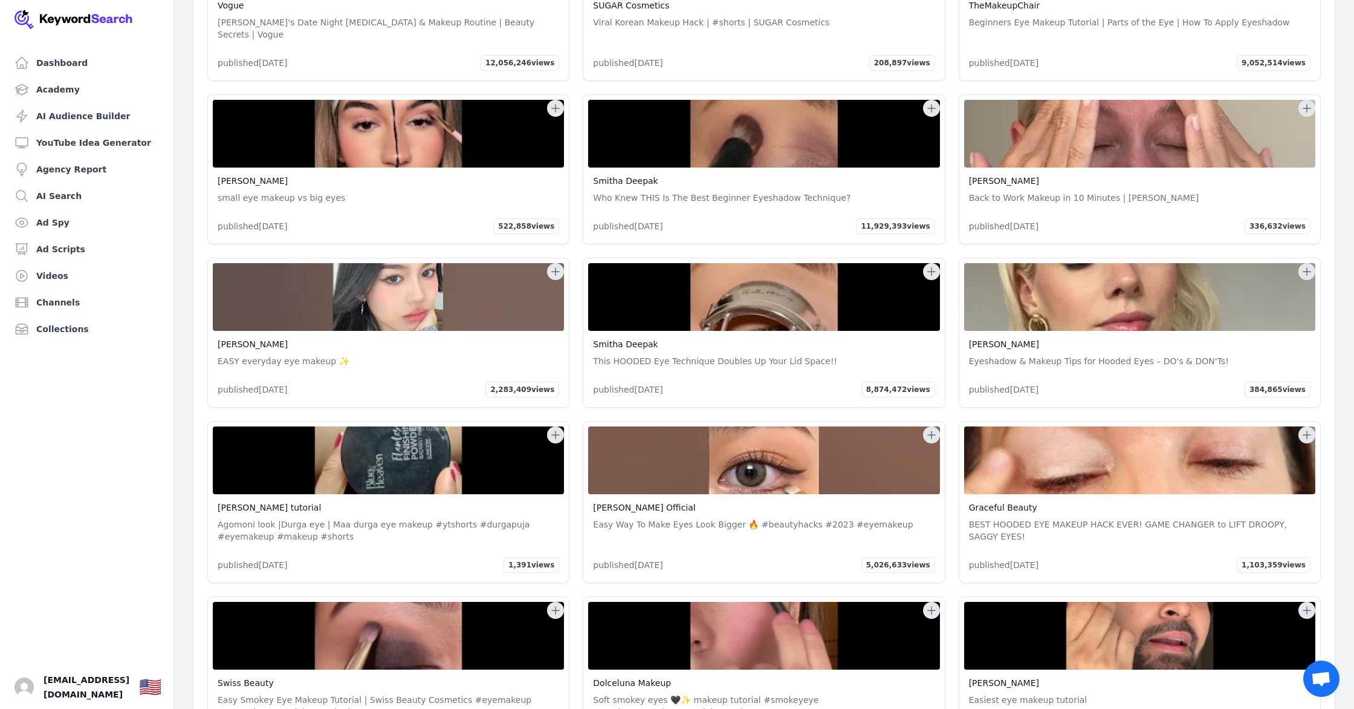
scroll to position [3548, 0]
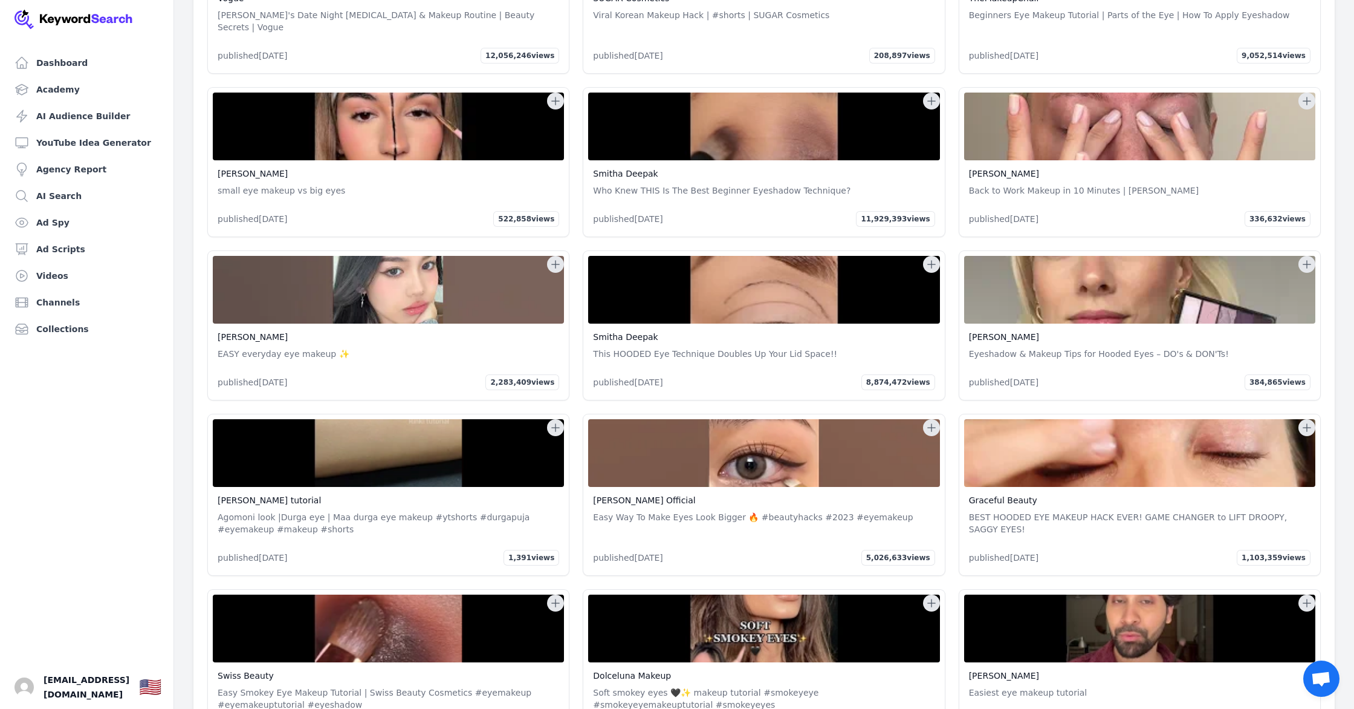
click at [651, 496] on link "[PERSON_NAME] Official" at bounding box center [644, 500] width 102 height 10
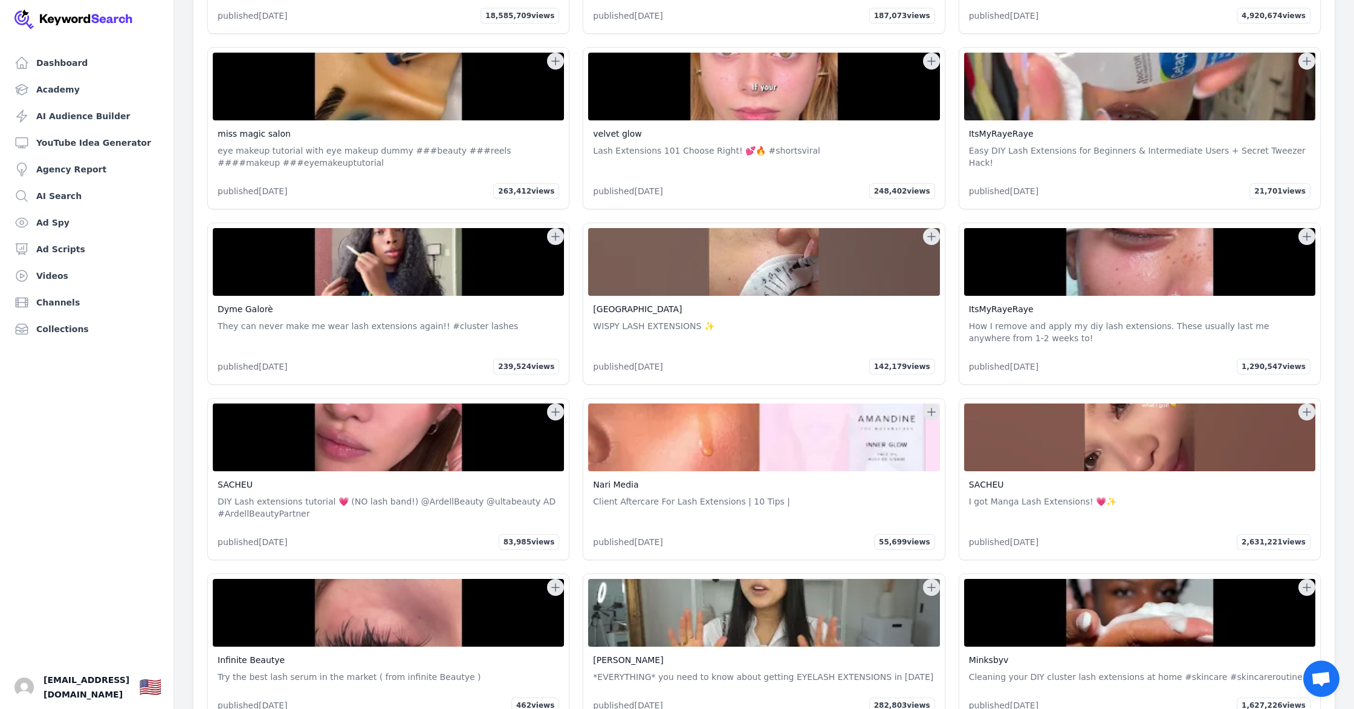
scroll to position [4570, 0]
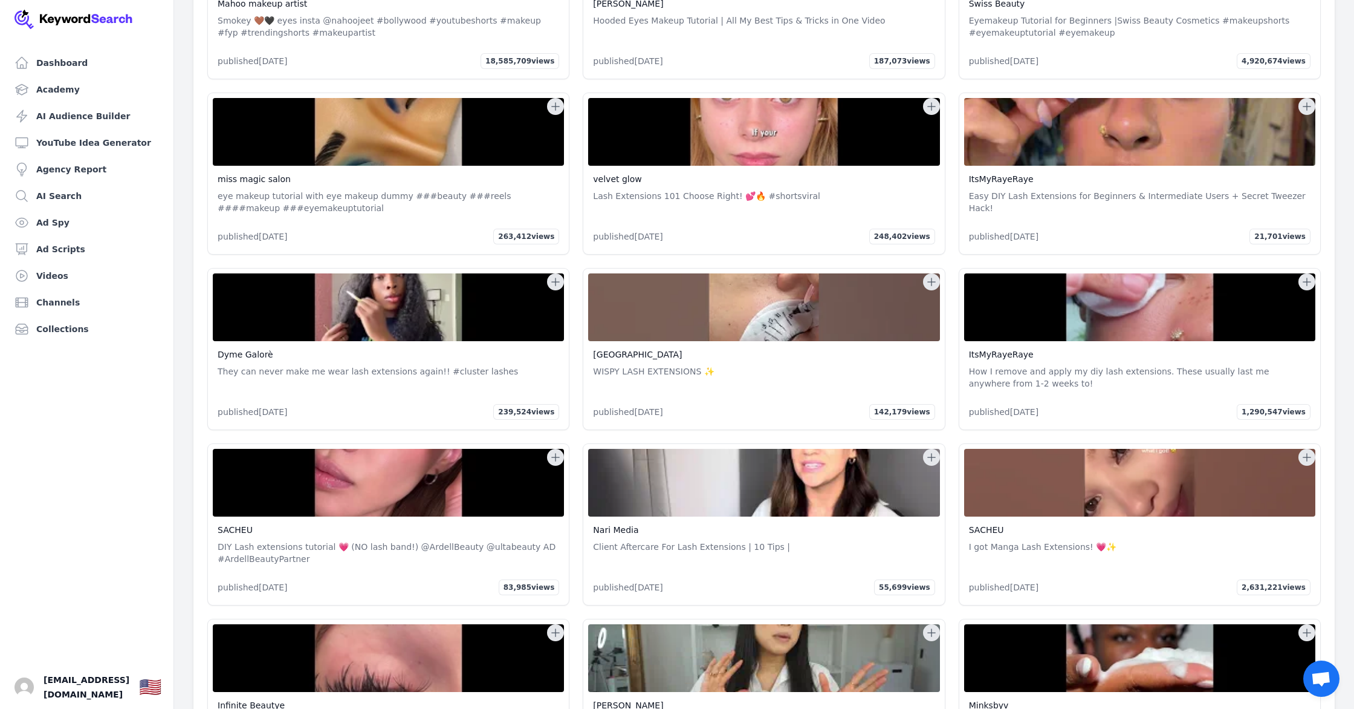
click at [621, 177] on link "velvet glow" at bounding box center [617, 179] width 48 height 10
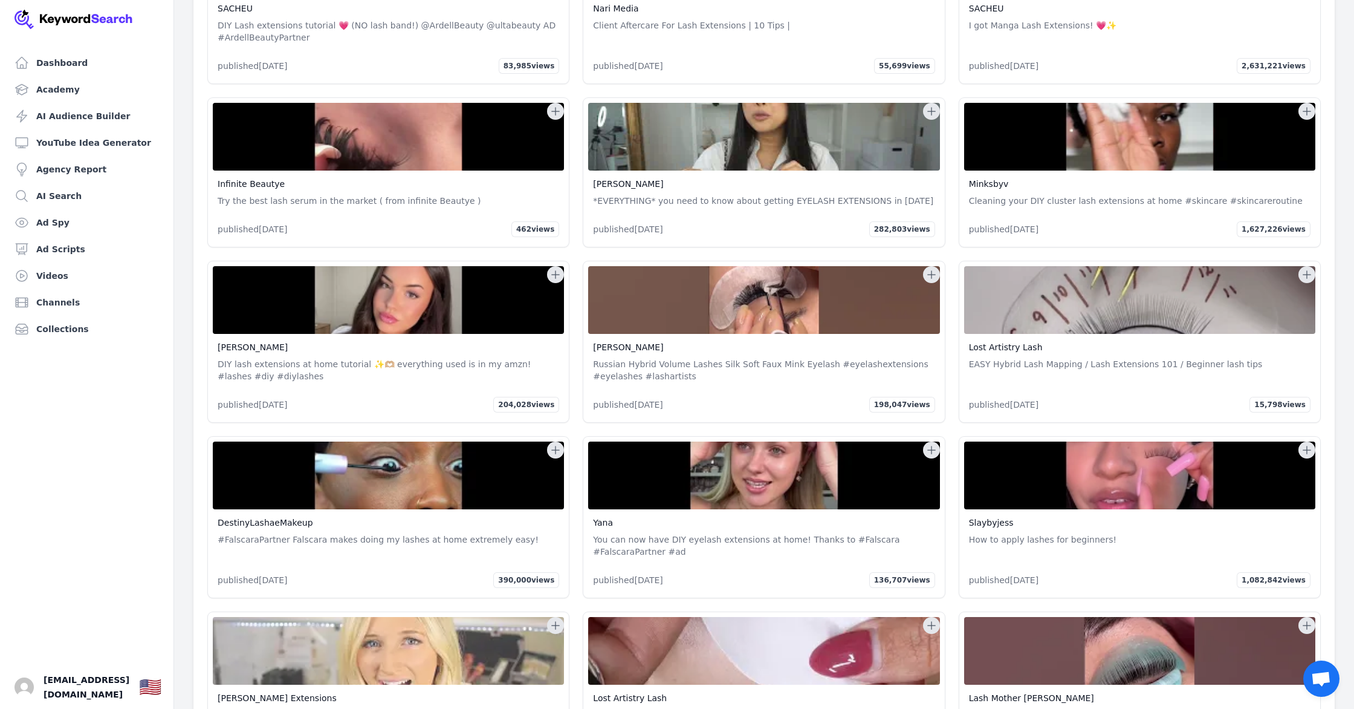
scroll to position [5237, 0]
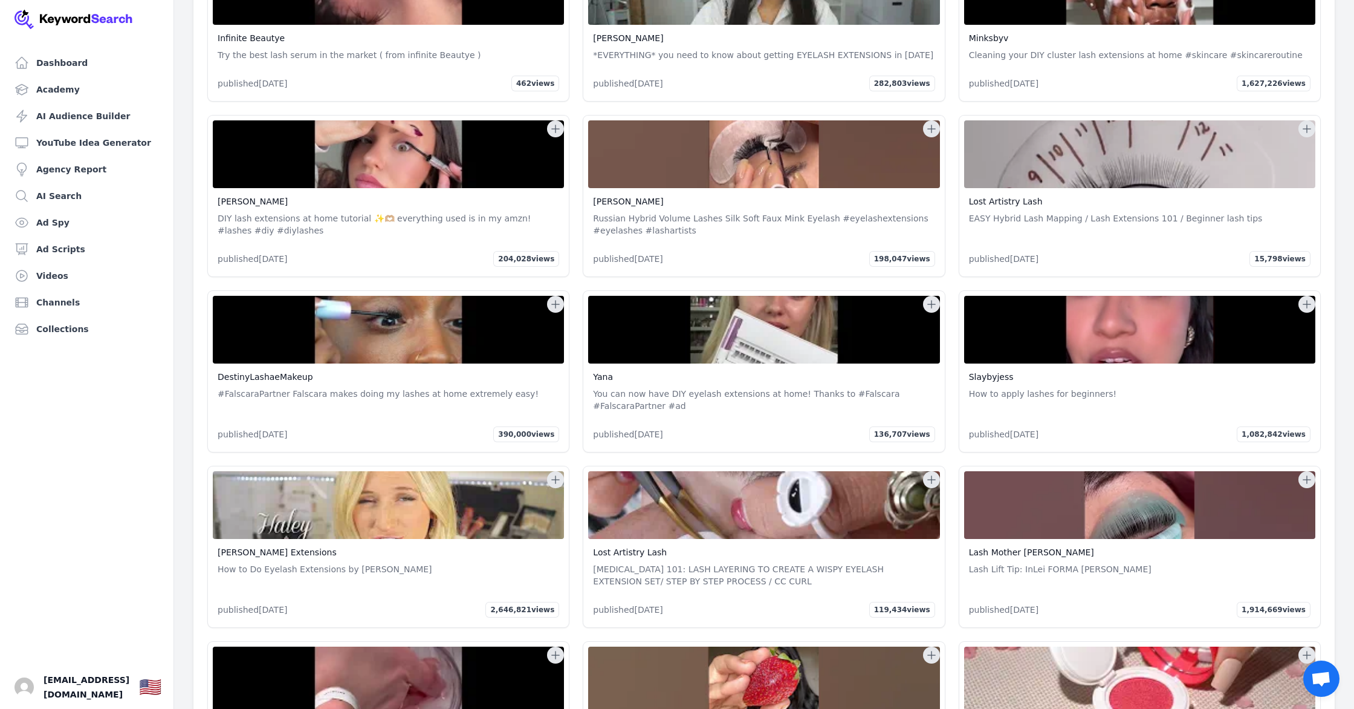
click at [284, 375] on link "DestinyLashaeMakeup" at bounding box center [266, 377] width 96 height 10
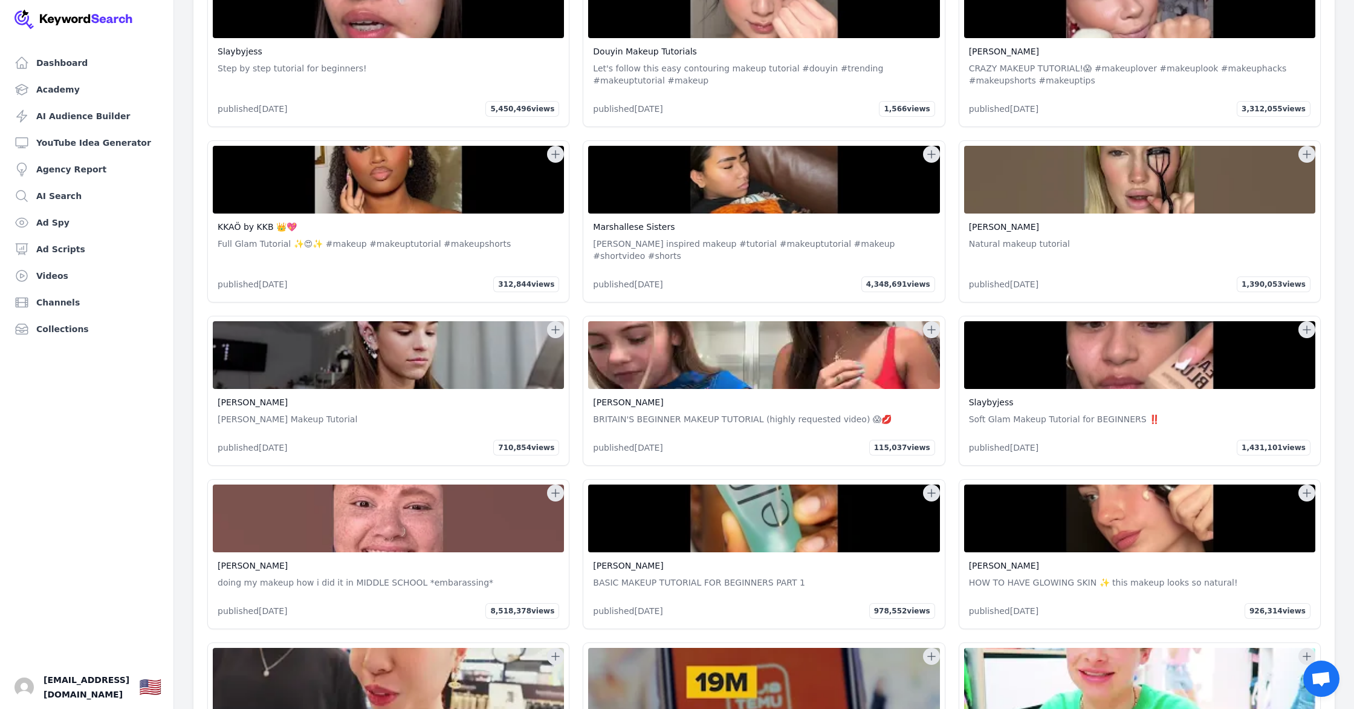
scroll to position [11904, 0]
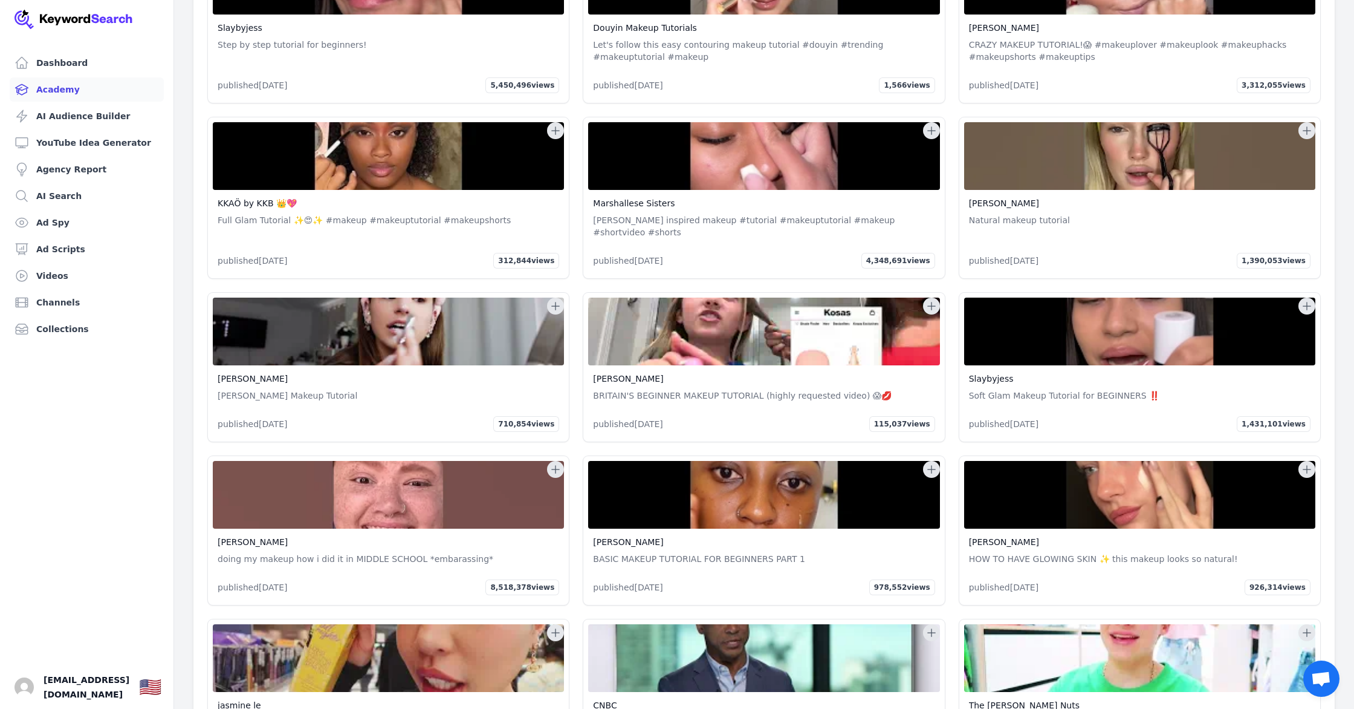
click at [75, 86] on link "Academy" at bounding box center [87, 89] width 154 height 24
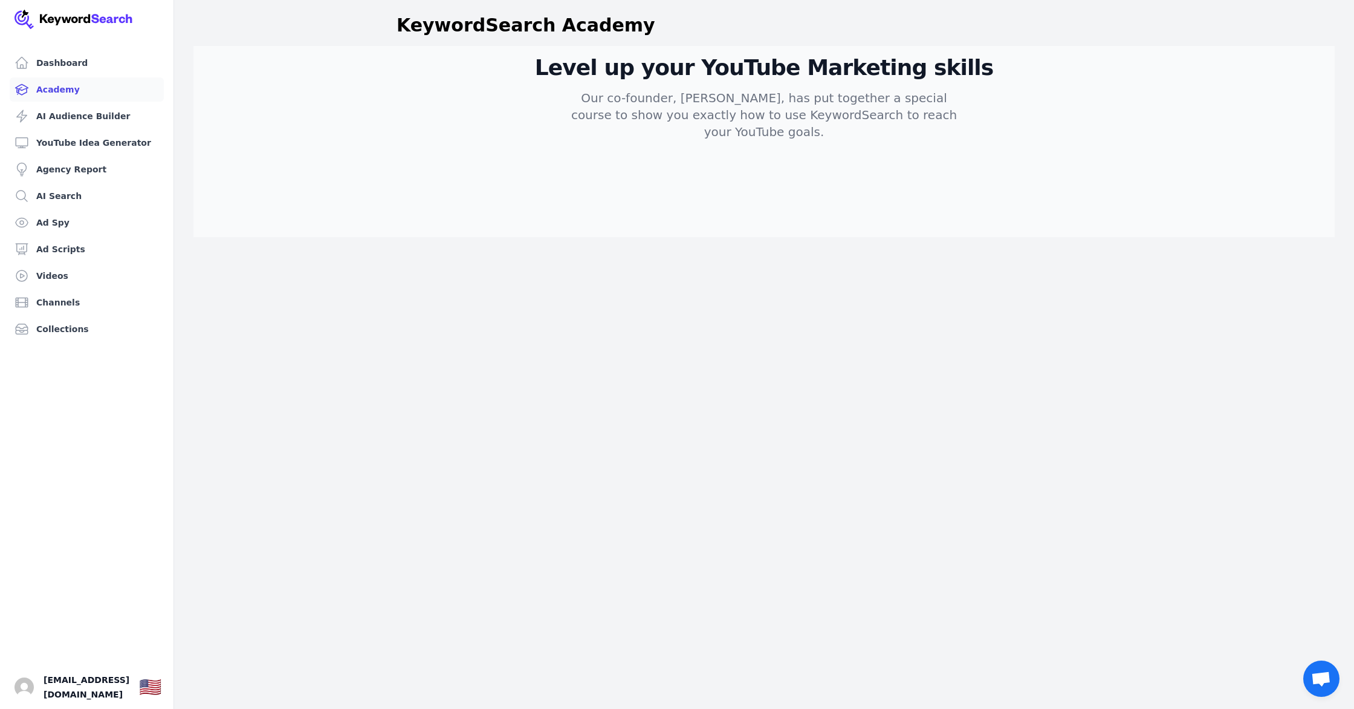
click at [717, 121] on p "Our co-founder, Aleric Heck, has put together a special course to show you exac…" at bounding box center [764, 114] width 406 height 51
click at [93, 59] on link "Dashboard" at bounding box center [87, 63] width 154 height 24
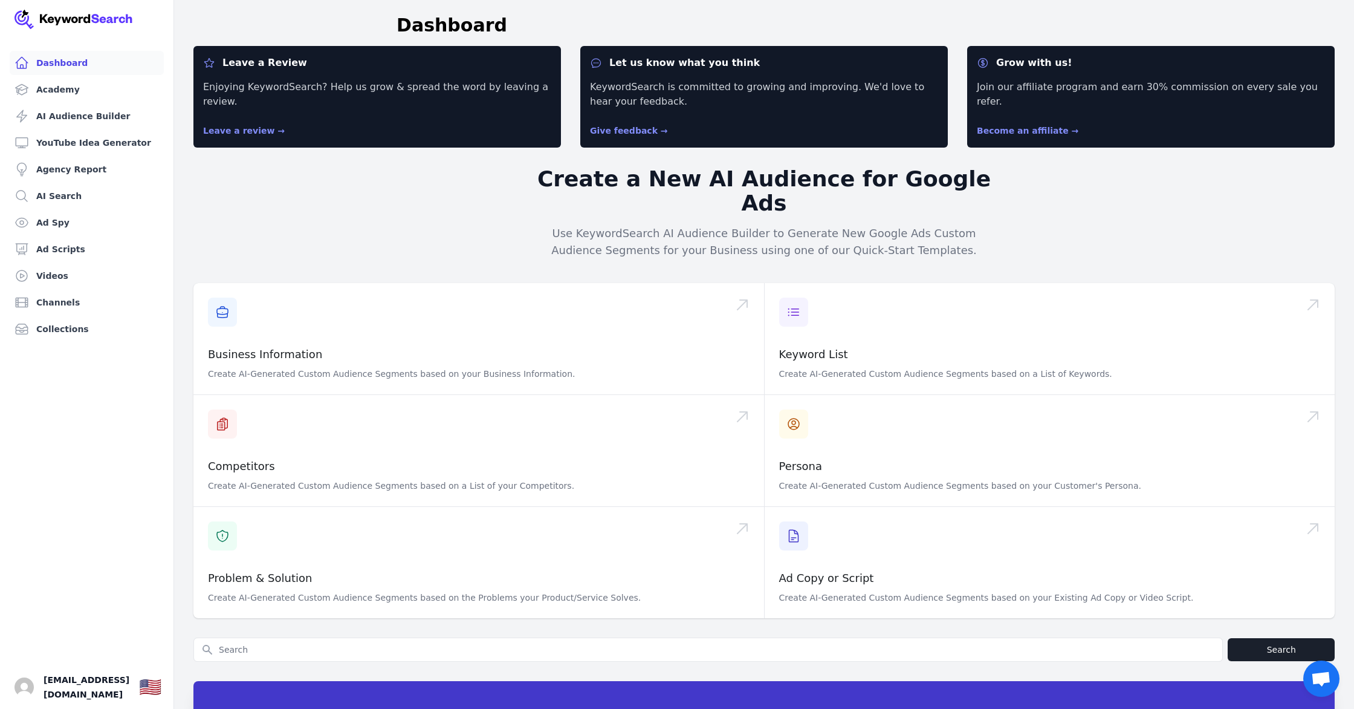
scroll to position [0, 2]
click at [102, 143] on link "YouTube Idea Generator" at bounding box center [87, 143] width 154 height 24
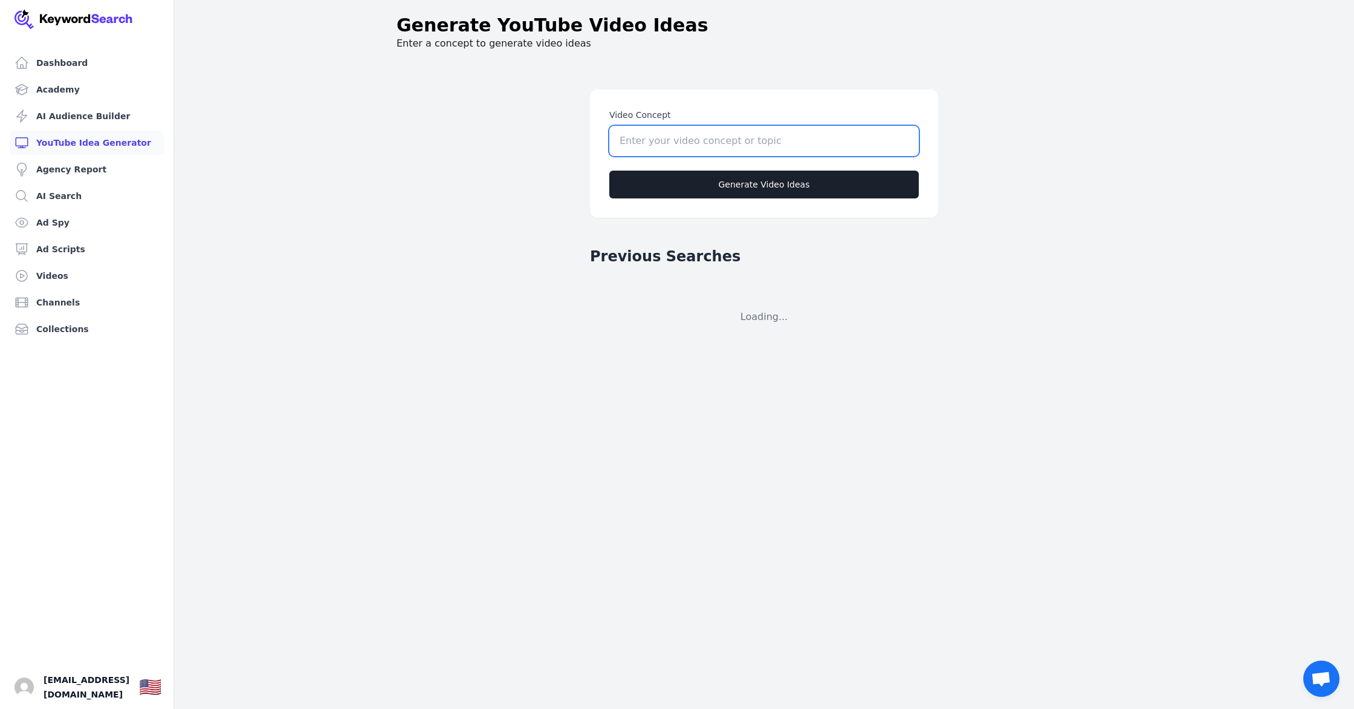
click at [790, 144] on input "Video Concept" at bounding box center [764, 141] width 310 height 30
type input "lashes"
click at [794, 183] on button "Generate Video Ideas" at bounding box center [764, 184] width 310 height 28
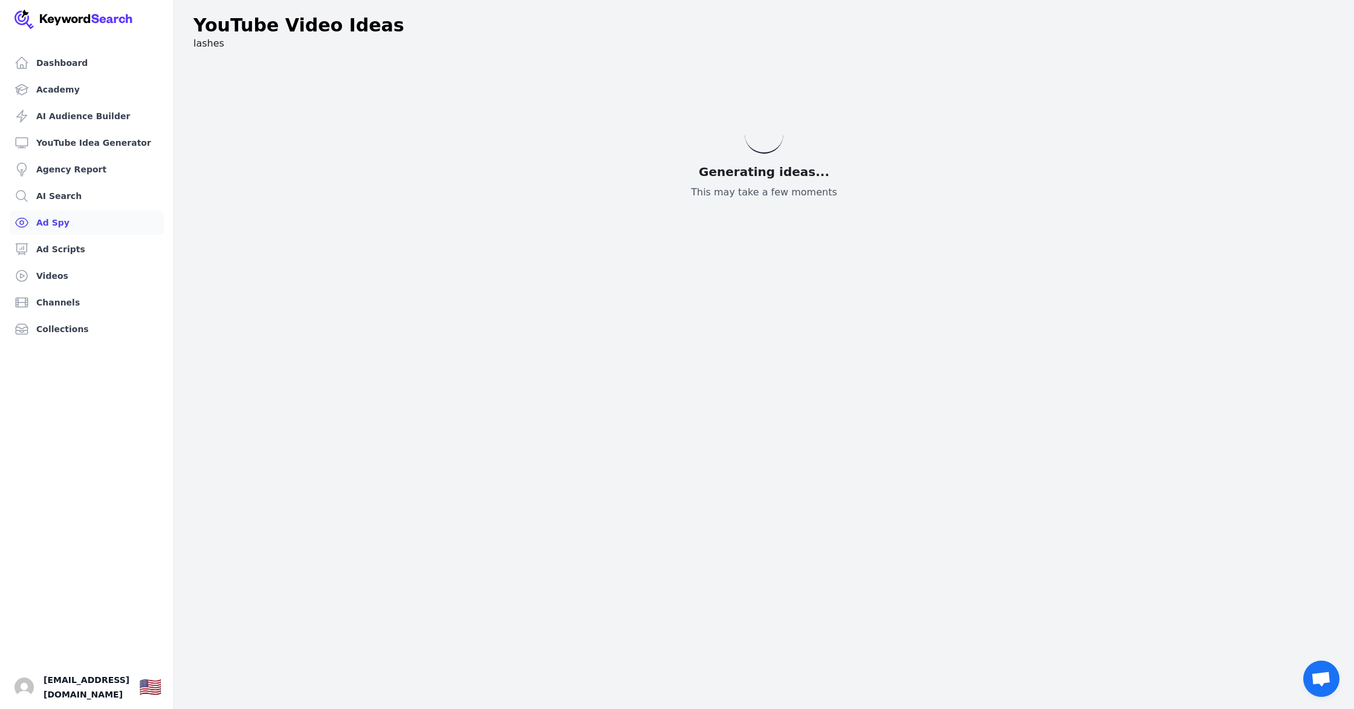
click at [41, 228] on link "Ad Spy" at bounding box center [87, 222] width 154 height 24
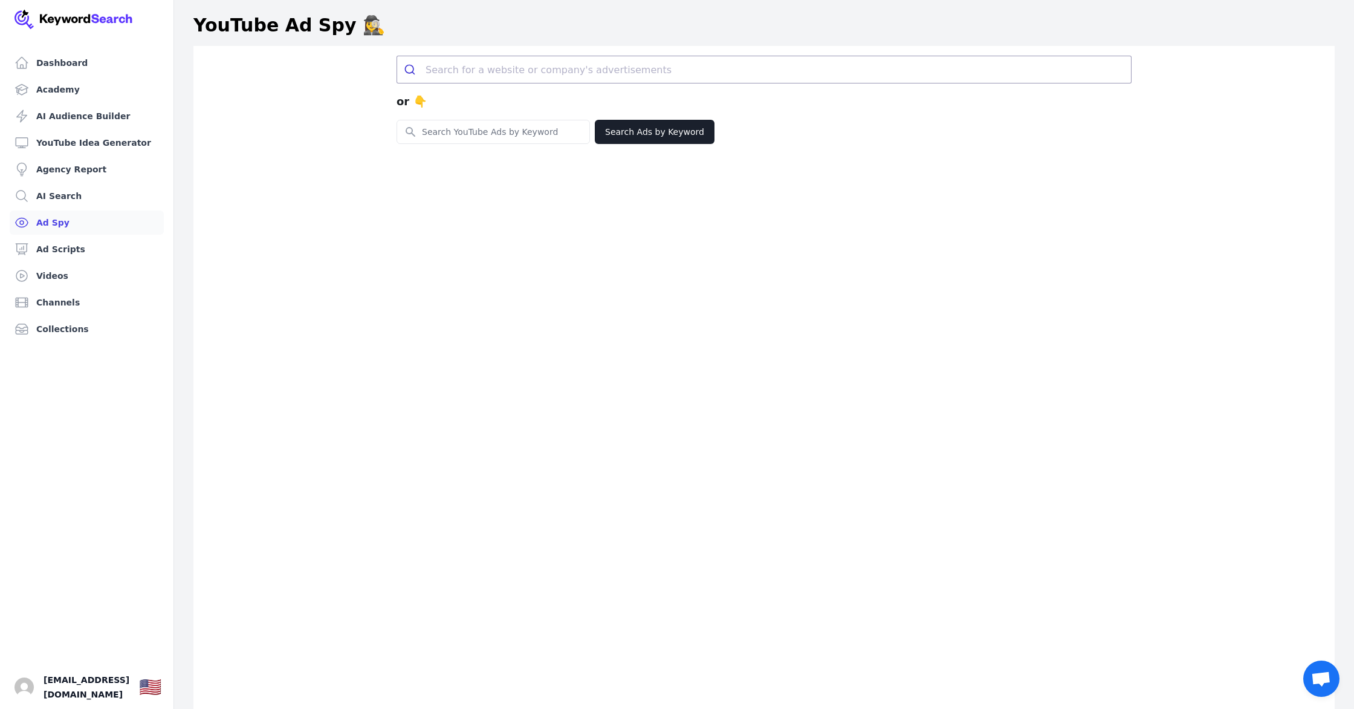
click at [643, 66] on input "search" at bounding box center [779, 69] width 706 height 27
click at [713, 68] on input "search" at bounding box center [779, 69] width 706 height 27
paste input "https://www.rhodeskin.com/"
type input "https://www.rhodeskin.com/"
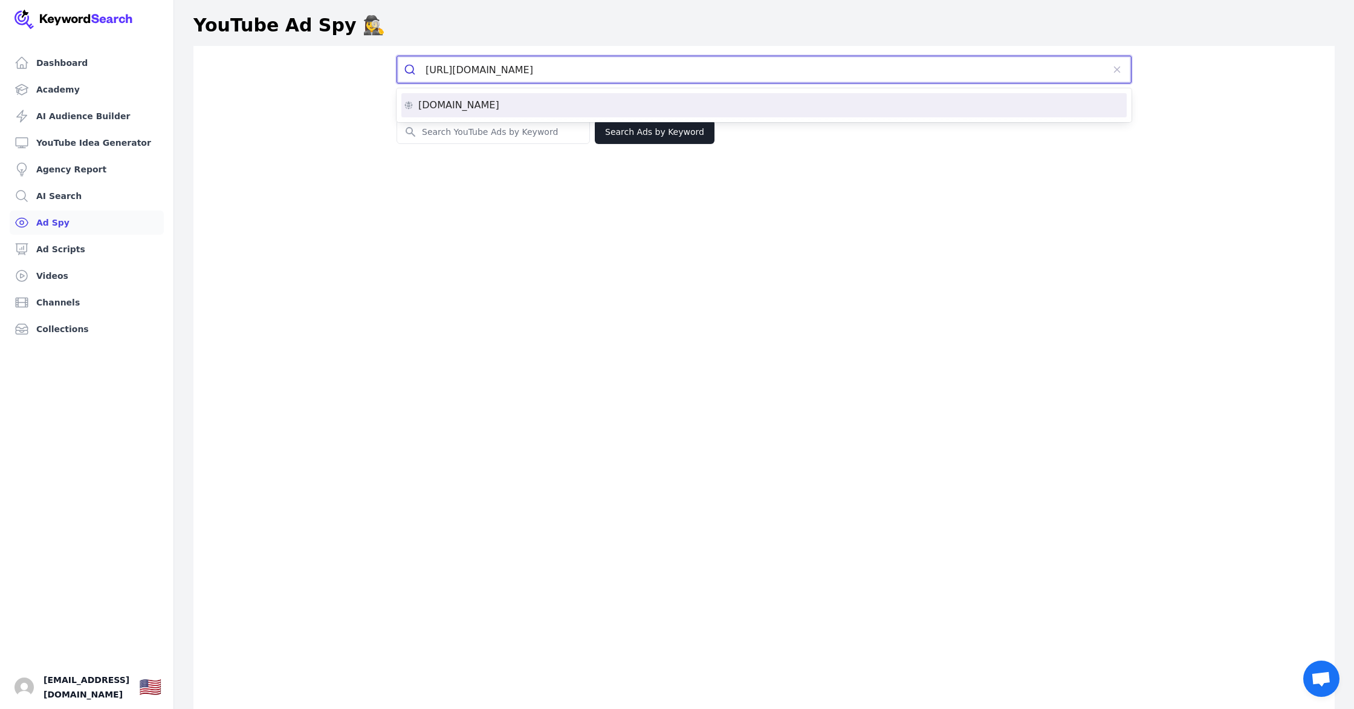
click at [697, 104] on div "rhodeskin.com" at bounding box center [764, 105] width 721 height 10
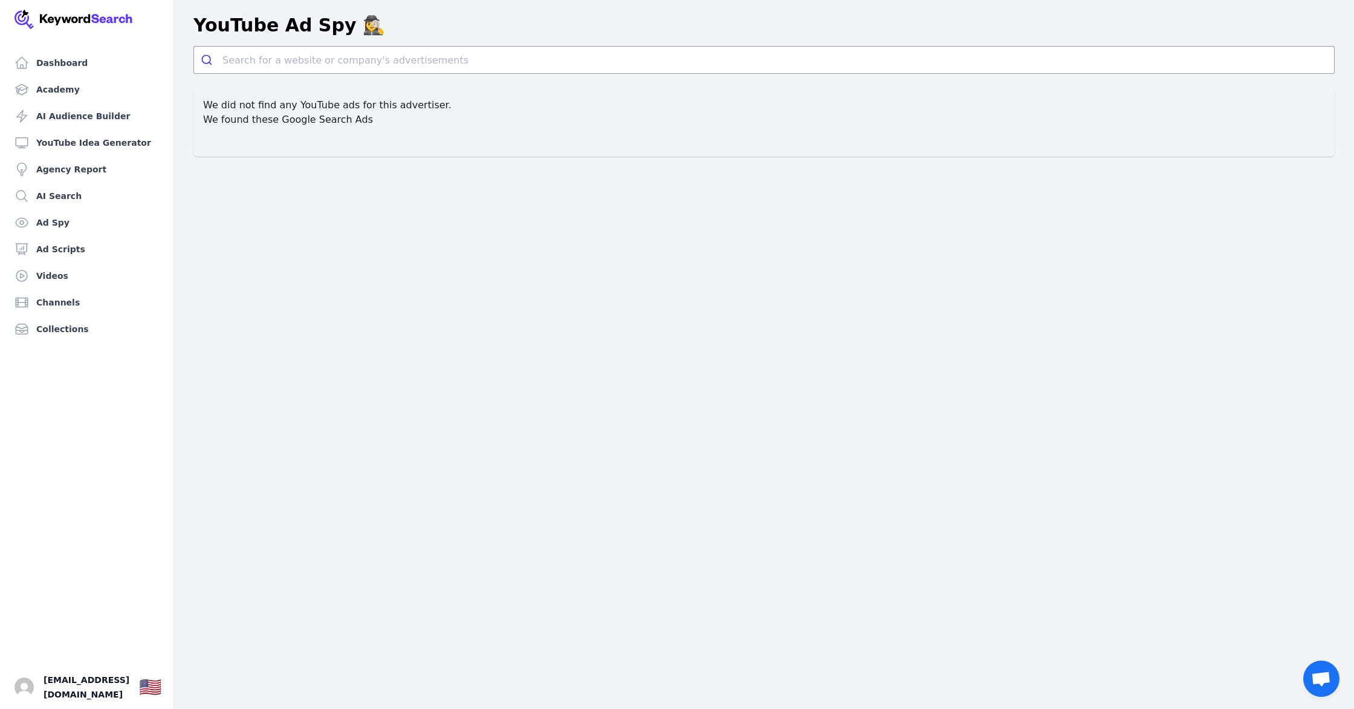
click at [325, 125] on h2 "We found these Google Search Ads" at bounding box center [764, 119] width 1122 height 15
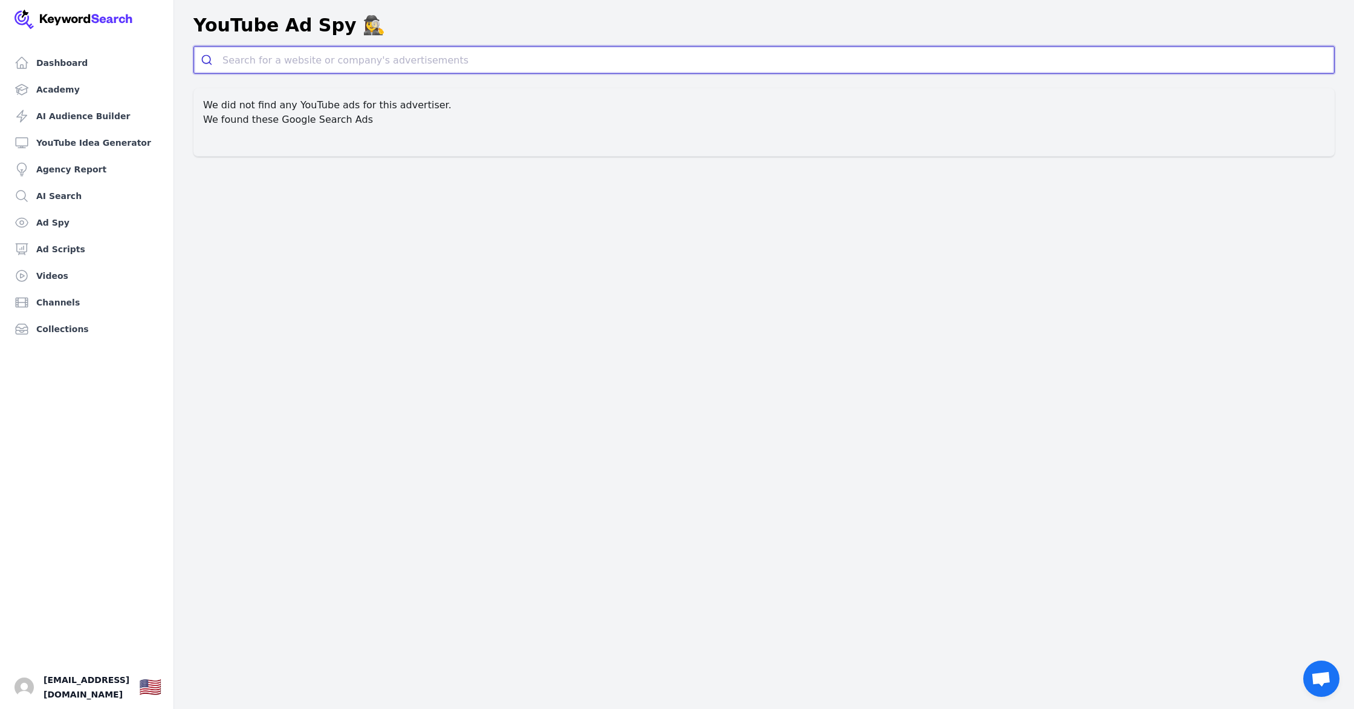
click at [354, 59] on input "search" at bounding box center [778, 60] width 1112 height 27
paste input "https://www.glowrecipe.com/"
type input "https://www.glowrecipe.com/"
click at [406, 96] on div "glowrecipe.com" at bounding box center [764, 96] width 1127 height 10
click at [419, 65] on input "search" at bounding box center [778, 60] width 1112 height 27
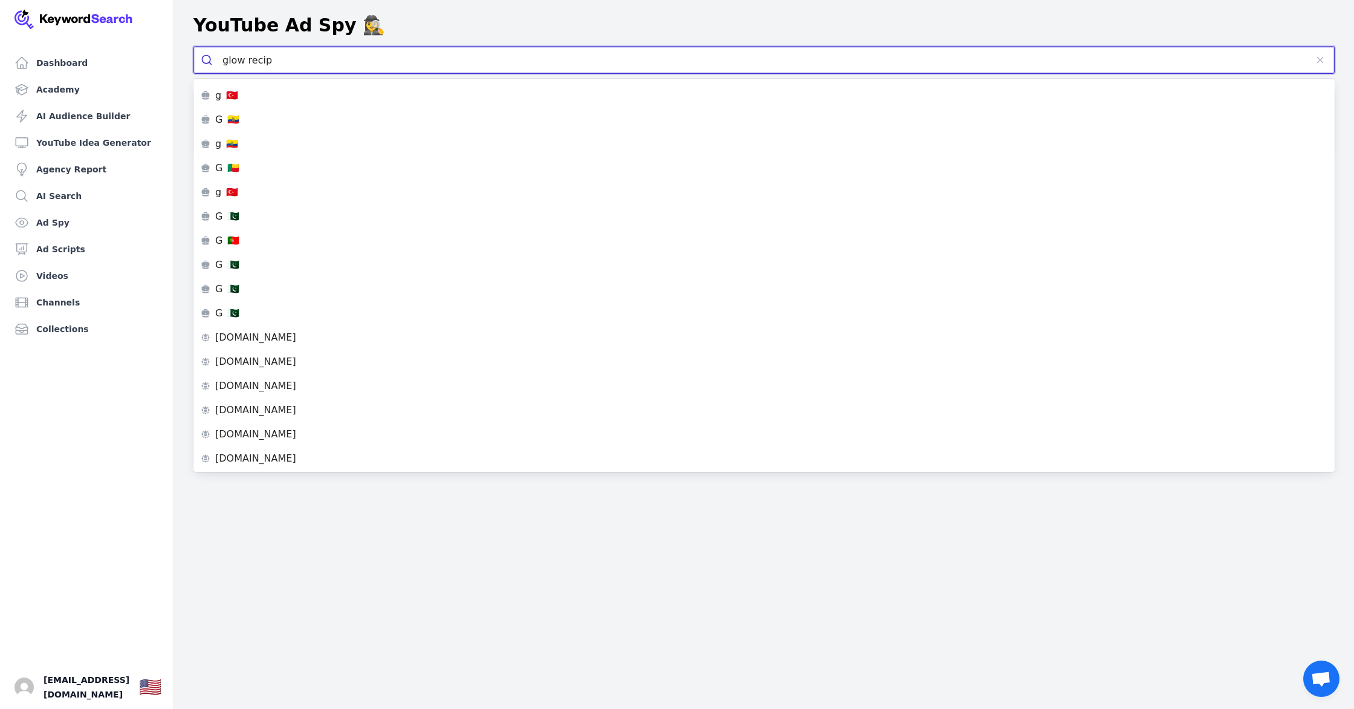
type input "glow recipe"
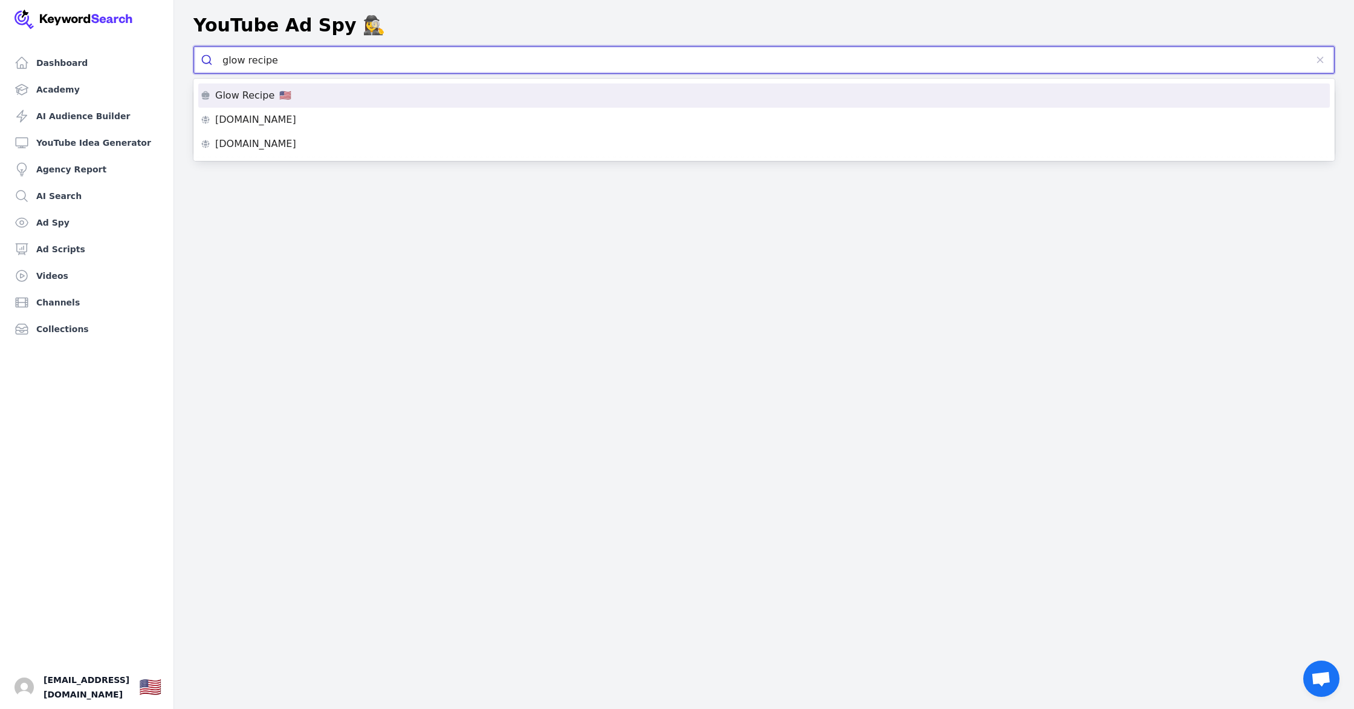
click at [422, 100] on div "Glow Recipe 🇺🇸" at bounding box center [764, 96] width 1127 height 10
